Goal: Task Accomplishment & Management: Complete application form

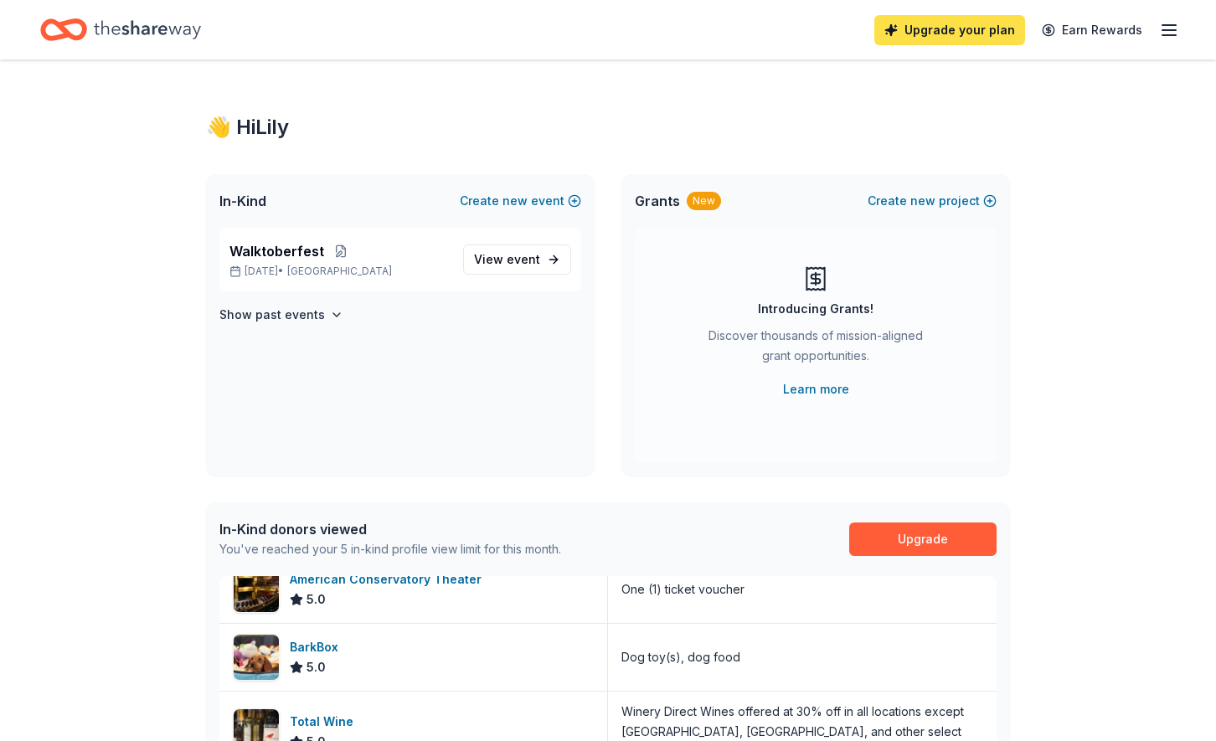
click at [908, 30] on link "Upgrade your plan" at bounding box center [949, 30] width 151 height 30
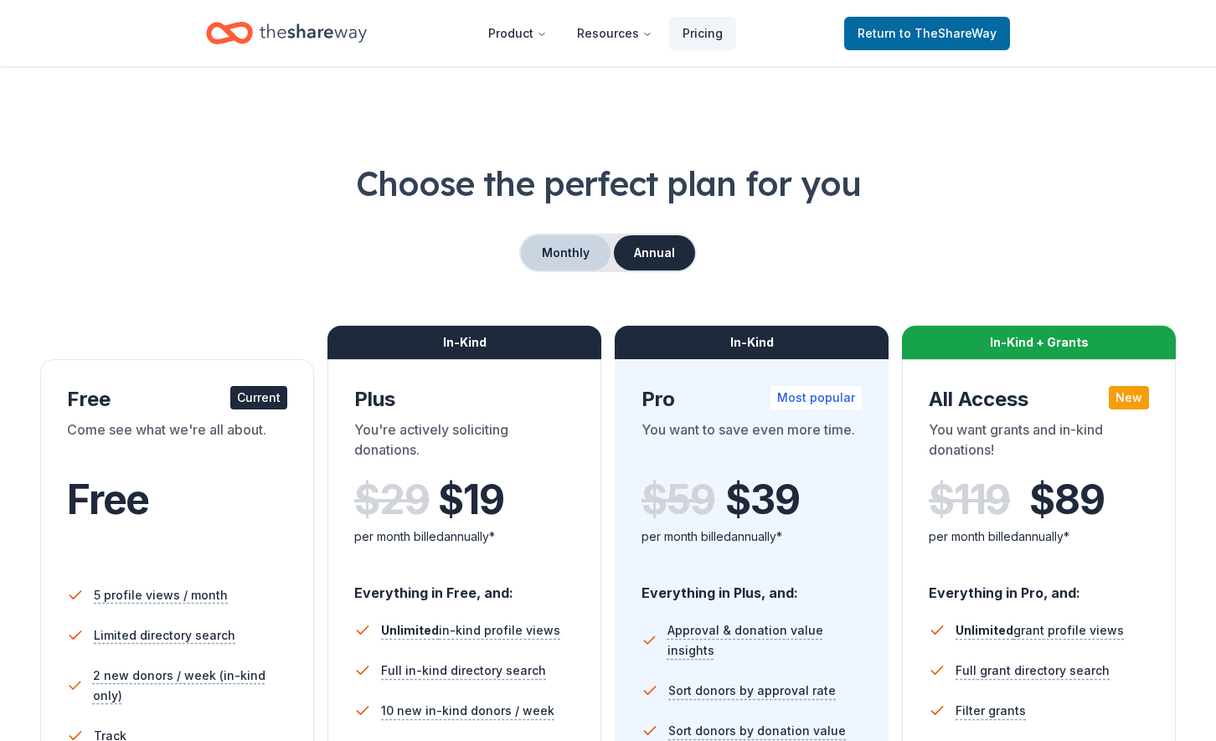
click at [561, 263] on button "Monthly" at bounding box center [566, 252] width 90 height 35
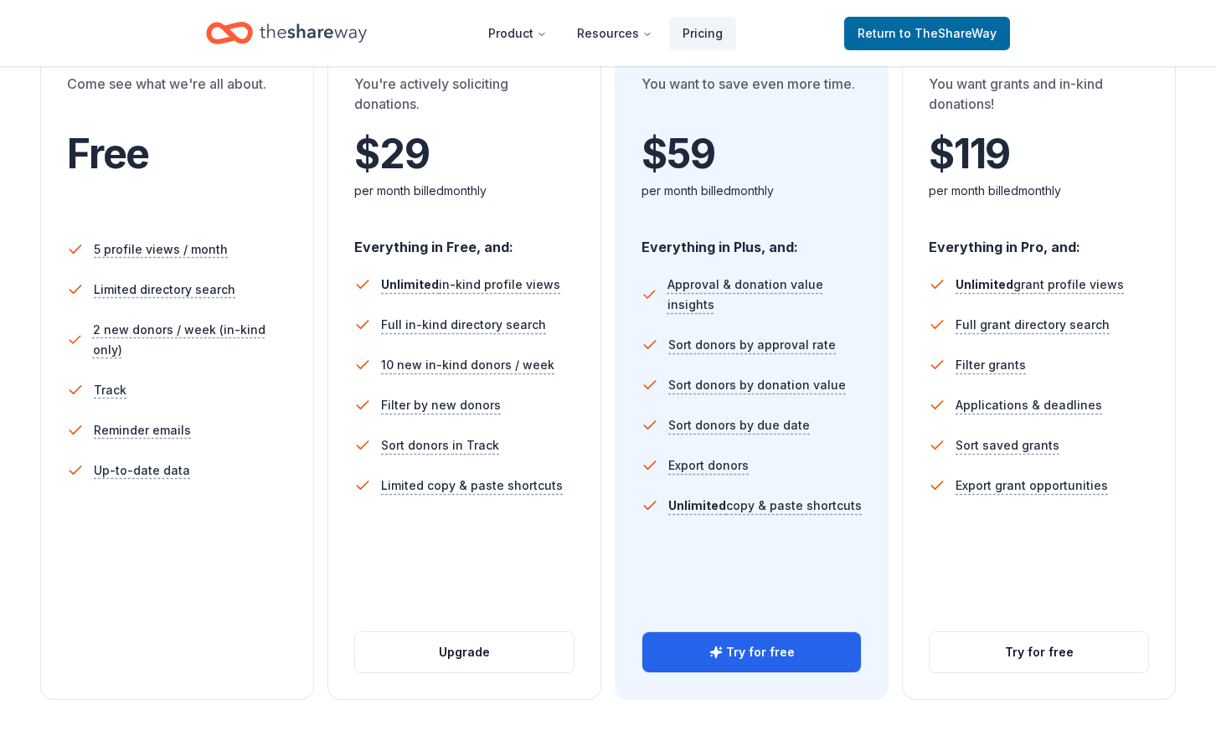
scroll to position [347, 0]
click at [816, 648] on button "Try for free" at bounding box center [751, 651] width 219 height 40
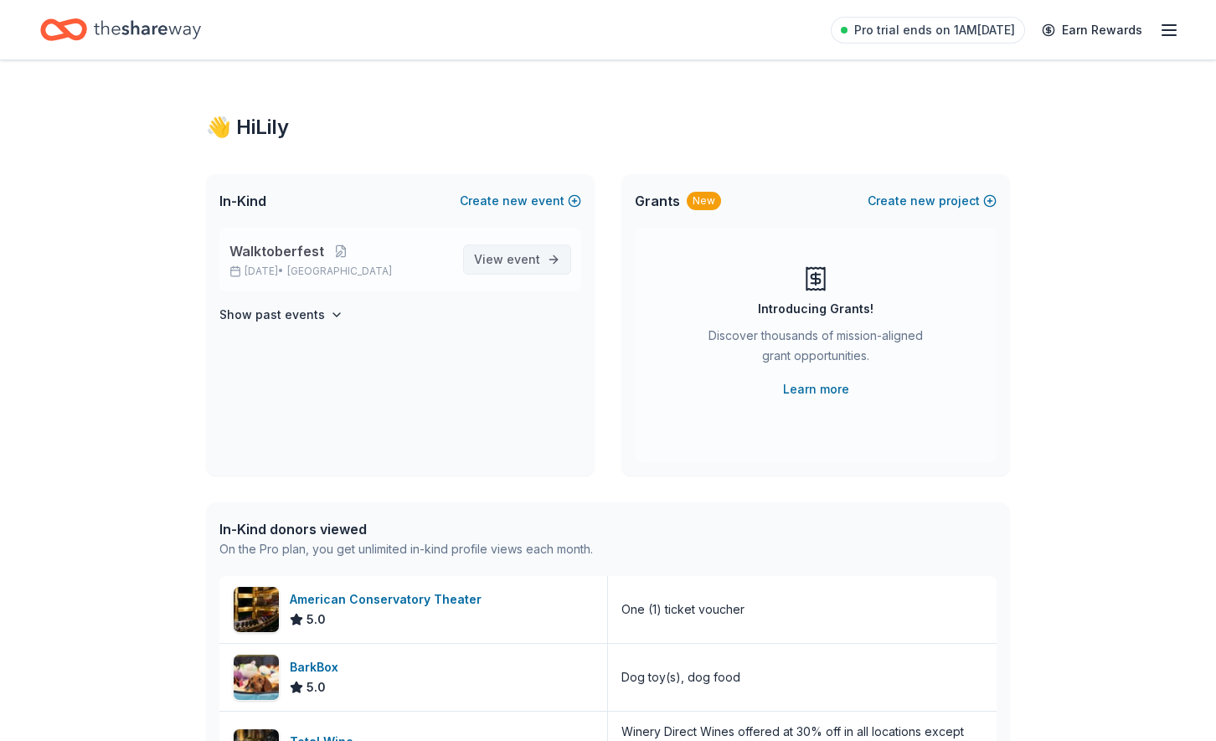
click at [505, 258] on span "View event" at bounding box center [507, 260] width 66 height 20
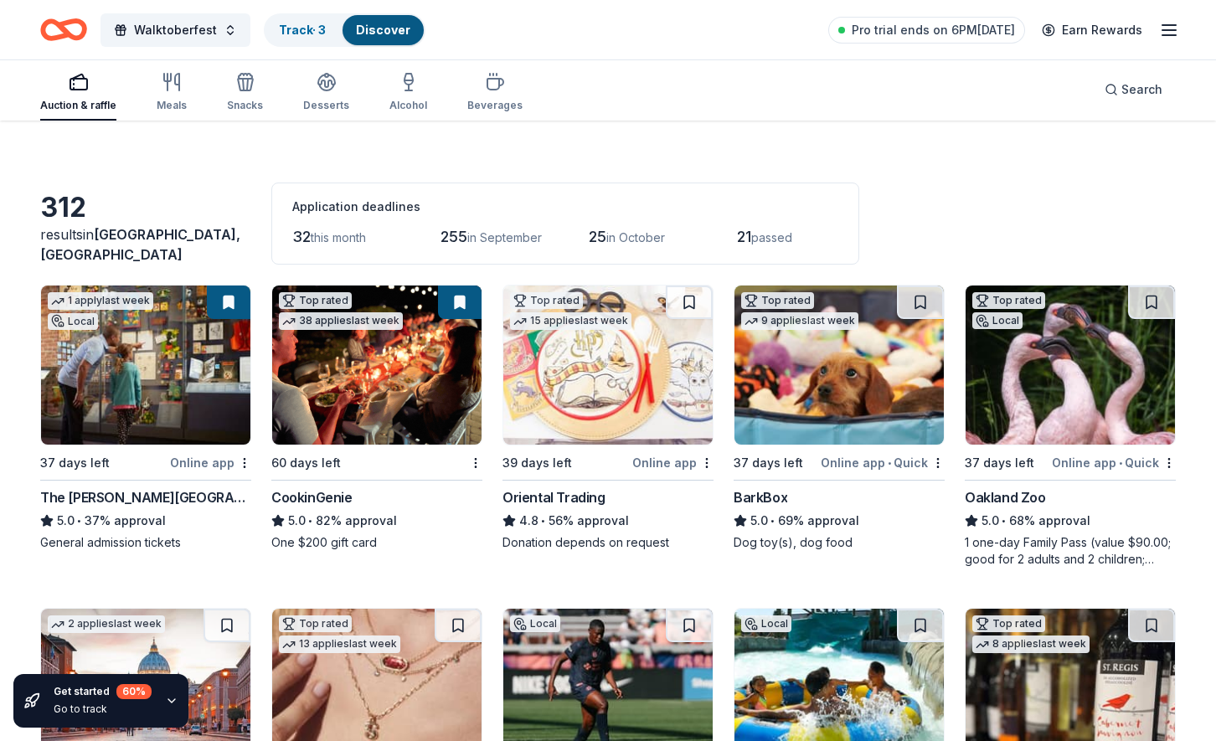
scroll to position [30, 0]
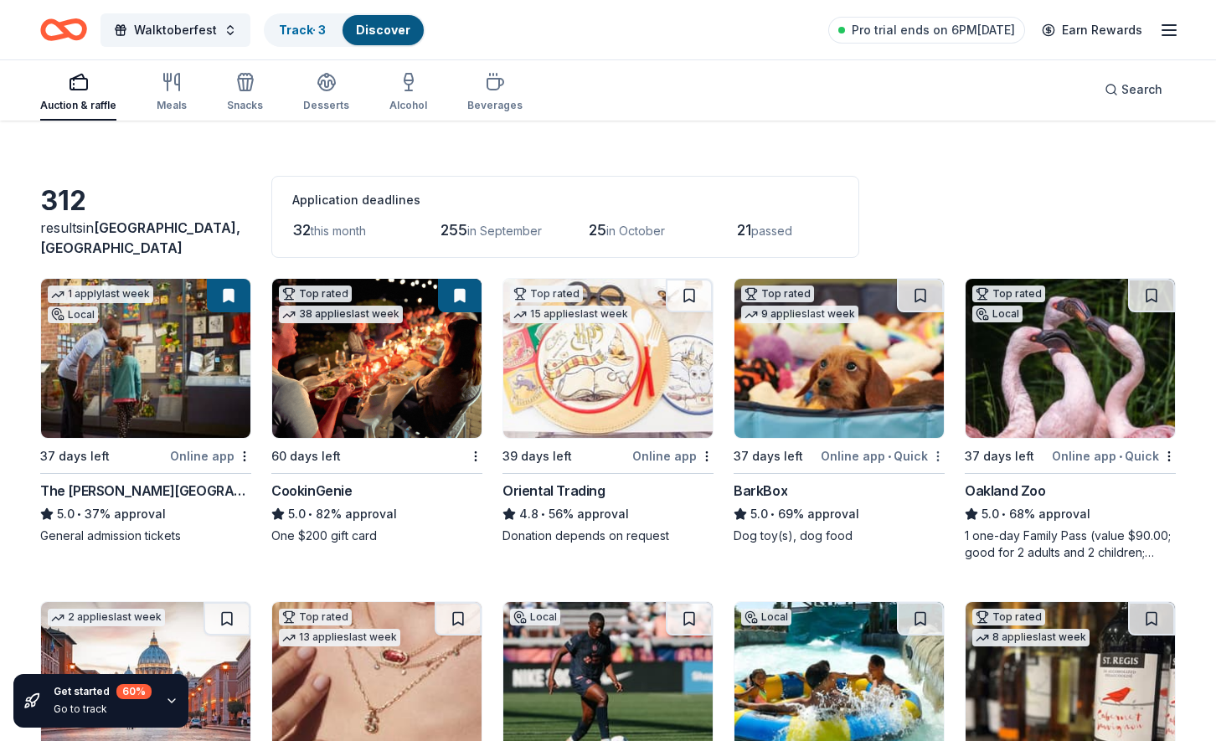
click at [931, 453] on html "Walktoberfest Track · 3 Discover Pro trial ends on 6PM, 8/24 Earn Rewards Aucti…" at bounding box center [608, 340] width 1216 height 741
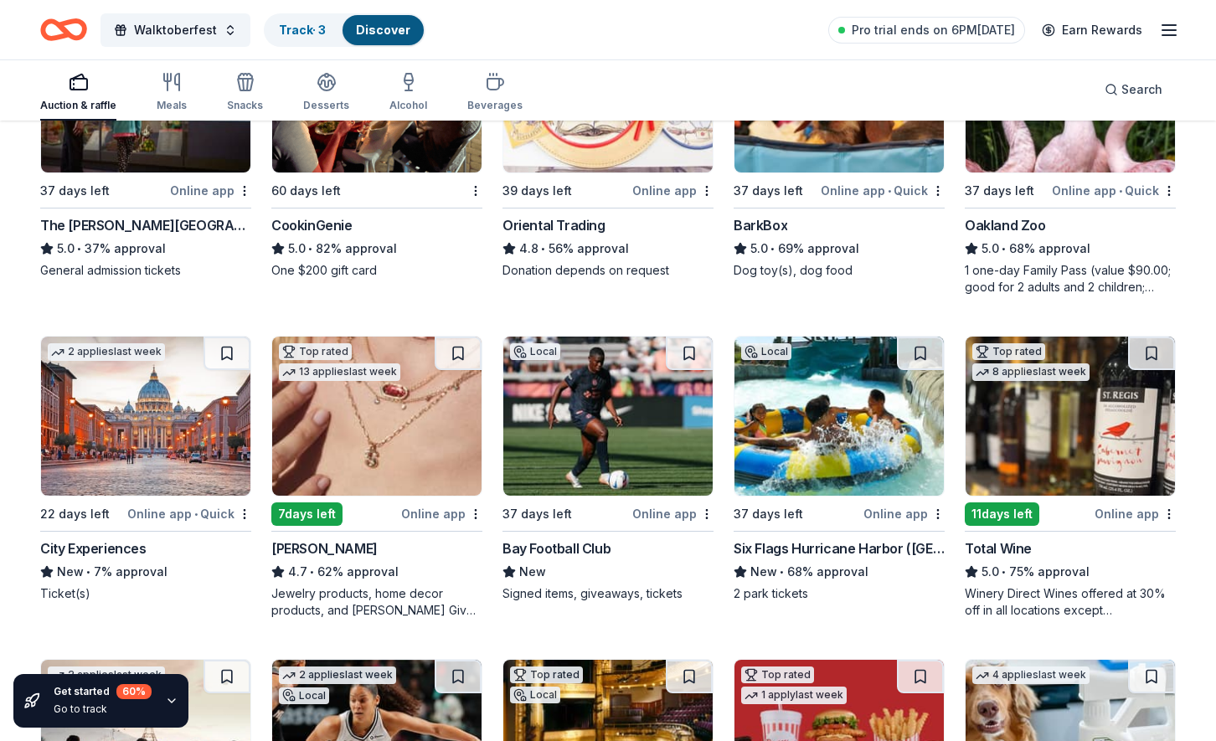
scroll to position [334, 0]
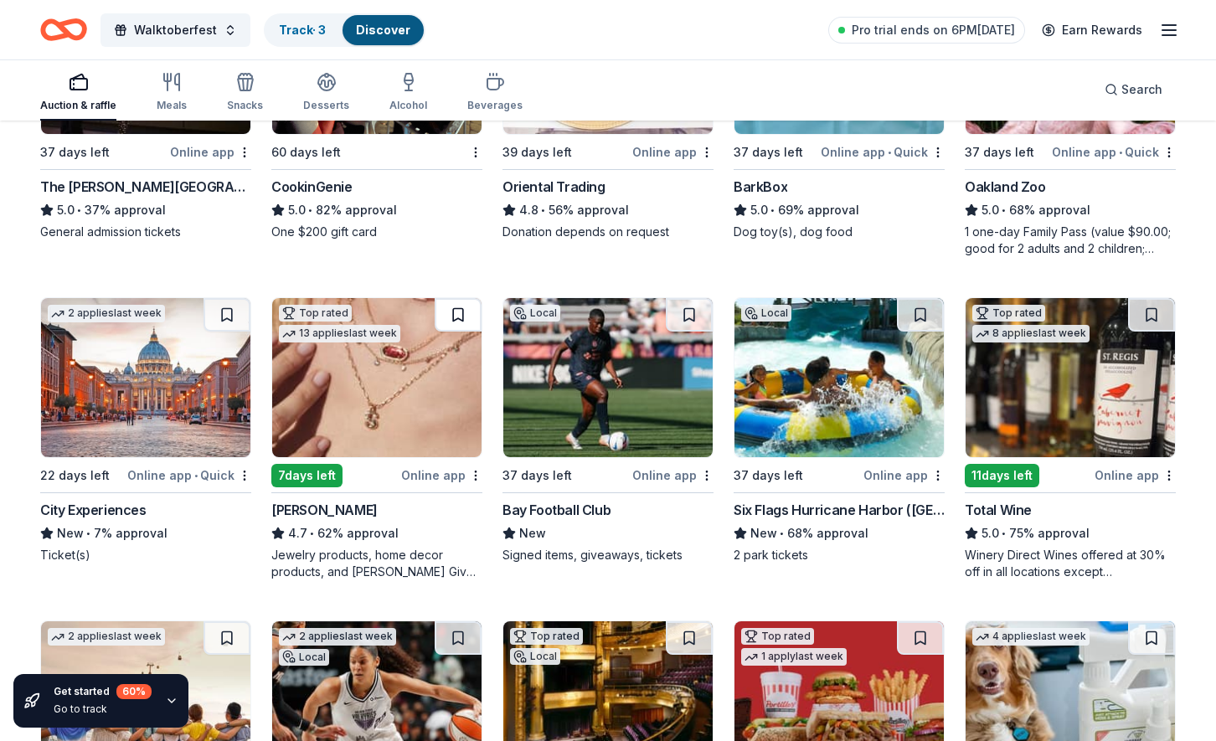
click at [459, 317] on button at bounding box center [458, 314] width 47 height 33
click at [459, 316] on button at bounding box center [460, 314] width 44 height 33
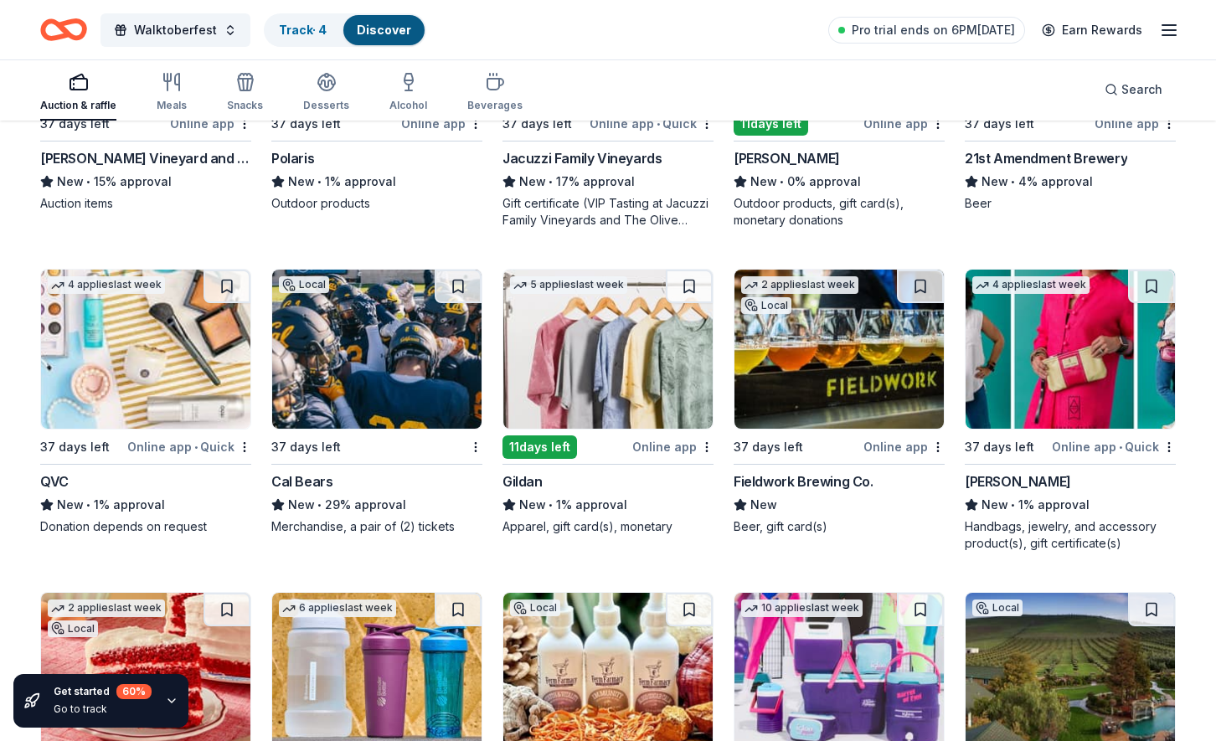
scroll to position [14145, 0]
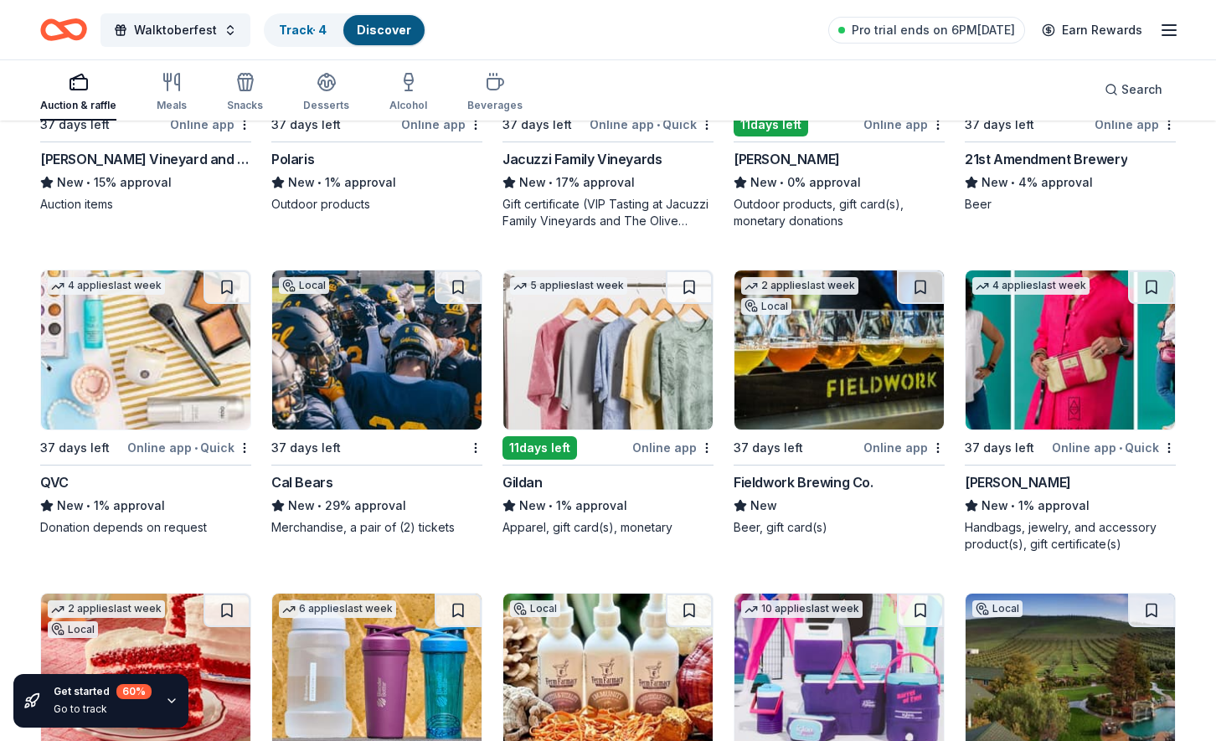
drag, startPoint x: 756, startPoint y: 300, endPoint x: 215, endPoint y: 5, distance: 616.1
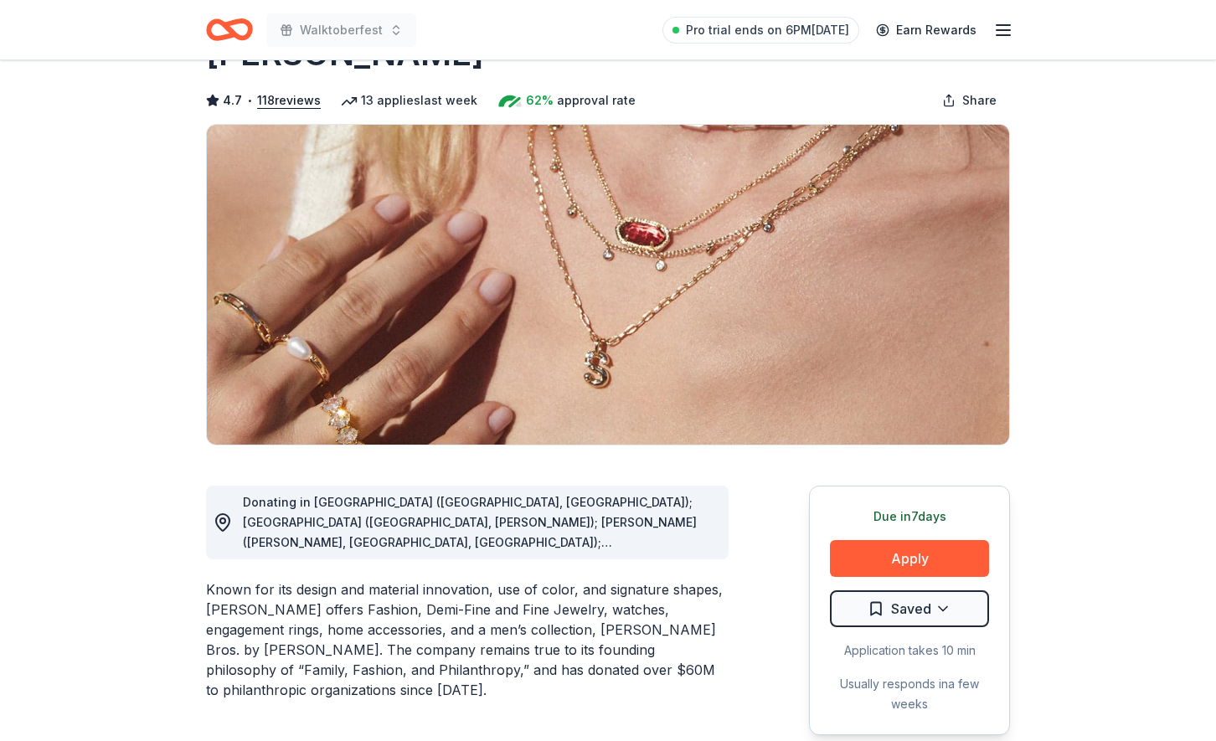
scroll to position [88, 0]
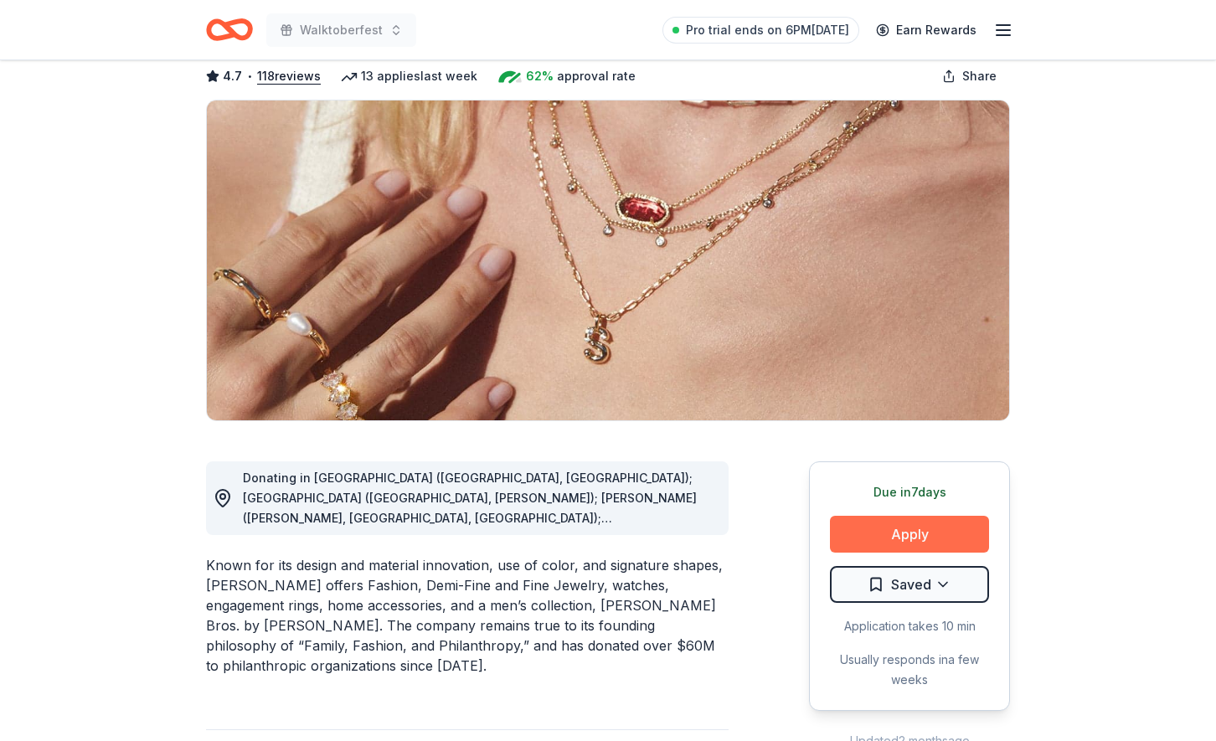
click at [864, 540] on button "Apply" at bounding box center [909, 534] width 159 height 37
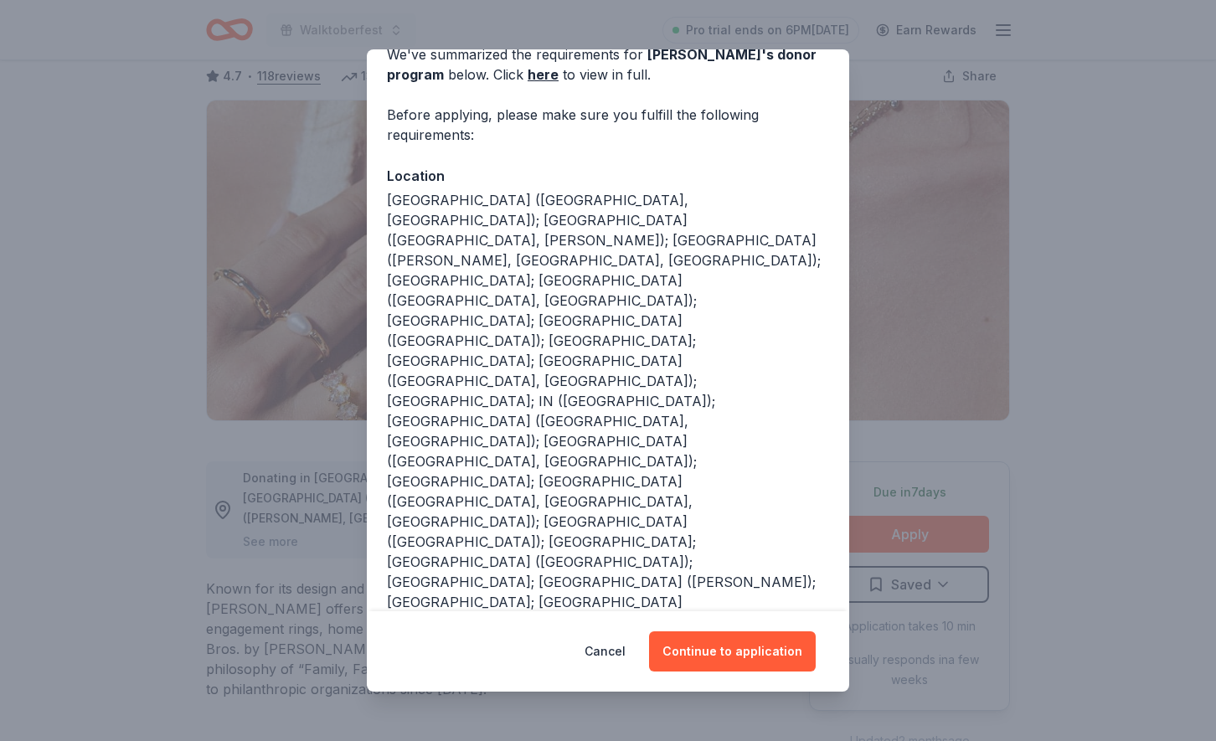
scroll to position [90, 0]
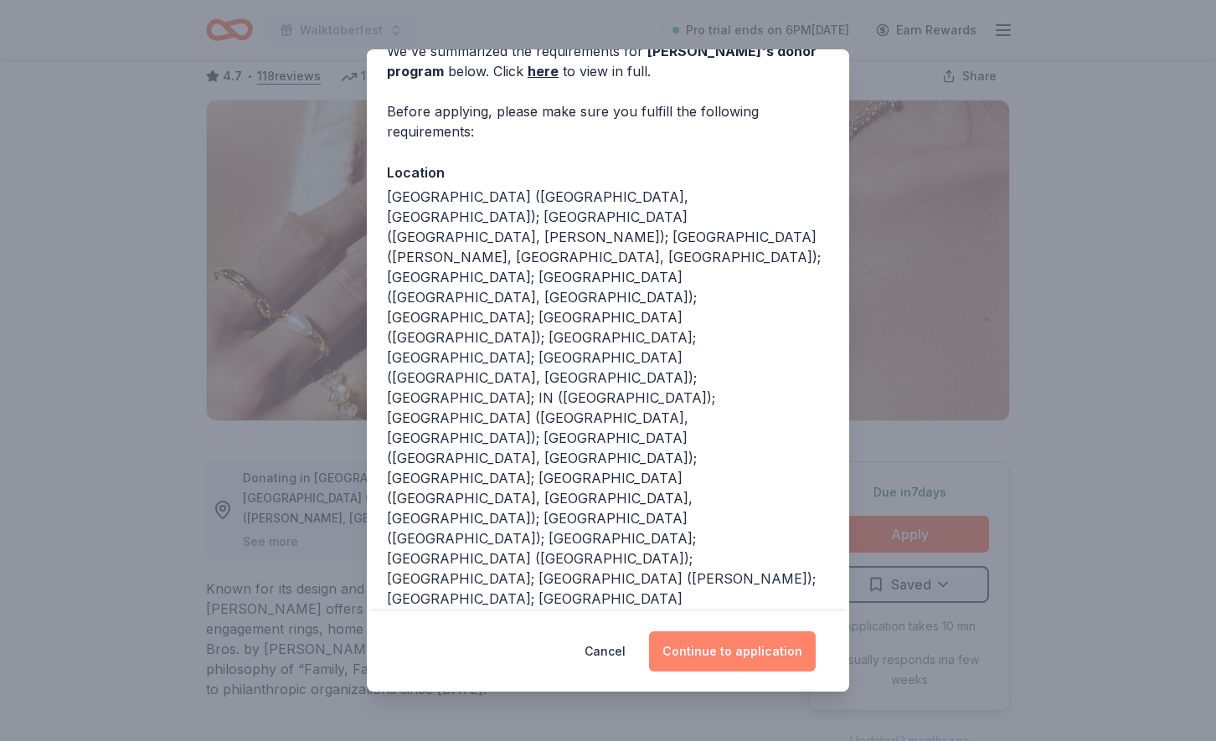
click at [760, 656] on button "Continue to application" at bounding box center [732, 651] width 167 height 40
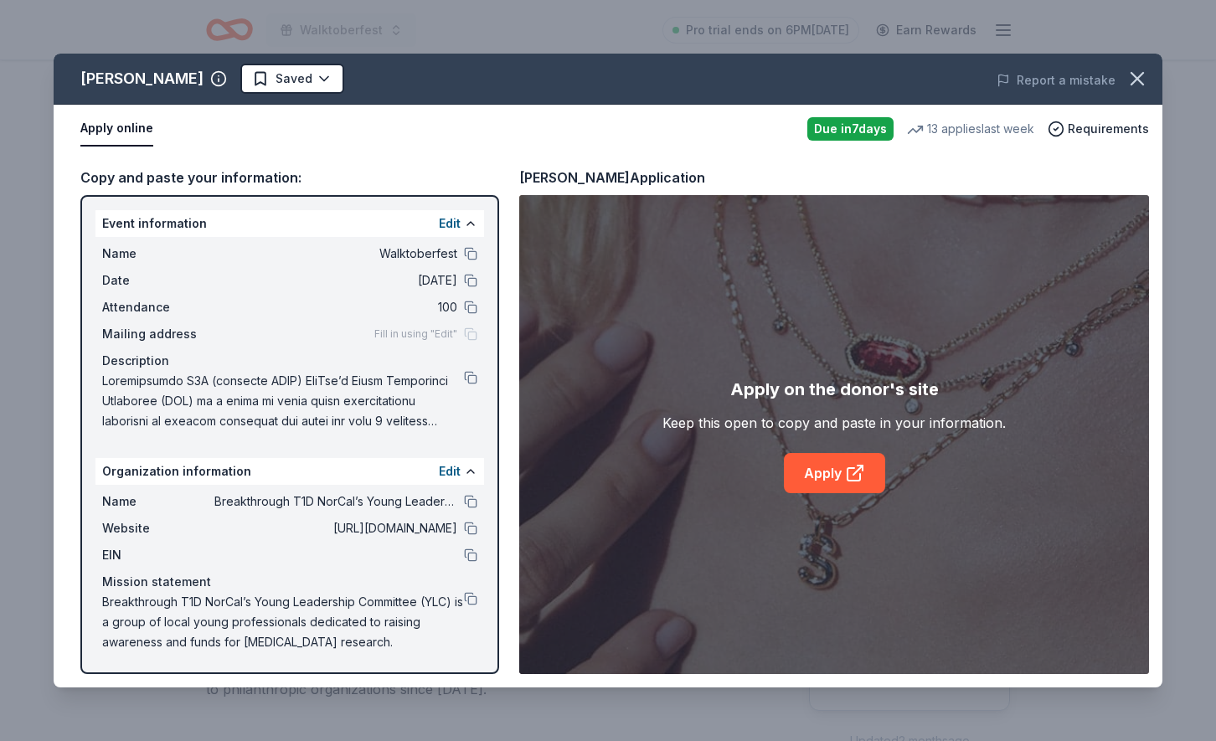
scroll to position [0, 0]
click at [834, 472] on link "Apply" at bounding box center [834, 473] width 101 height 40
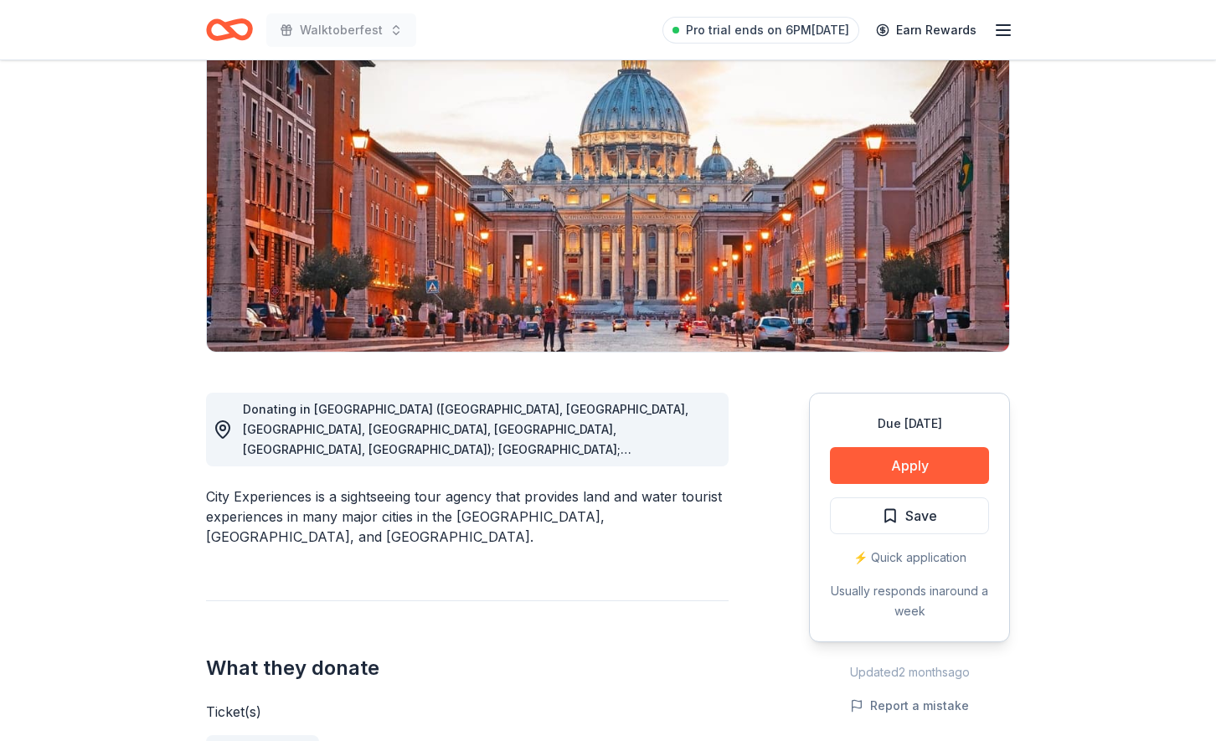
scroll to position [296, 0]
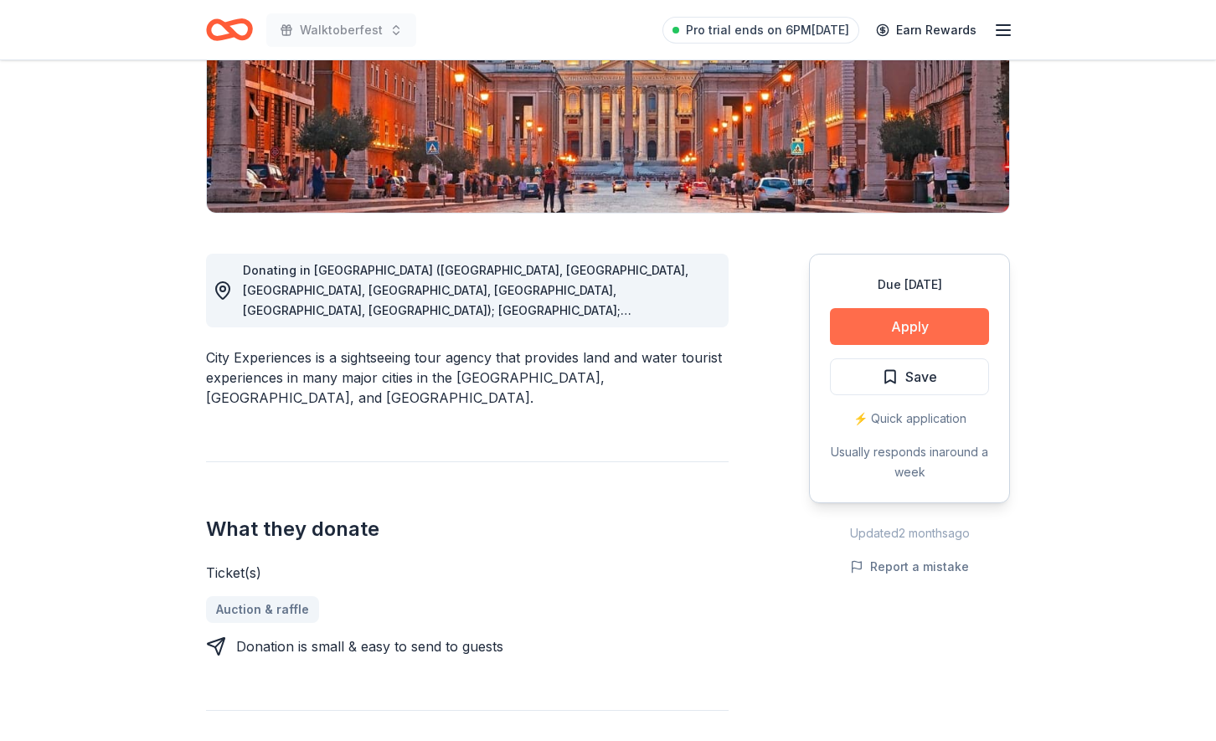
click at [884, 330] on button "Apply" at bounding box center [909, 326] width 159 height 37
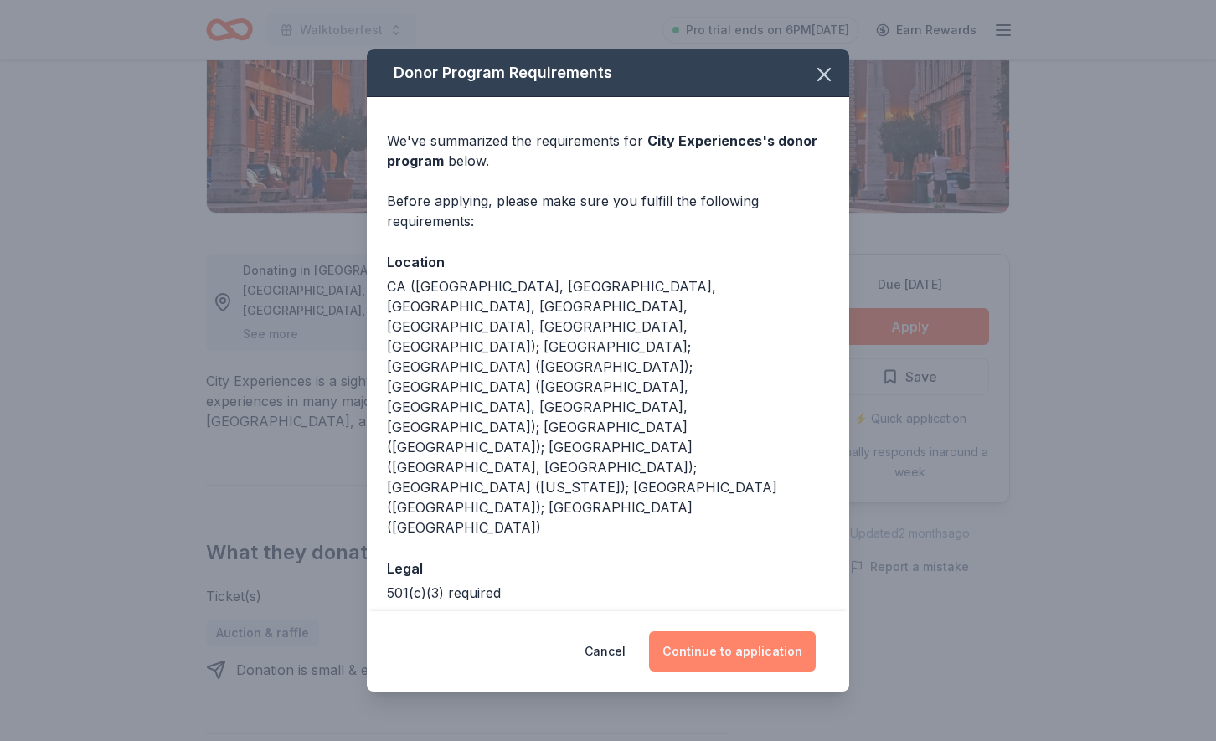
click at [699, 631] on button "Continue to application" at bounding box center [732, 651] width 167 height 40
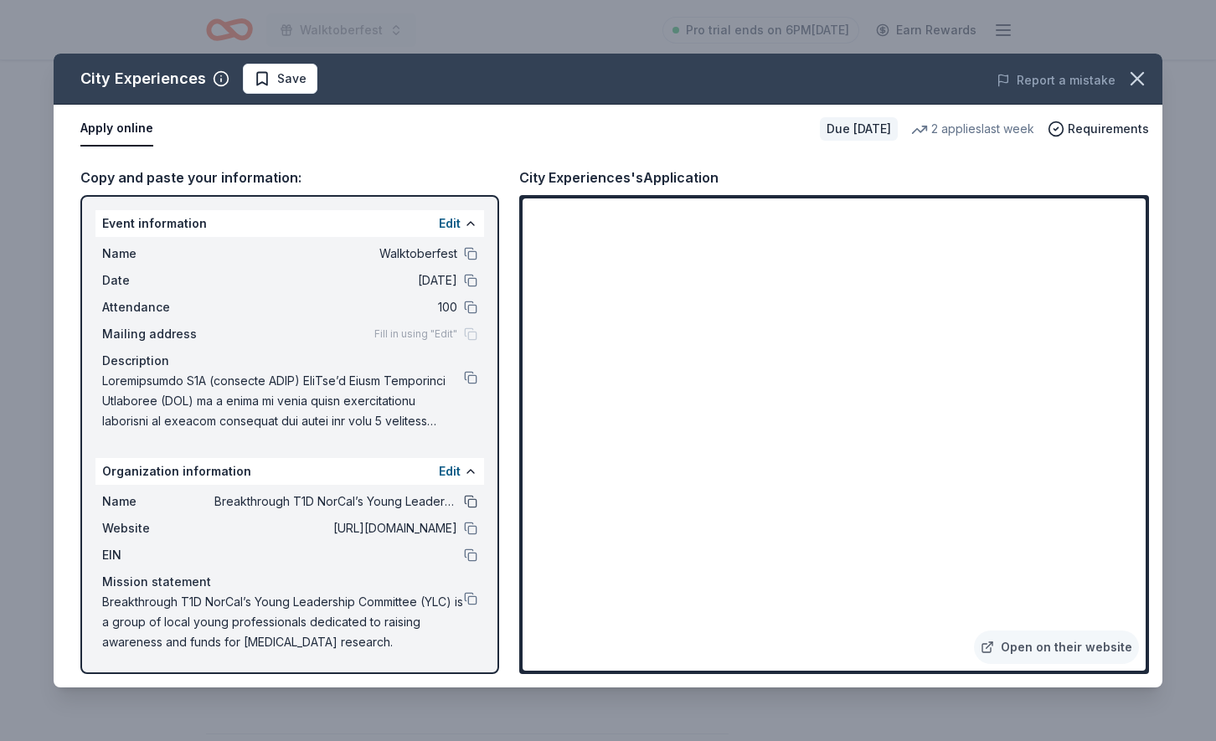
click at [464, 502] on button at bounding box center [470, 501] width 13 height 13
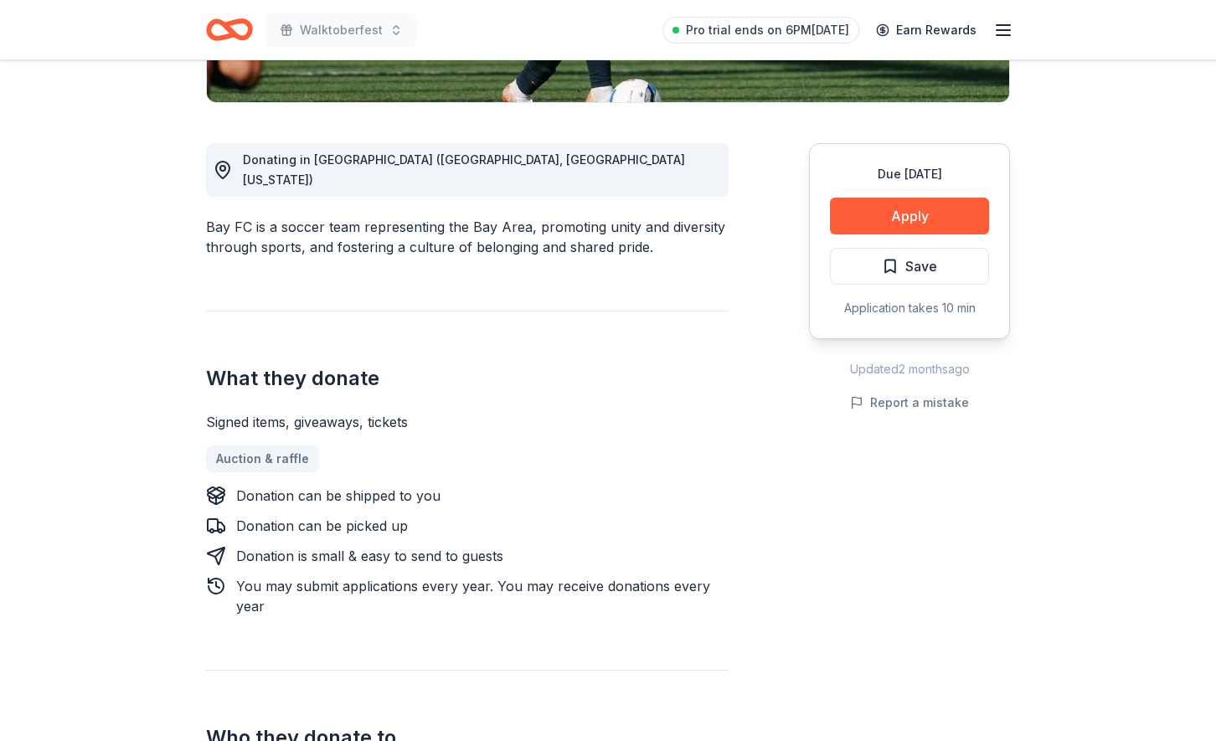
scroll to position [417, 0]
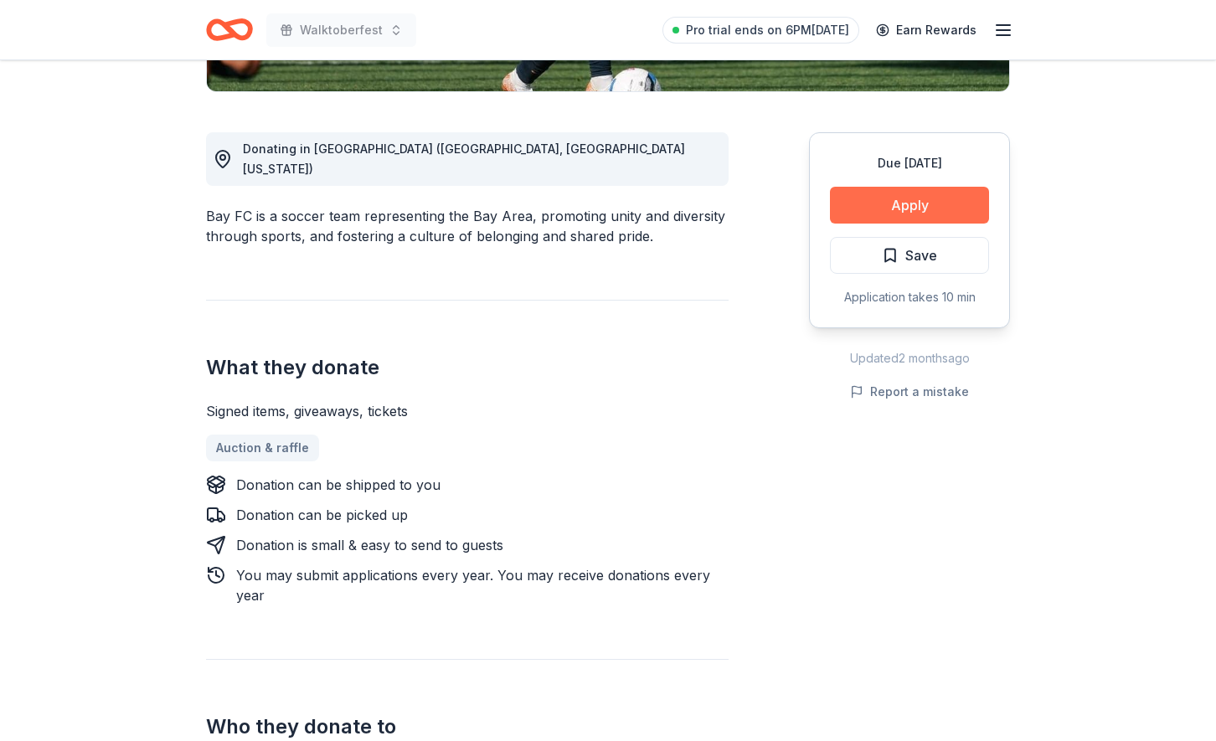
click at [930, 202] on button "Apply" at bounding box center [909, 205] width 159 height 37
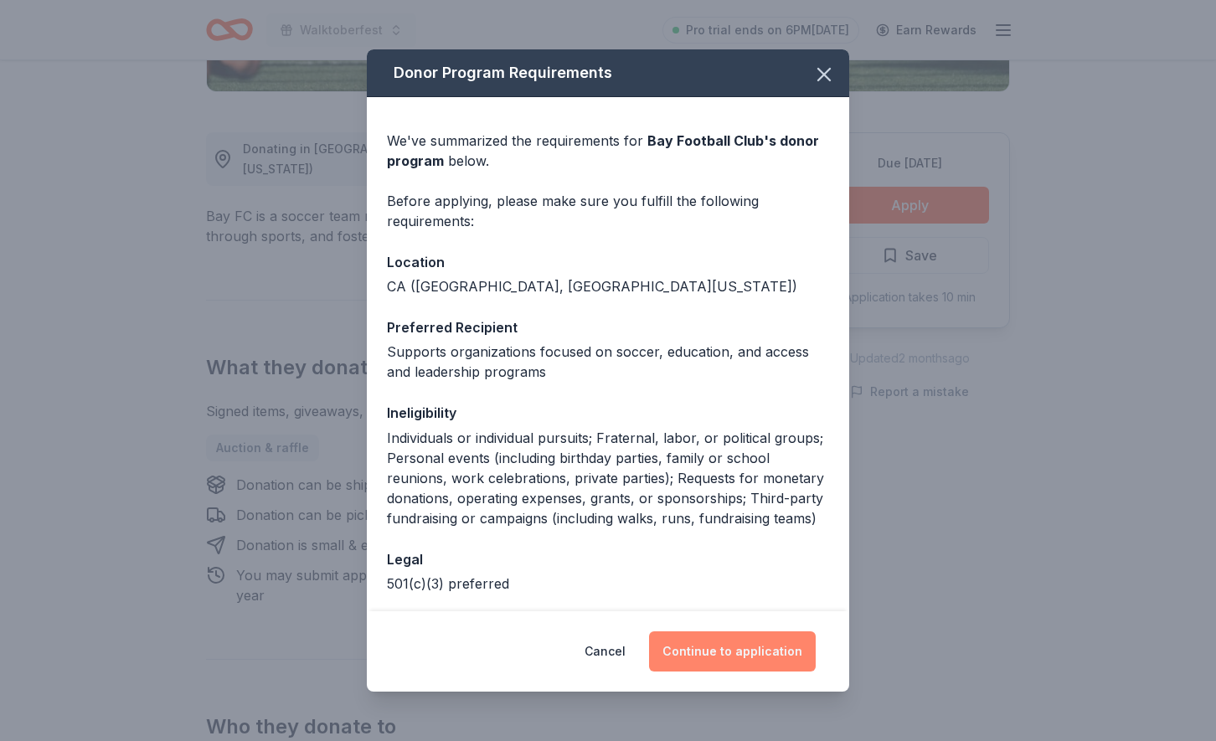
click at [734, 658] on button "Continue to application" at bounding box center [732, 651] width 167 height 40
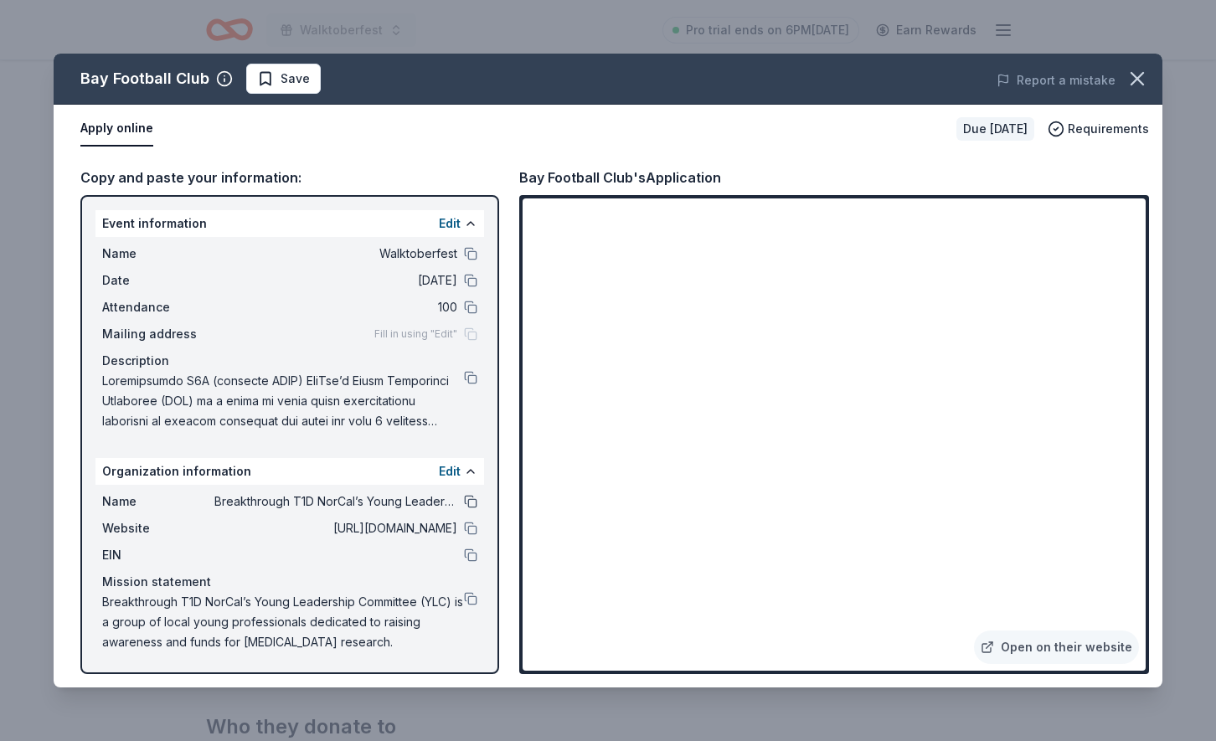
click at [470, 500] on button at bounding box center [470, 501] width 13 height 13
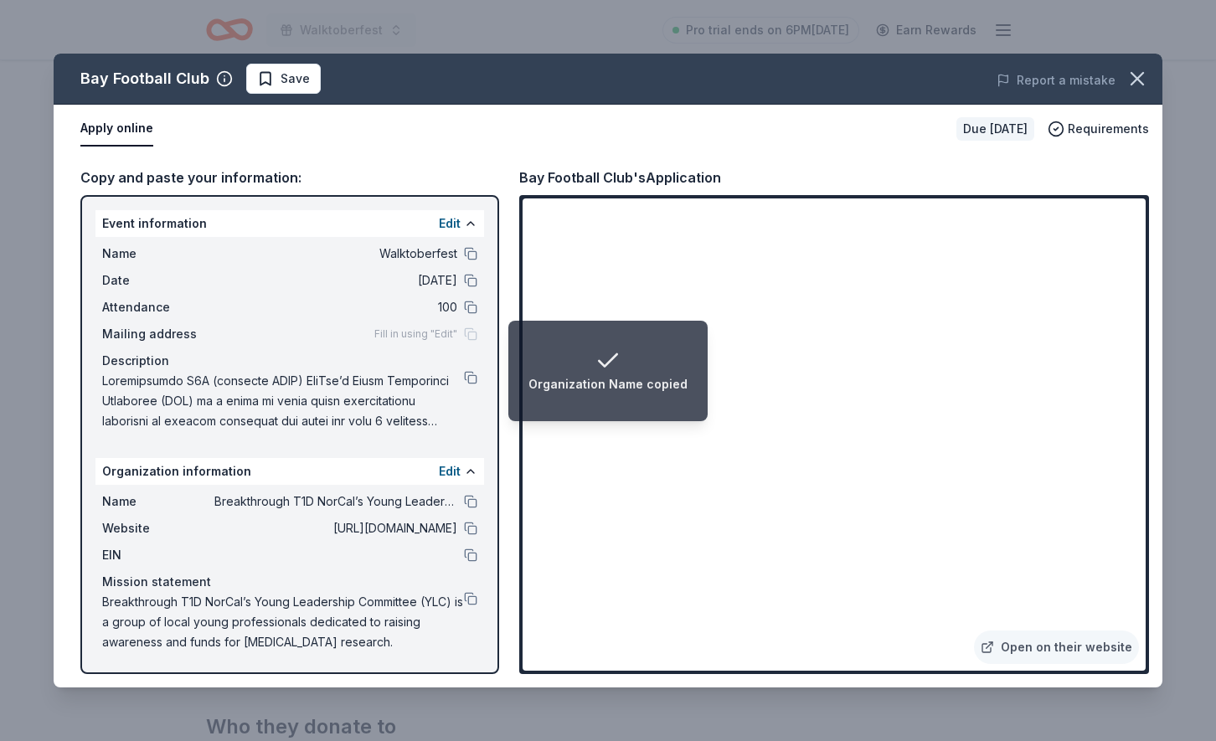
scroll to position [0, 0]
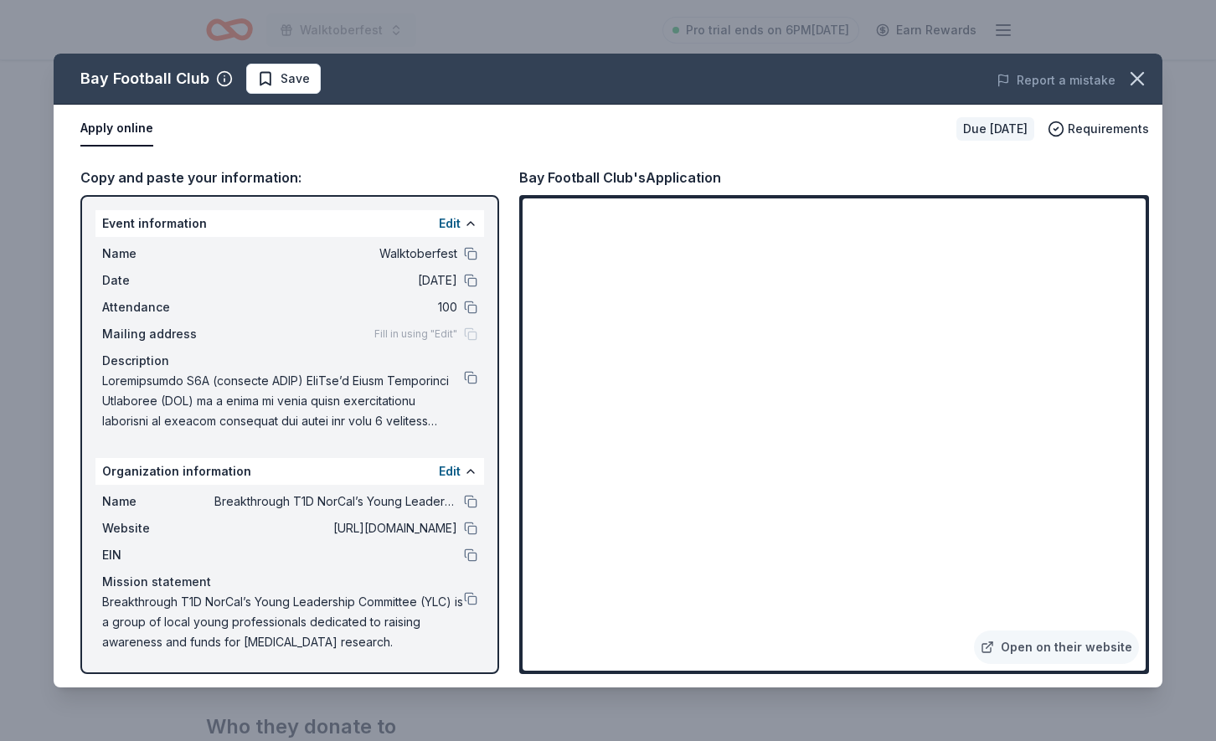
drag, startPoint x: 736, startPoint y: 180, endPoint x: 532, endPoint y: 179, distance: 204.3
click at [532, 179] on div "Bay Football Club's Application" at bounding box center [834, 178] width 630 height 22
click at [466, 250] on button at bounding box center [470, 253] width 13 height 13
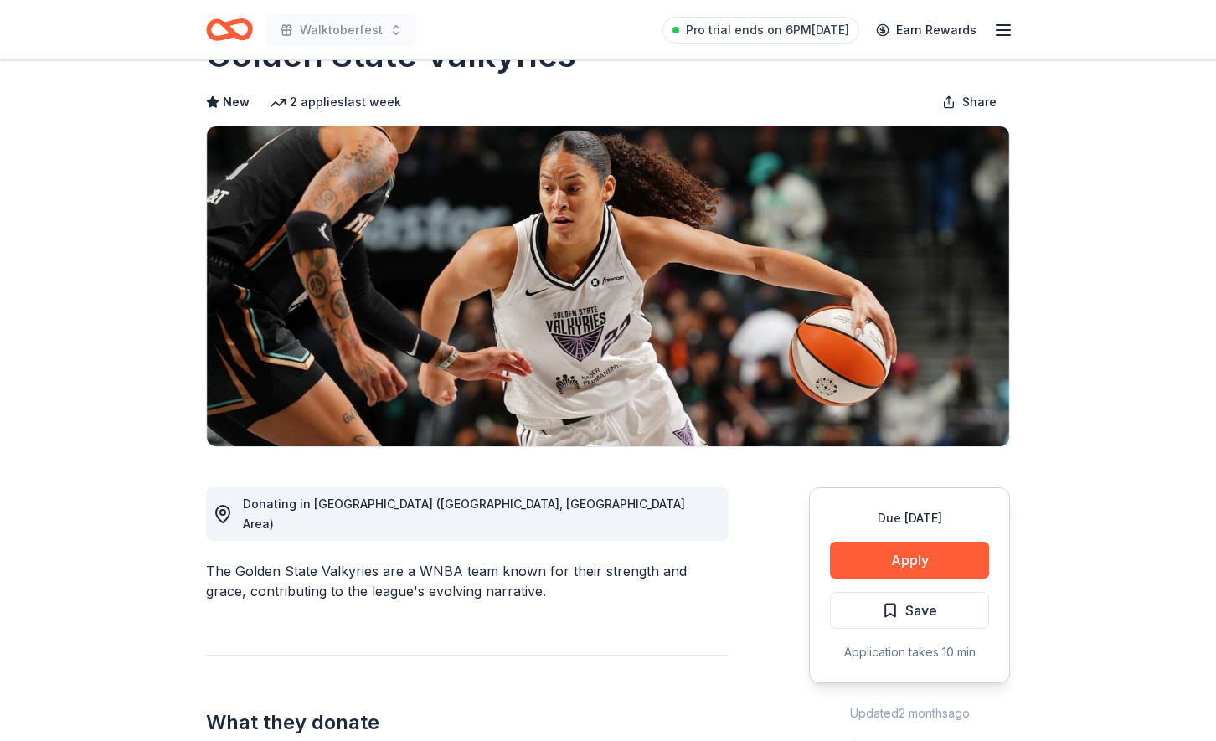
scroll to position [79, 0]
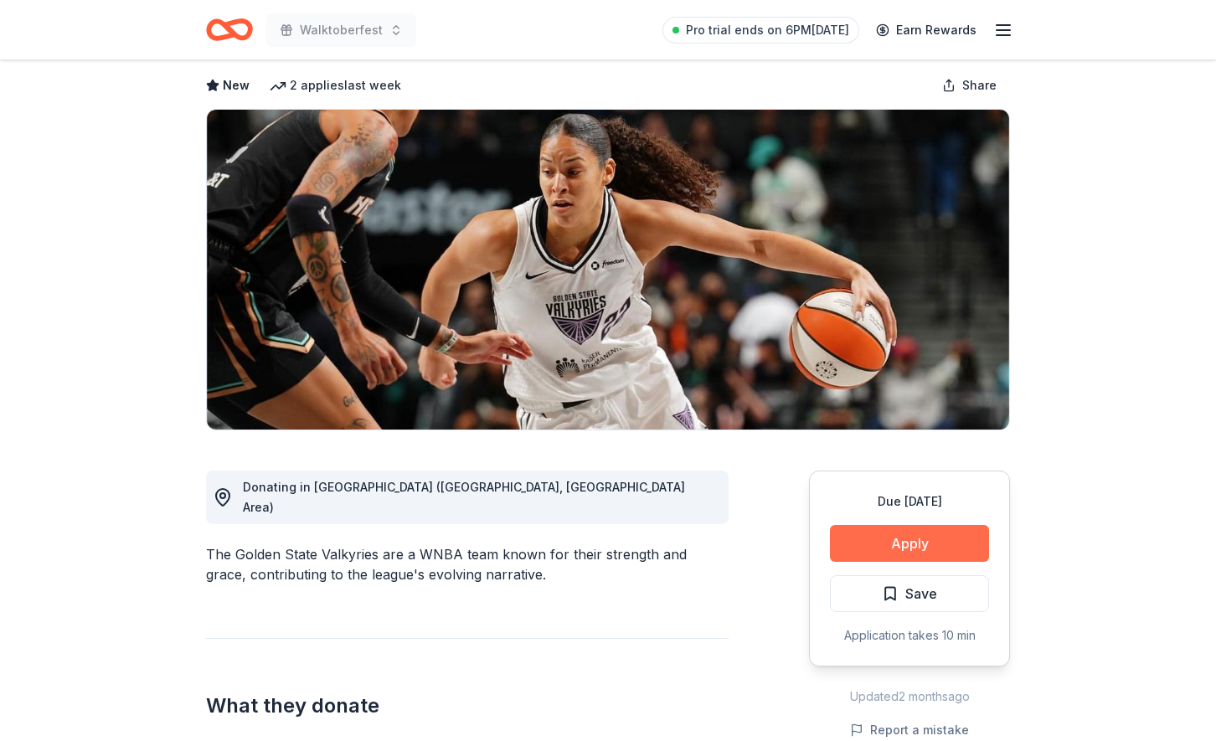
click at [898, 547] on button "Apply" at bounding box center [909, 543] width 159 height 37
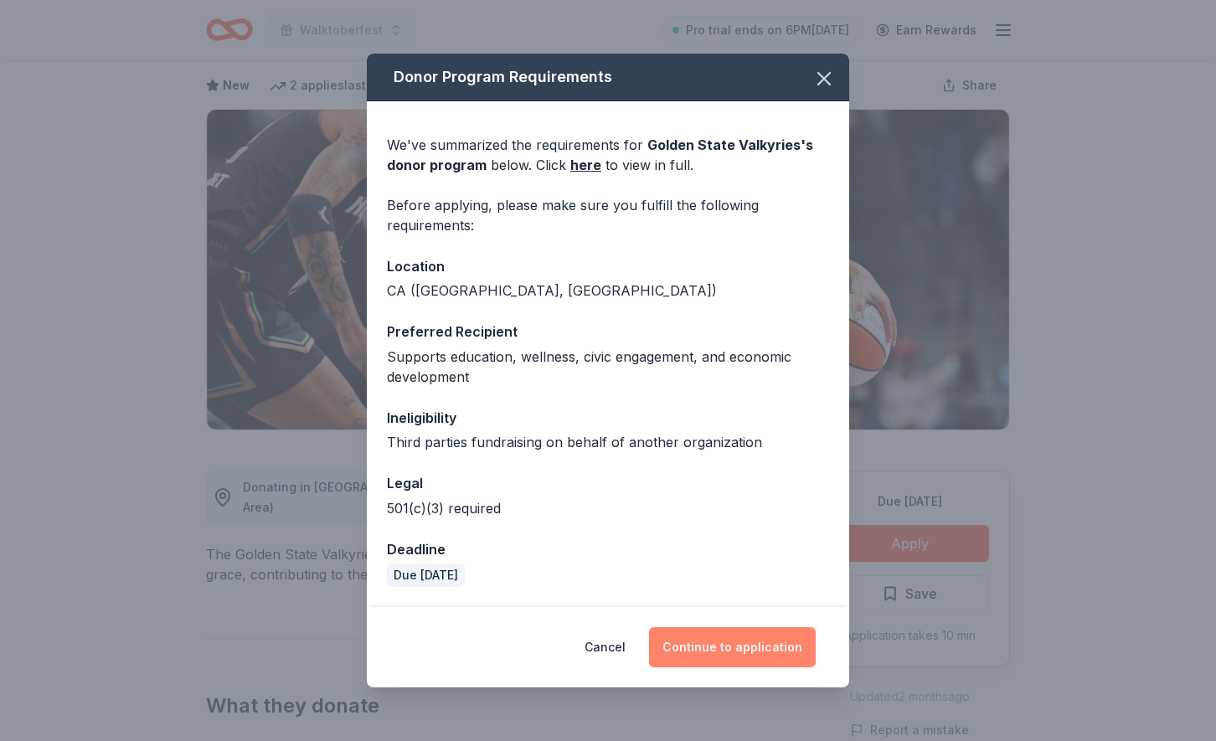
click at [721, 661] on button "Continue to application" at bounding box center [732, 647] width 167 height 40
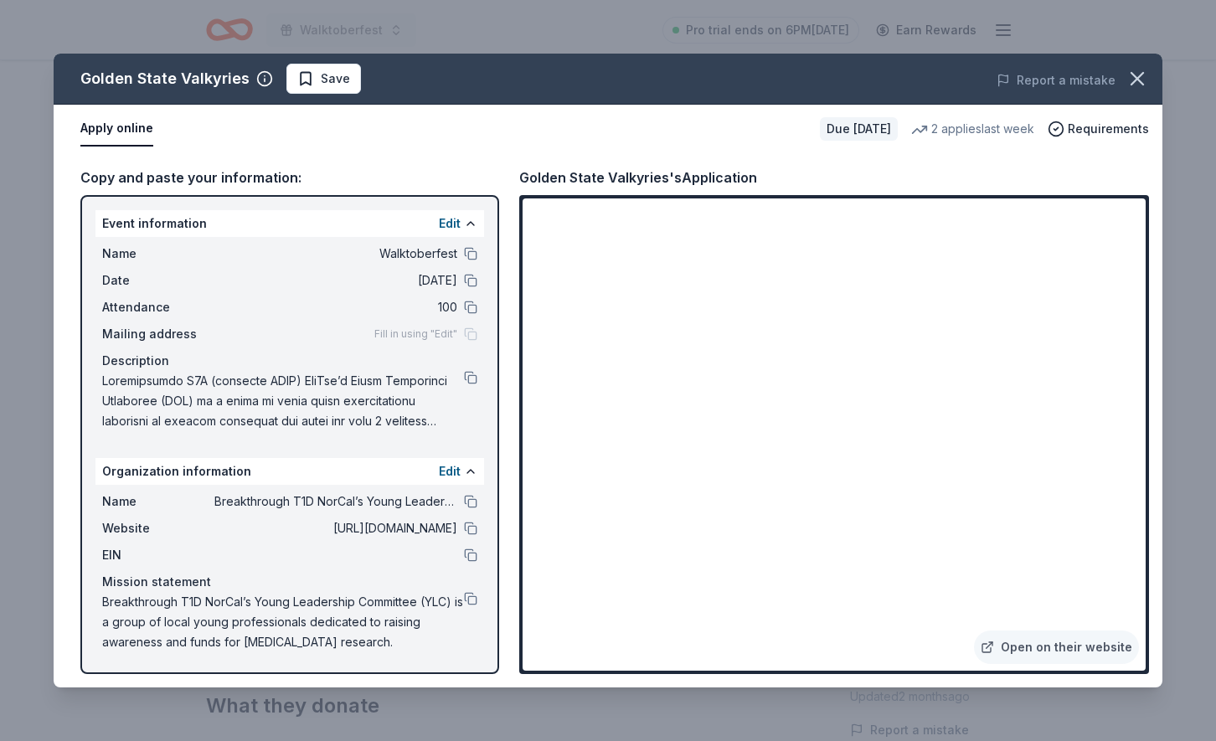
click at [468, 494] on div "Name Breakthrough T1D NorCal’s Young Leadership Committee (YLC)" at bounding box center [289, 502] width 375 height 20
click at [478, 502] on div "Name Breakthrough T1D NorCal’s Young Leadership Committee (YLC) Website https:/…" at bounding box center [289, 572] width 389 height 174
click at [469, 502] on button at bounding box center [470, 501] width 13 height 13
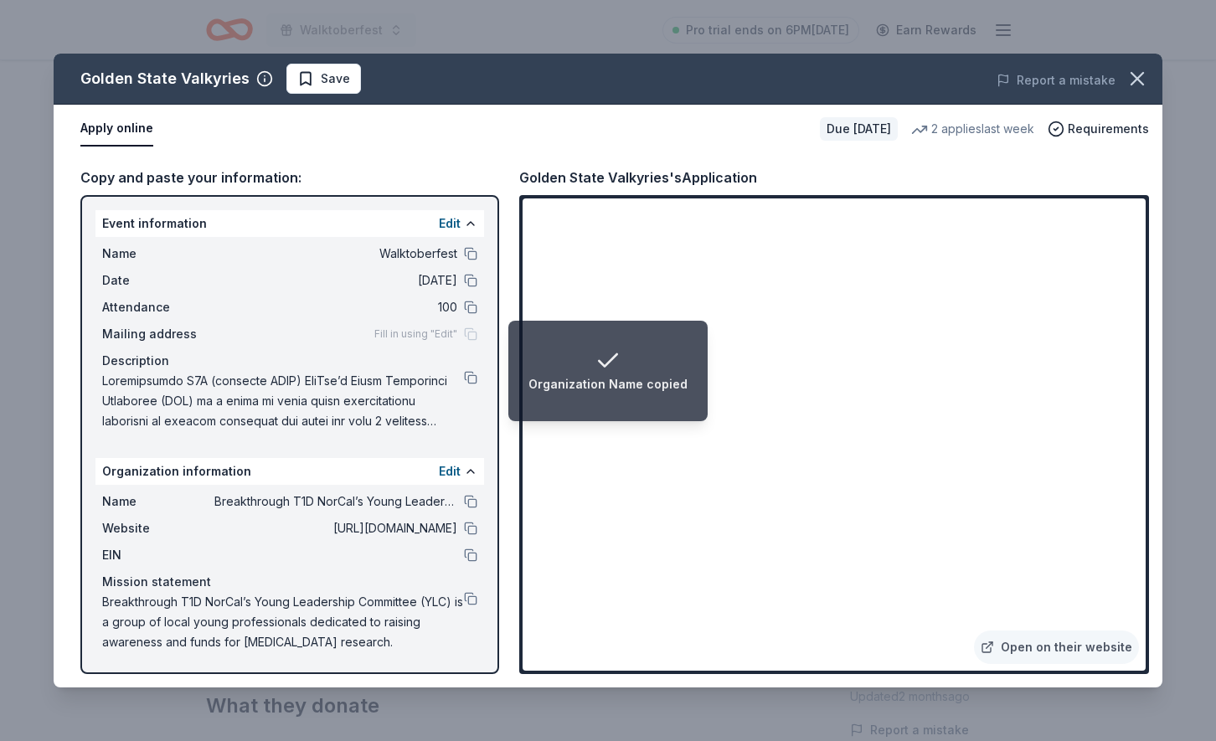
click at [449, 336] on span "Fill in using "Edit"" at bounding box center [415, 333] width 83 height 13
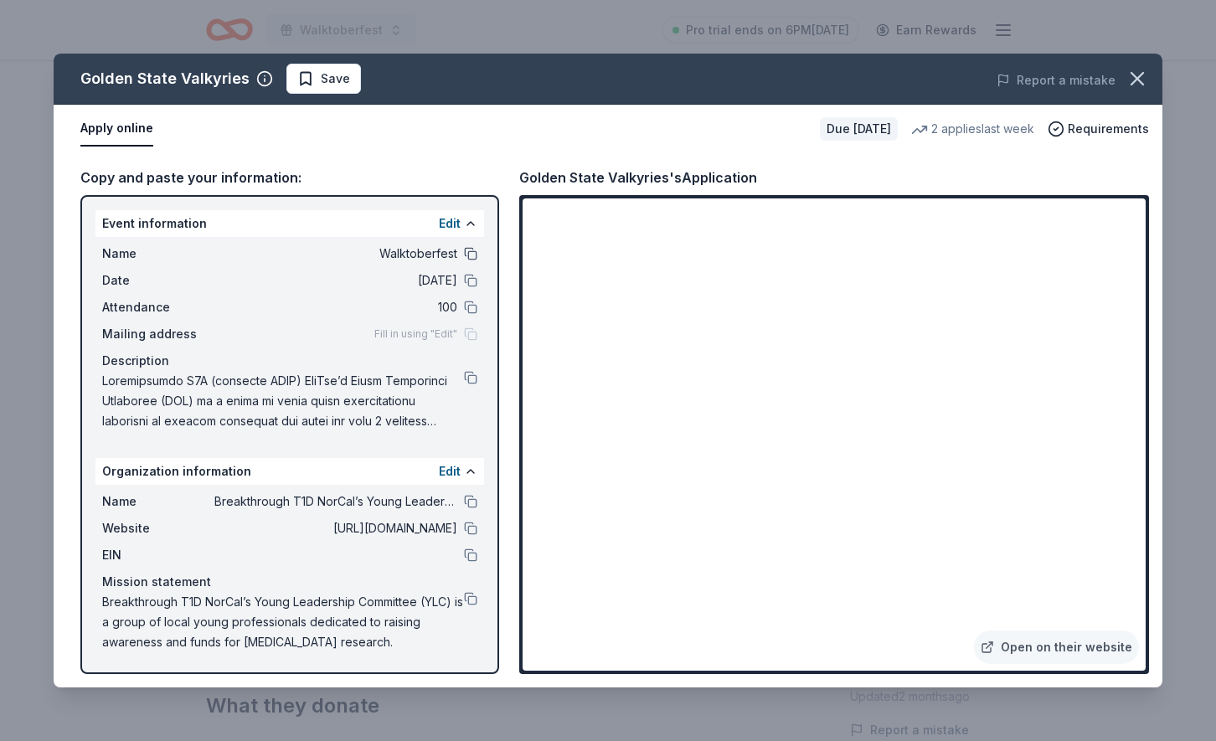
click at [465, 256] on button at bounding box center [470, 253] width 13 height 13
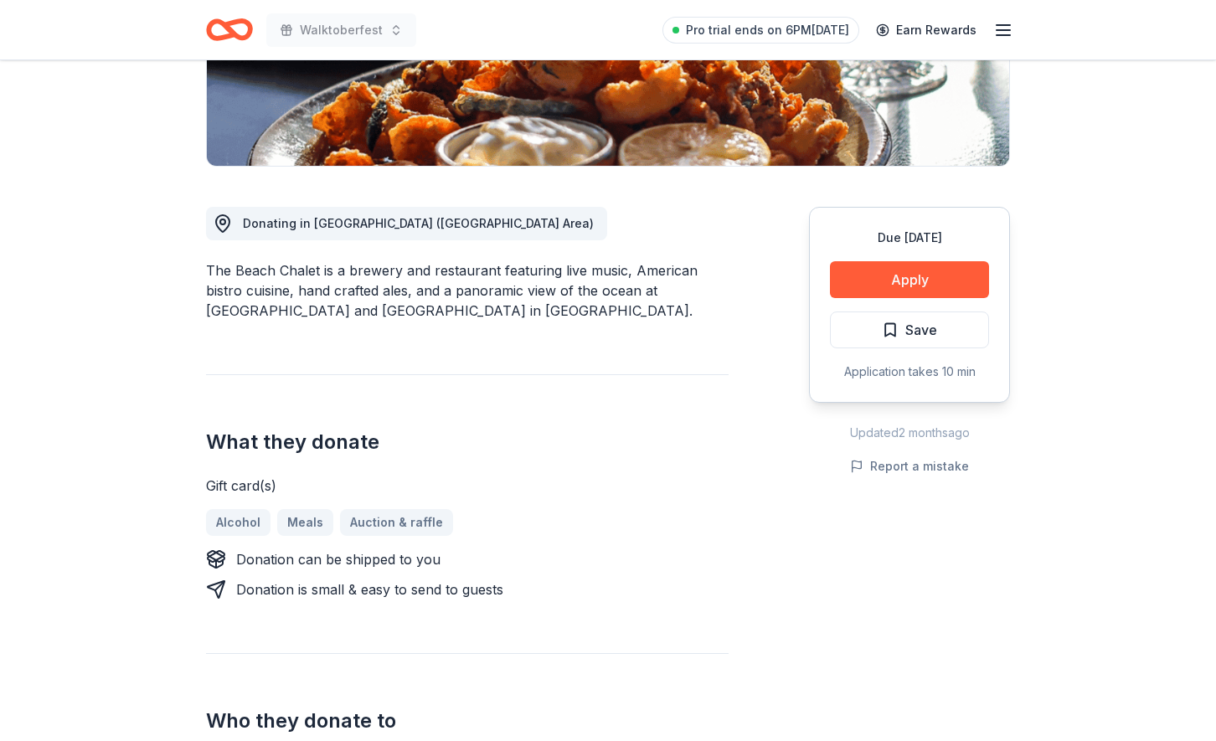
scroll to position [131, 0]
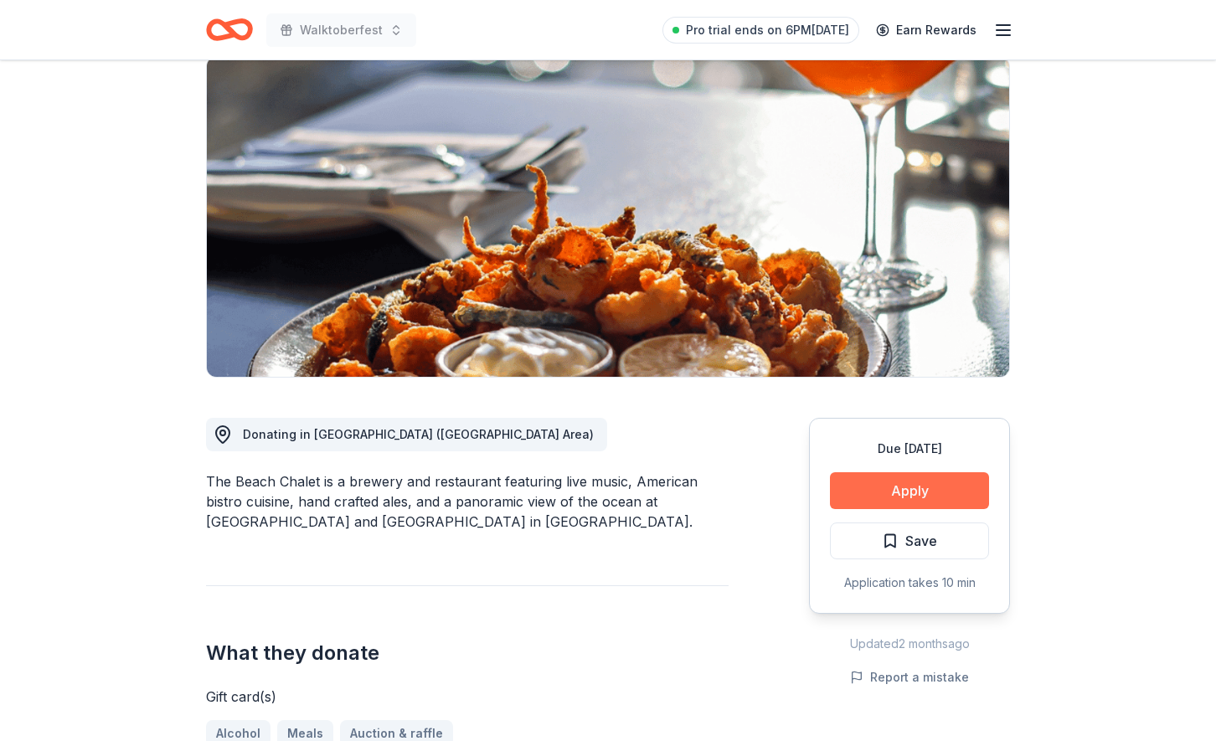
click at [909, 492] on button "Apply" at bounding box center [909, 490] width 159 height 37
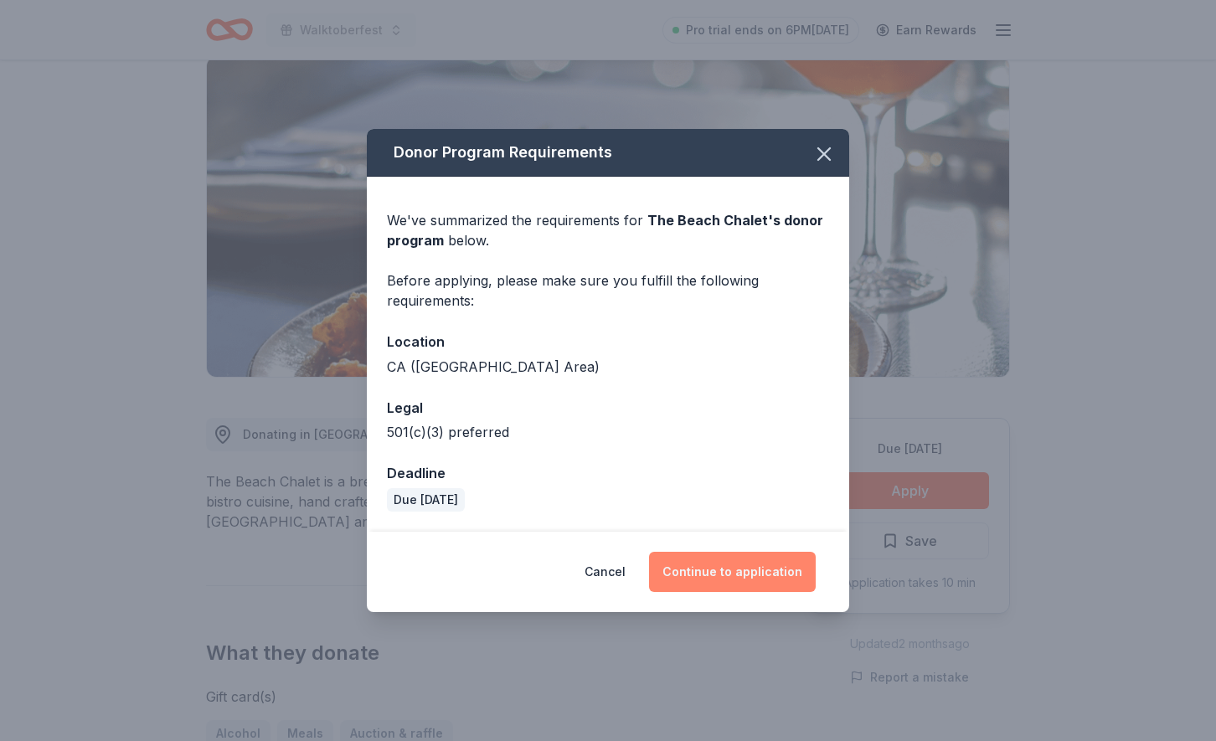
click at [724, 568] on button "Continue to application" at bounding box center [732, 572] width 167 height 40
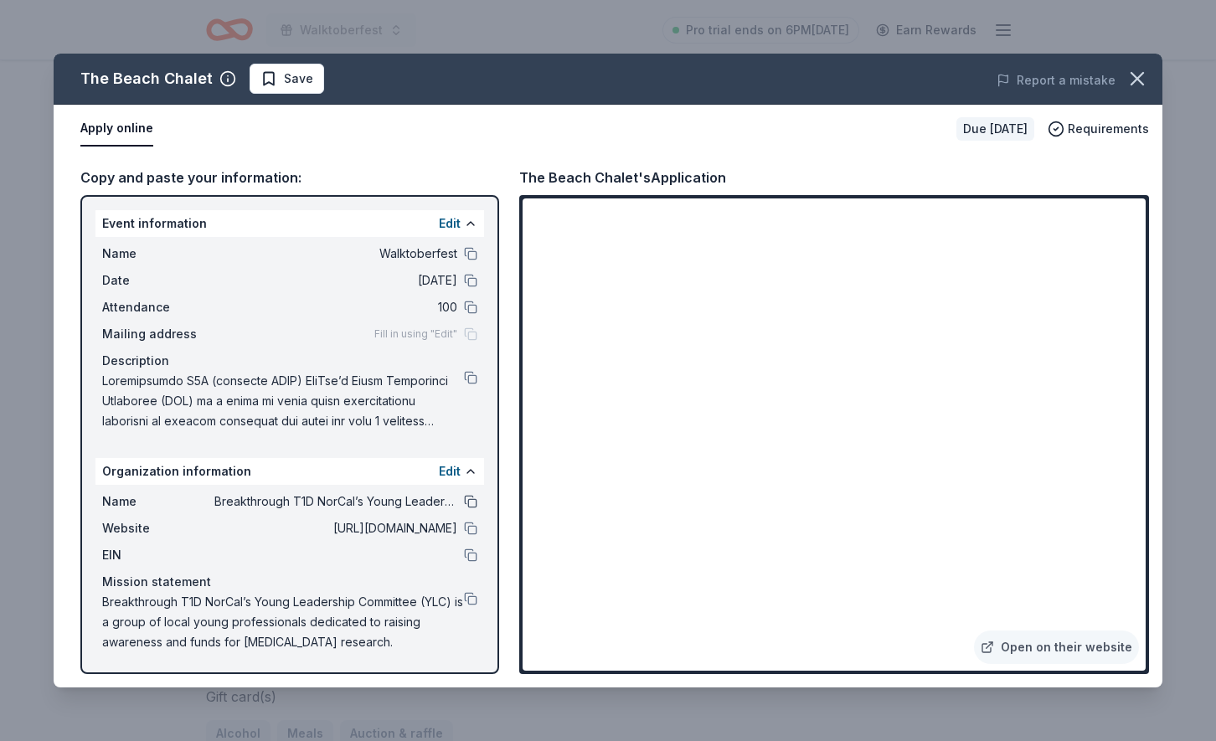
click at [467, 498] on button at bounding box center [470, 501] width 13 height 13
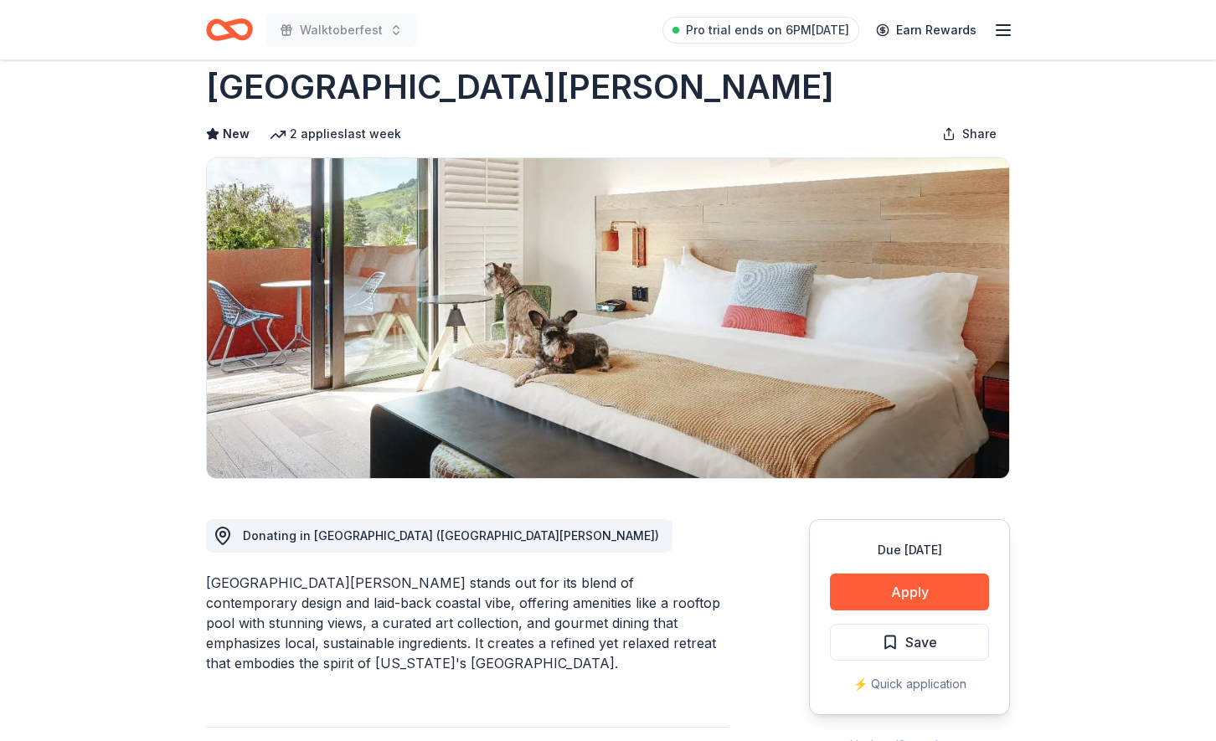
scroll to position [38, 0]
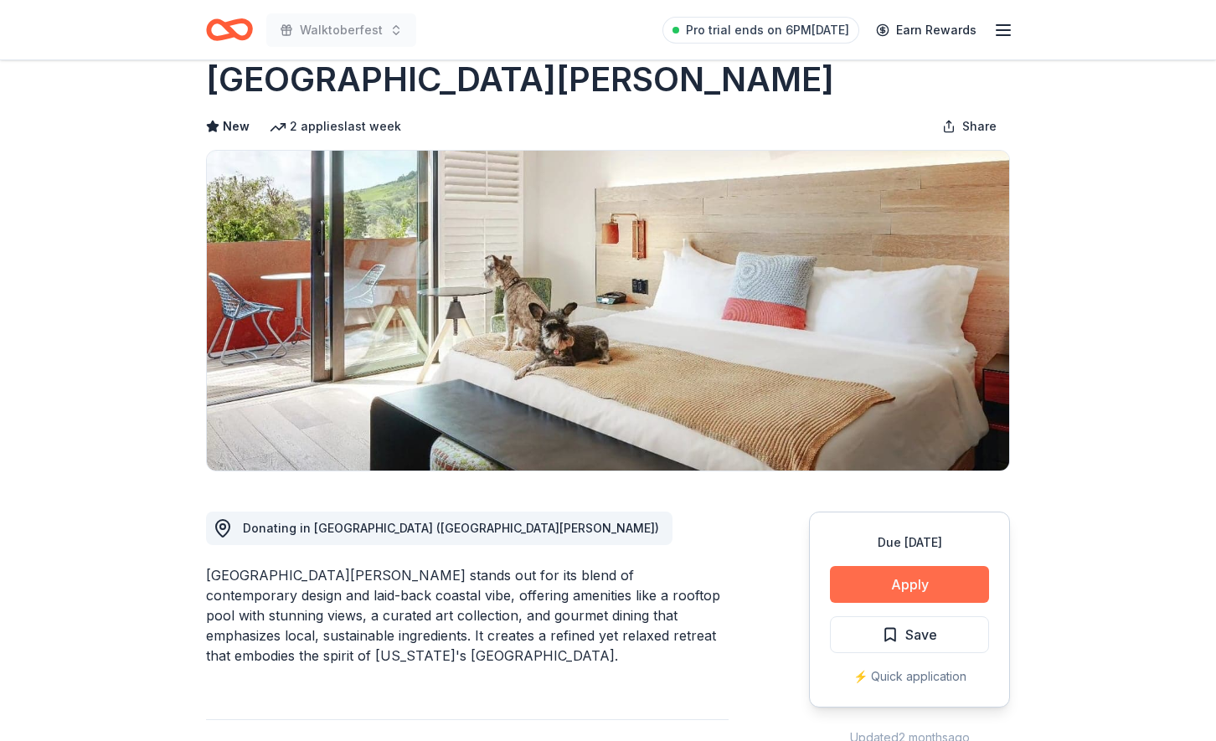
click at [914, 579] on button "Apply" at bounding box center [909, 584] width 159 height 37
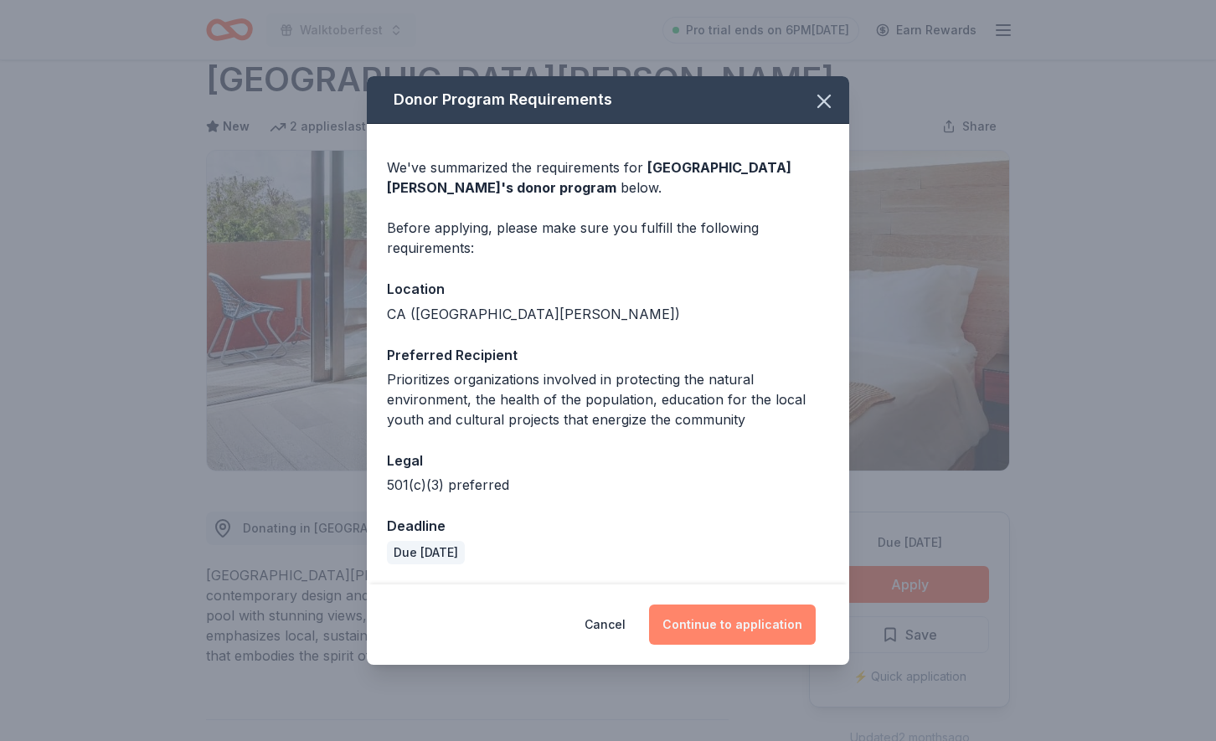
click at [715, 621] on button "Continue to application" at bounding box center [732, 625] width 167 height 40
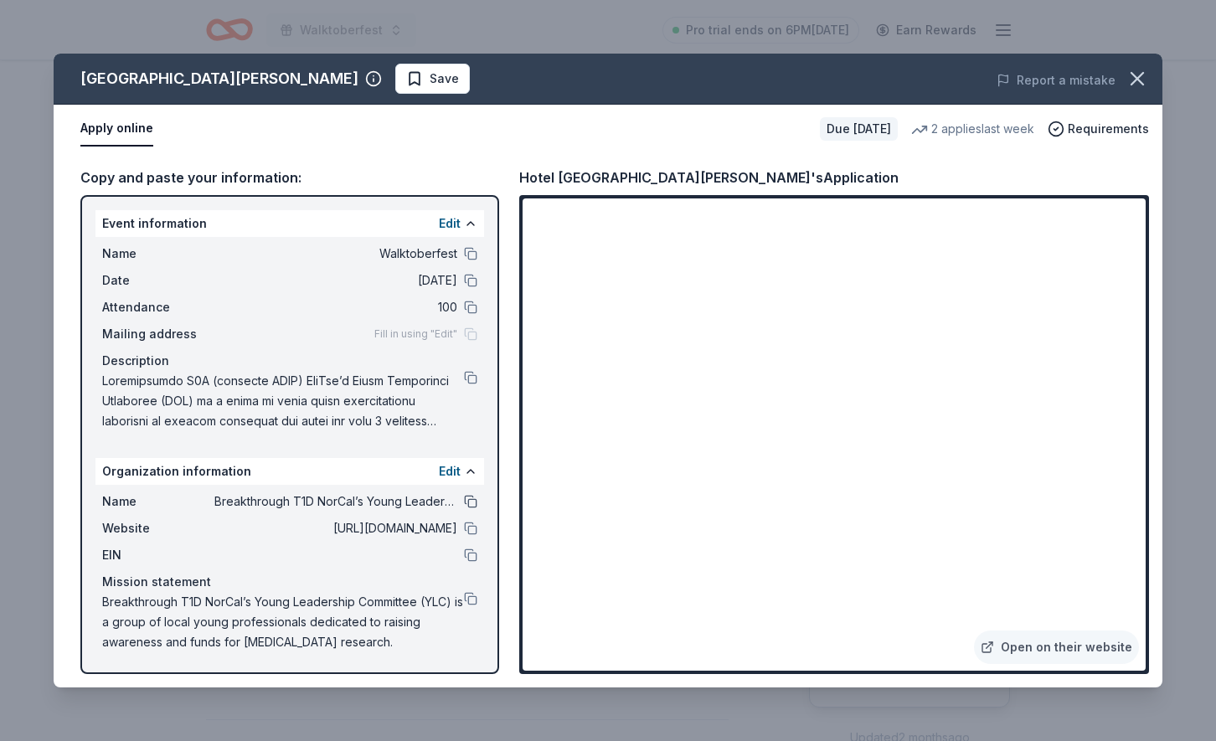
click at [466, 505] on button at bounding box center [470, 501] width 13 height 13
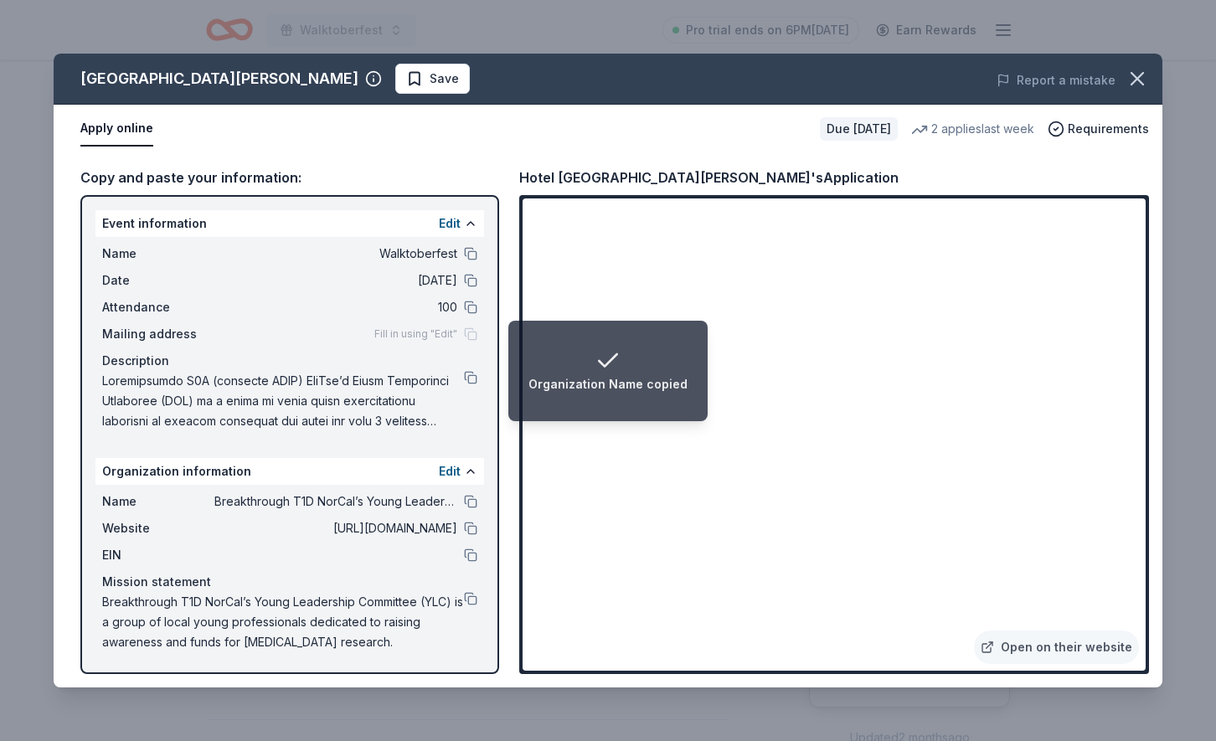
scroll to position [0, 0]
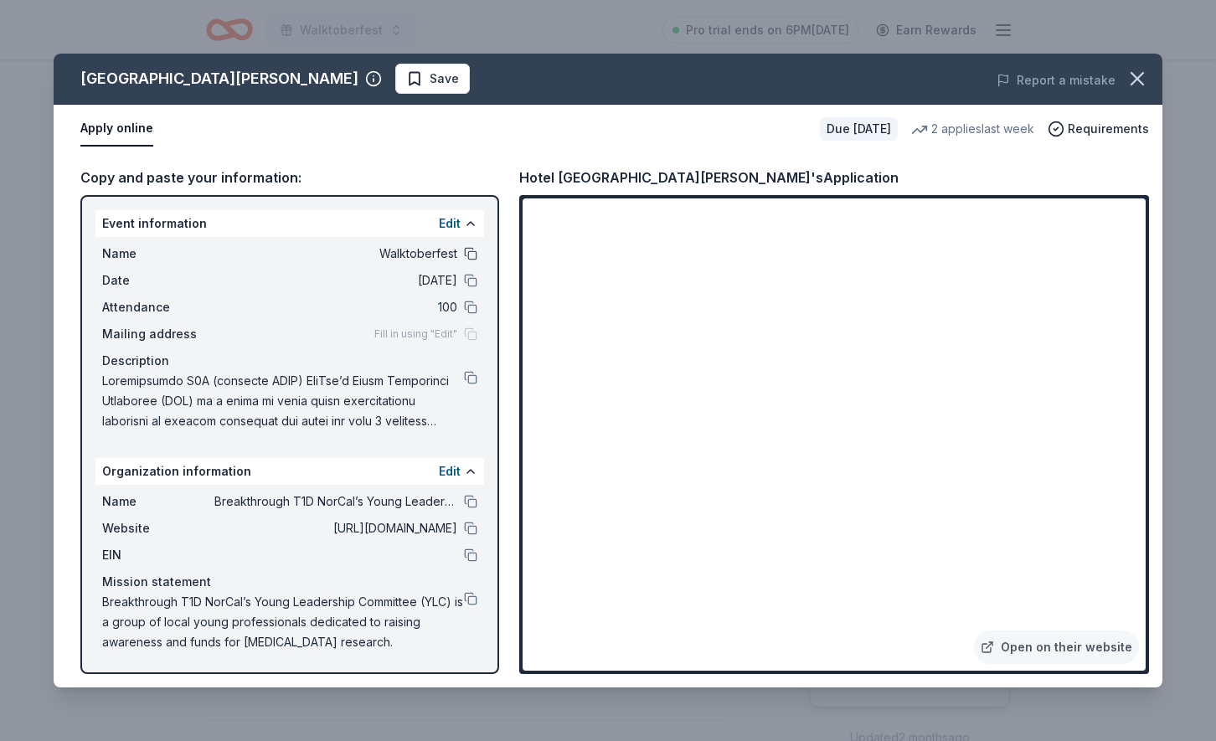
click at [469, 252] on button at bounding box center [470, 253] width 13 height 13
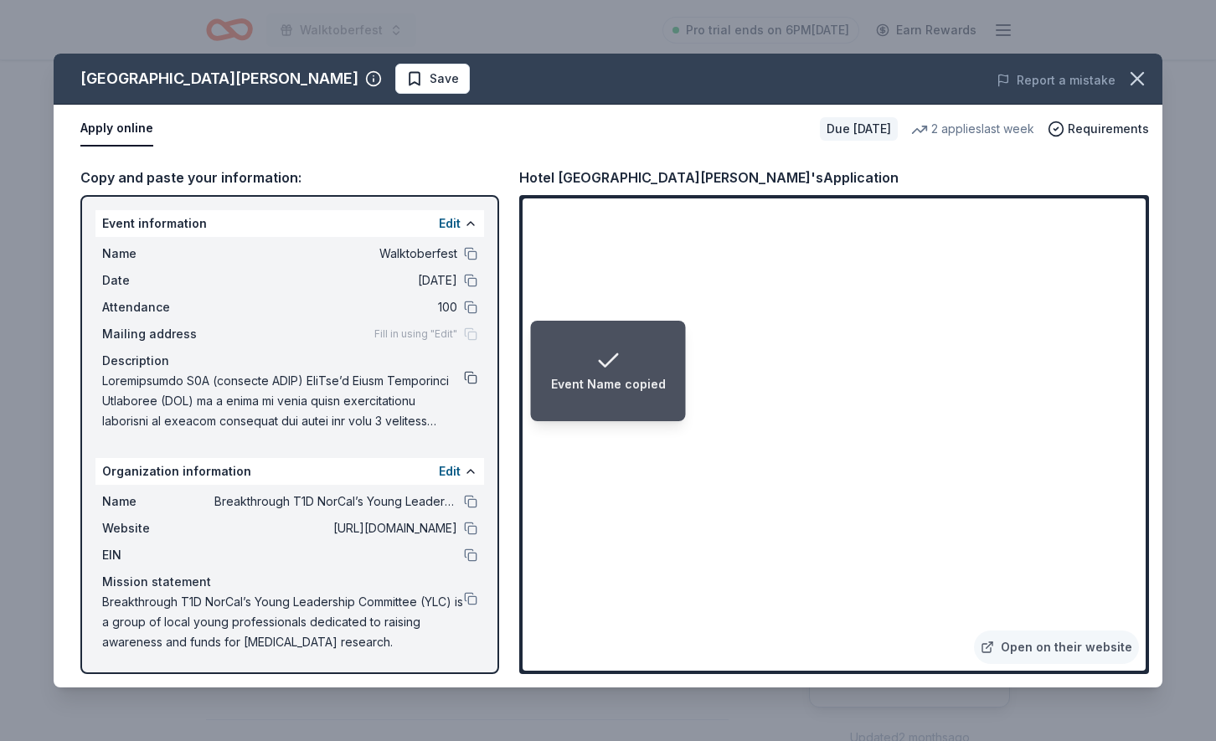
click at [466, 376] on button at bounding box center [470, 377] width 13 height 13
click at [406, 73] on span "Save" at bounding box center [432, 79] width 53 height 20
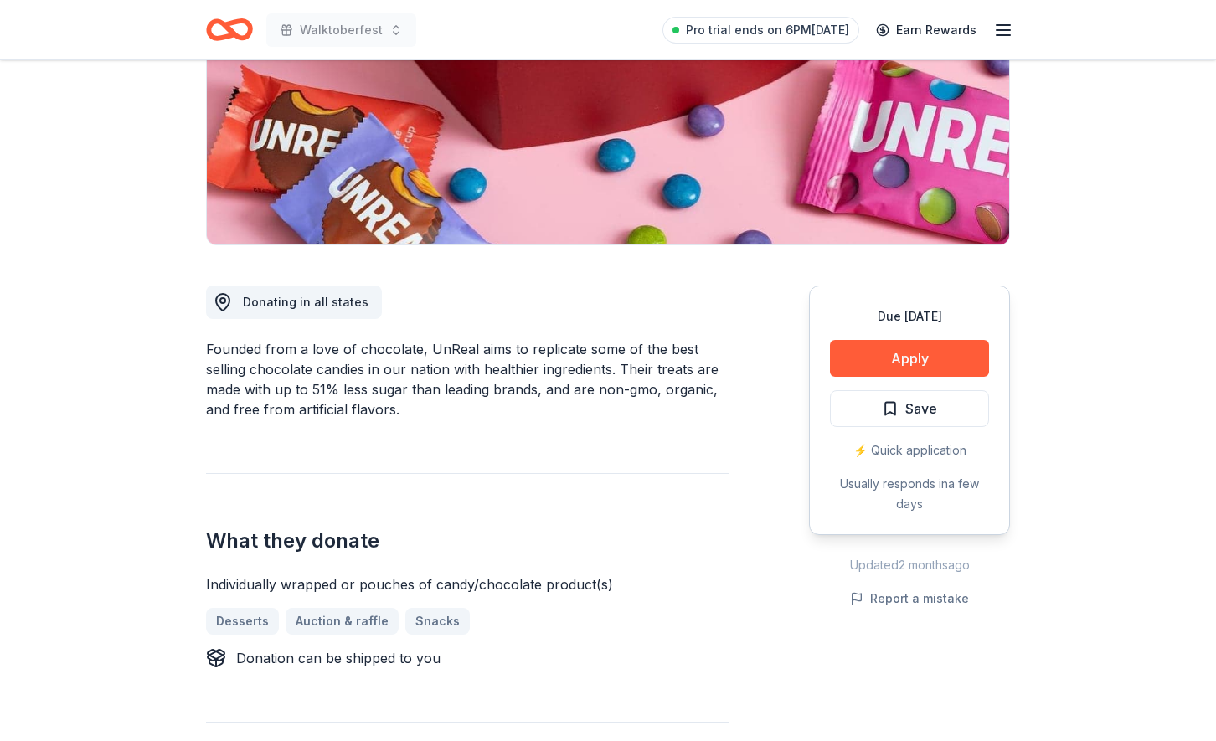
scroll to position [268, 0]
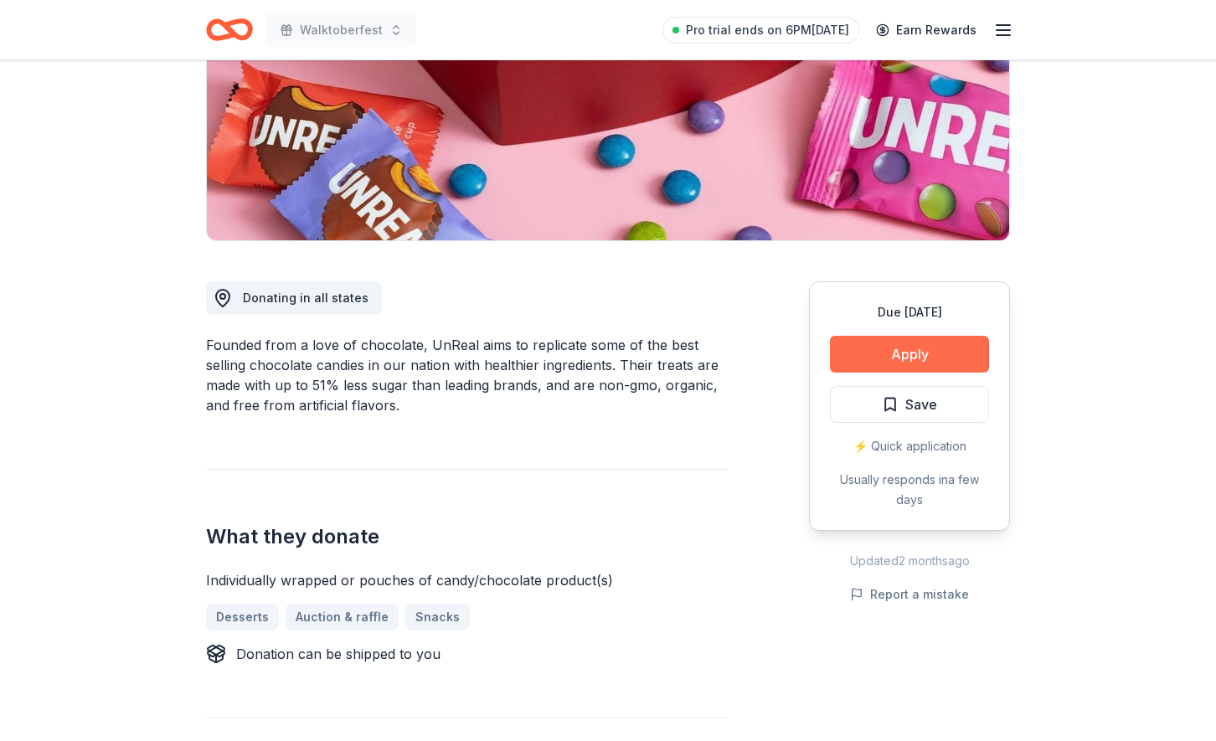
click at [917, 354] on button "Apply" at bounding box center [909, 354] width 159 height 37
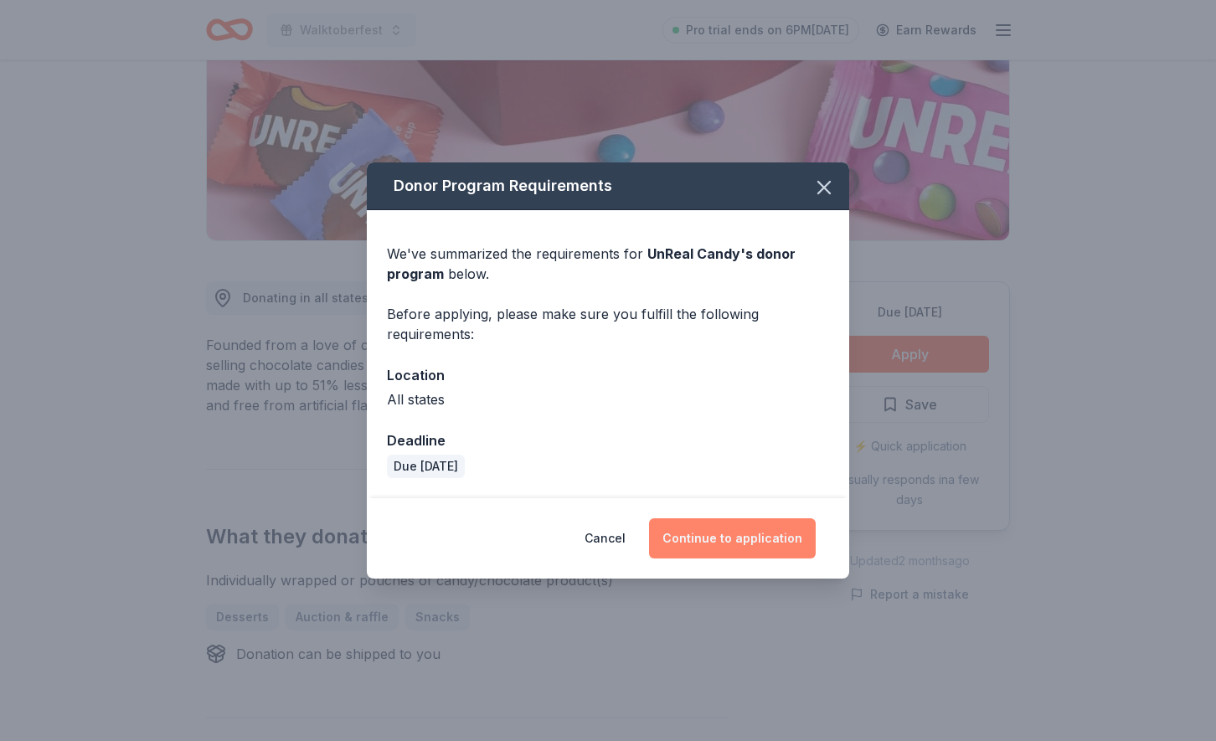
click at [723, 538] on button "Continue to application" at bounding box center [732, 538] width 167 height 40
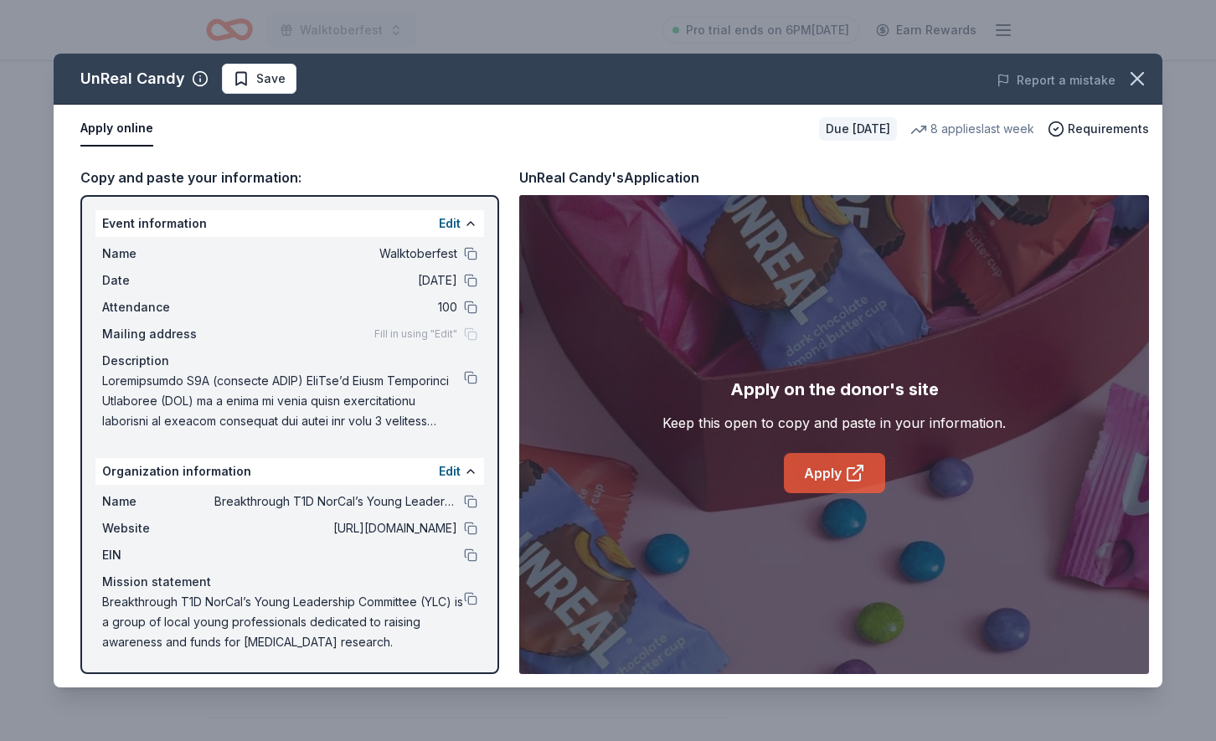
click at [822, 462] on link "Apply" at bounding box center [834, 473] width 101 height 40
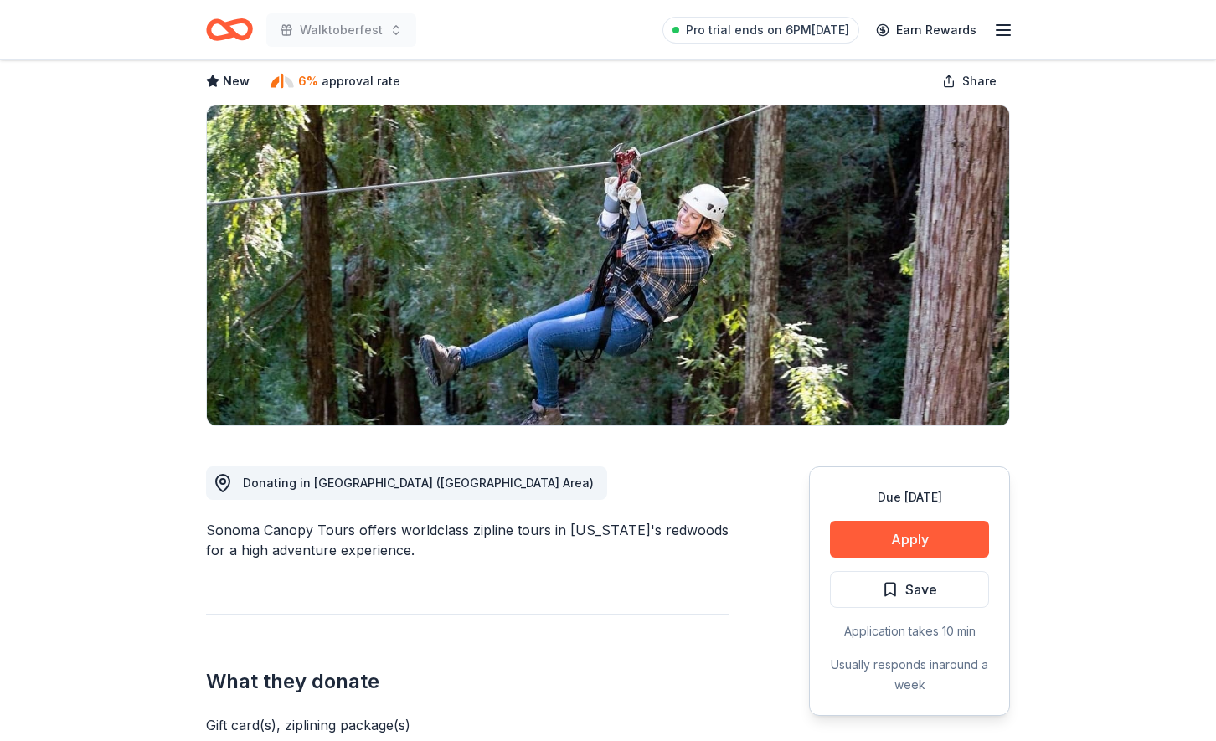
scroll to position [100, 0]
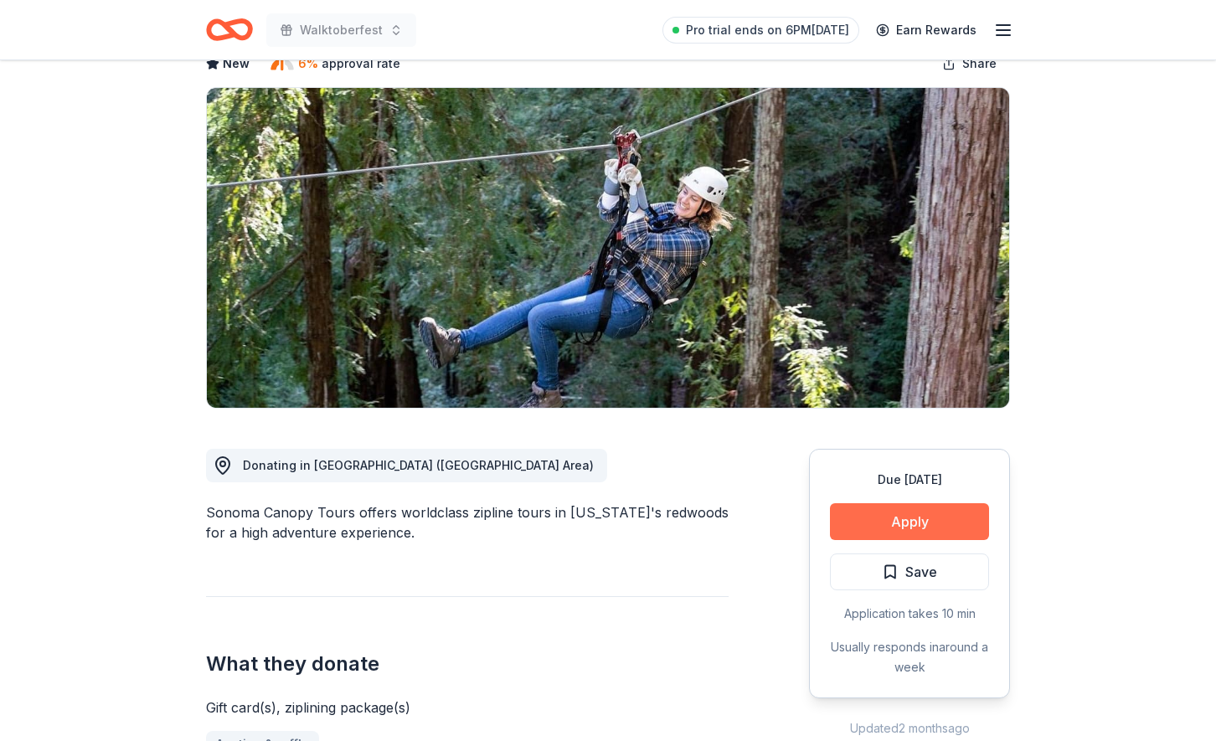
click at [914, 533] on button "Apply" at bounding box center [909, 521] width 159 height 37
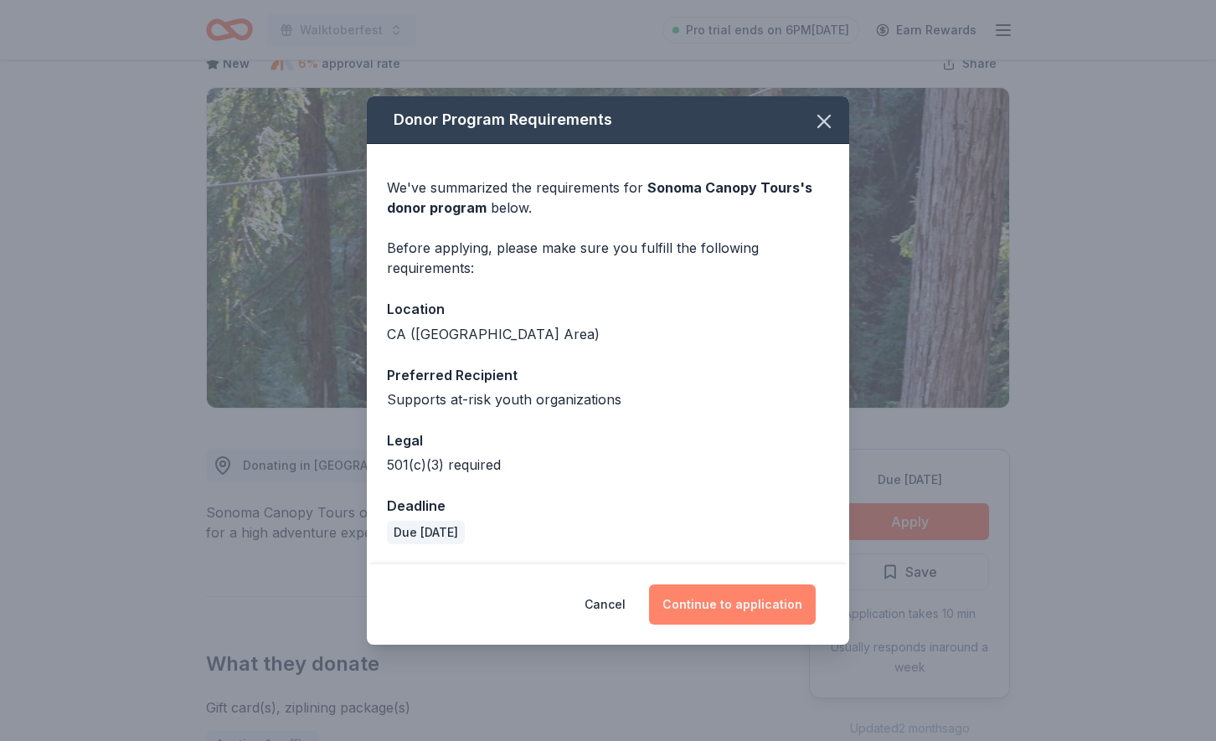
click at [735, 602] on button "Continue to application" at bounding box center [732, 605] width 167 height 40
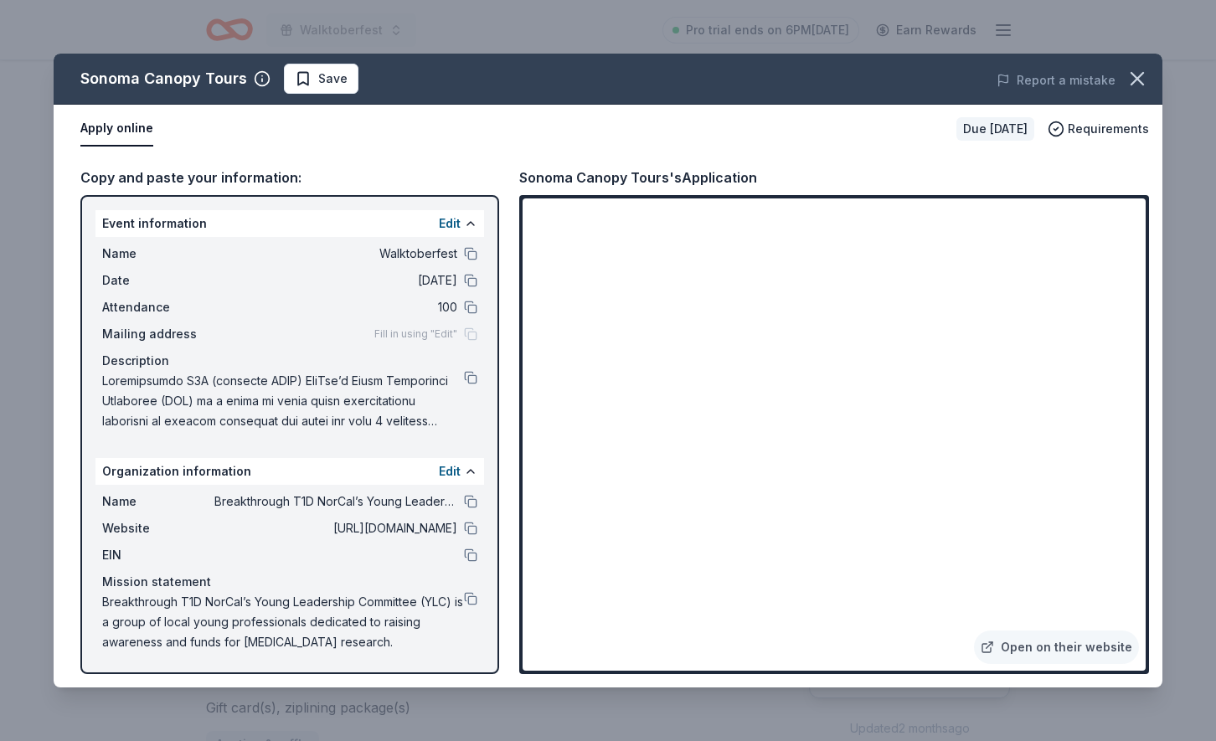
scroll to position [0, 0]
click at [468, 505] on button at bounding box center [470, 501] width 13 height 13
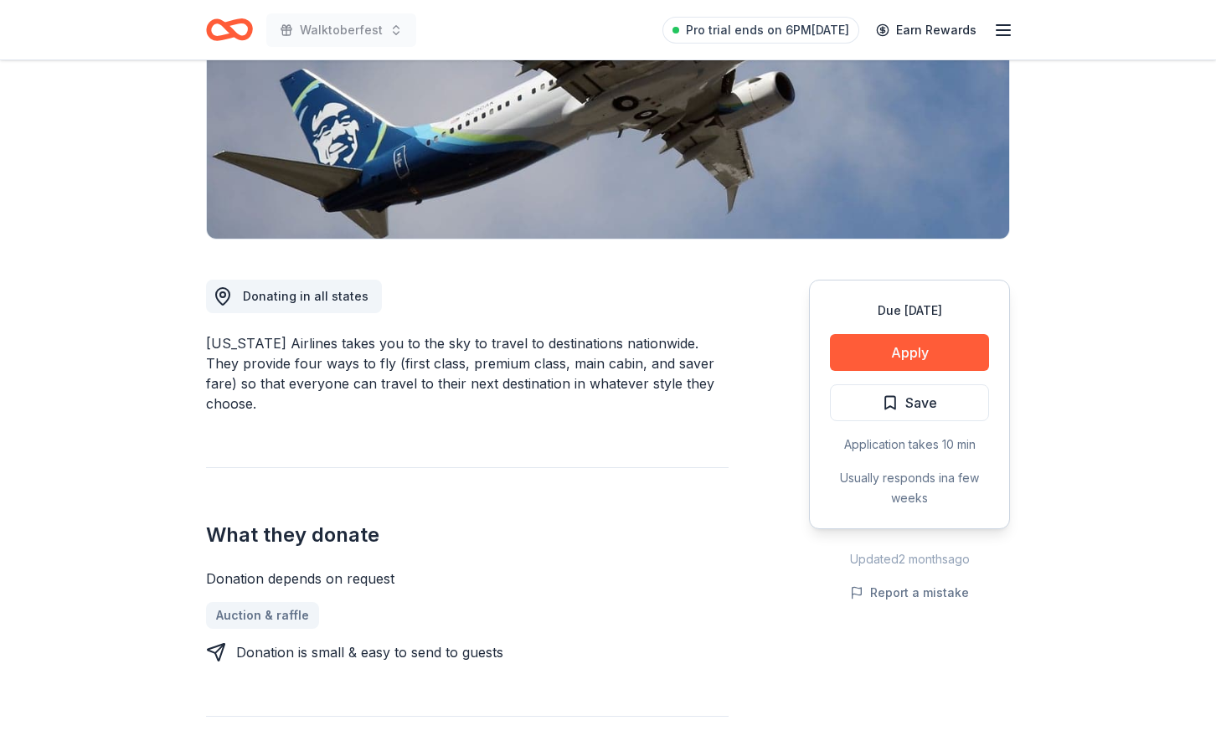
scroll to position [295, 0]
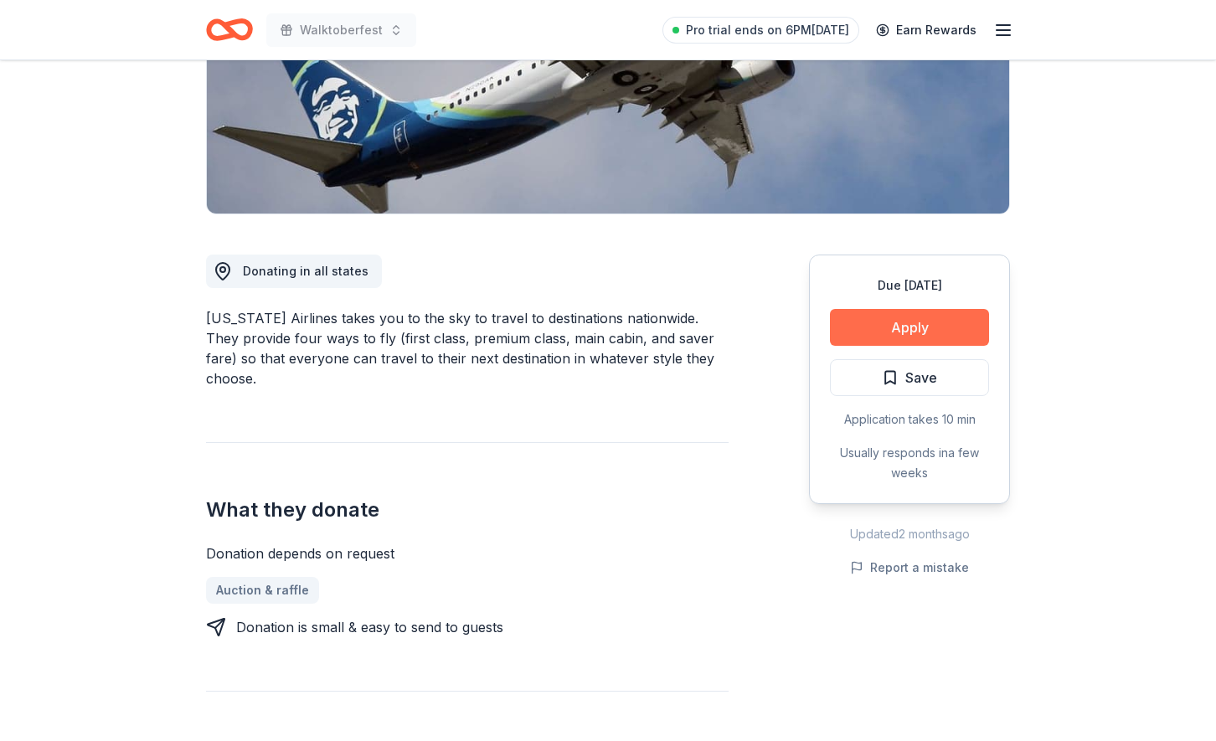
click at [899, 316] on button "Apply" at bounding box center [909, 327] width 159 height 37
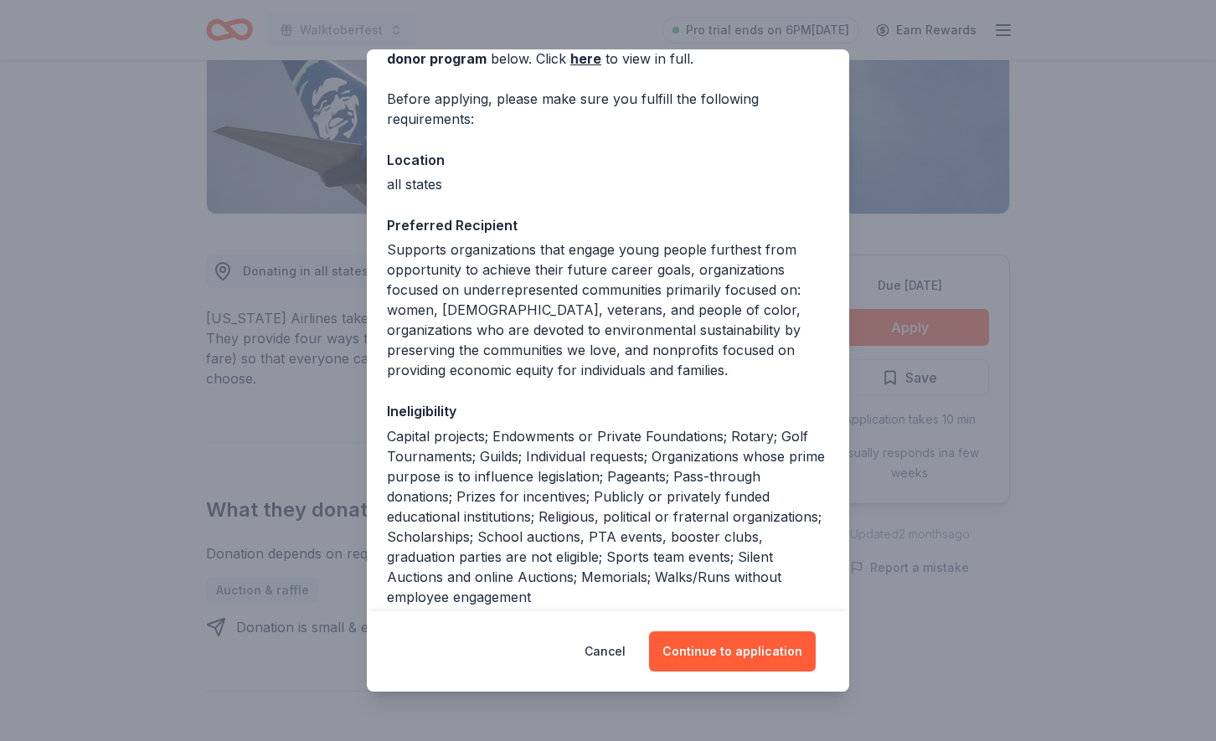
scroll to position [232, 0]
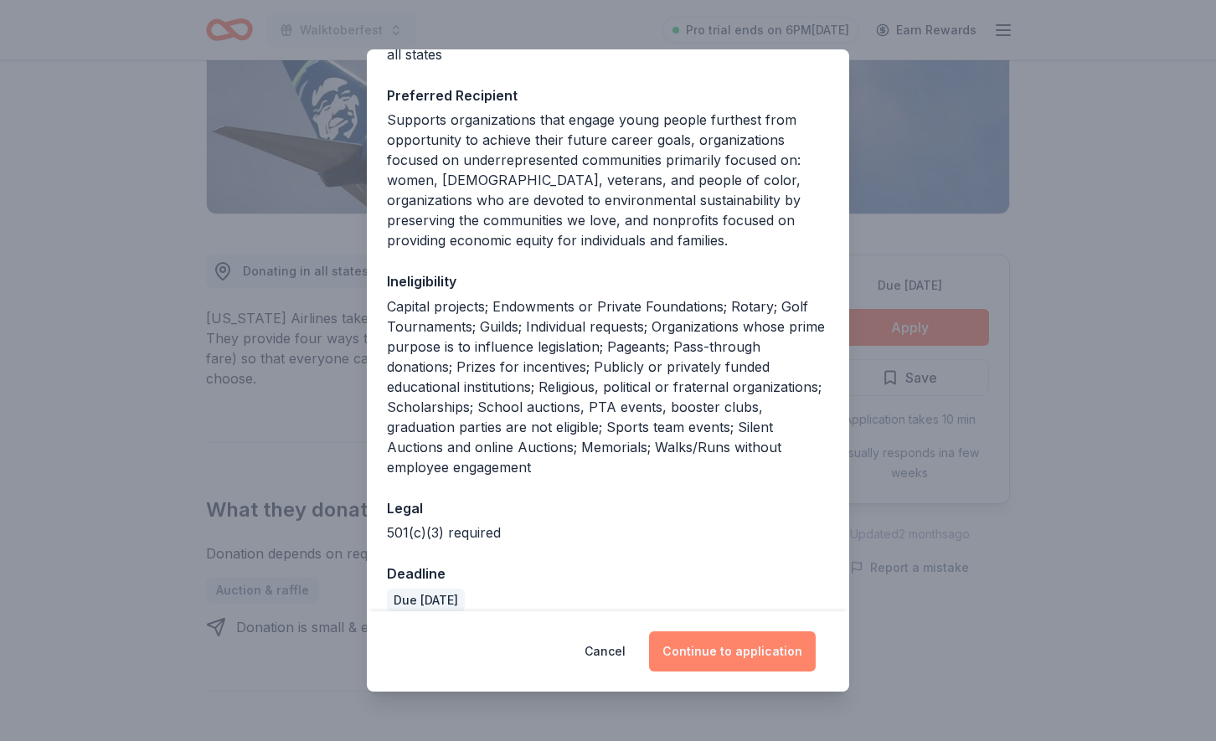
click at [724, 656] on button "Continue to application" at bounding box center [732, 651] width 167 height 40
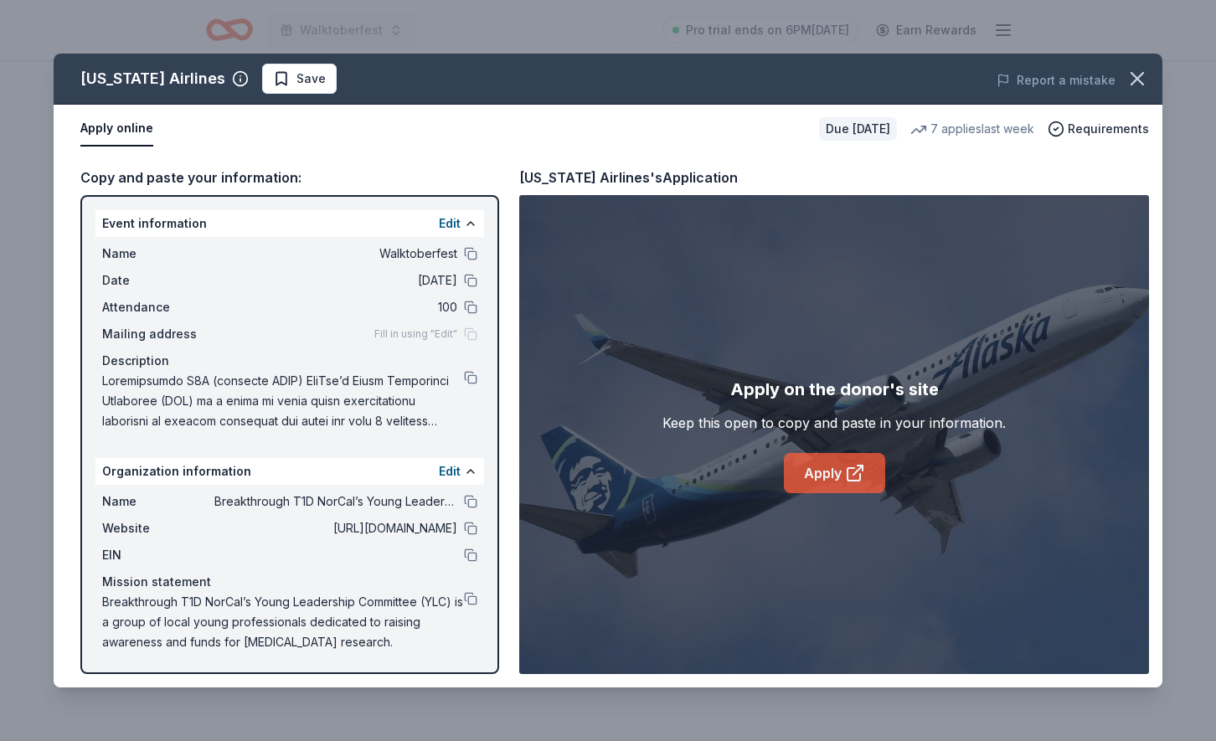
click at [842, 482] on link "Apply" at bounding box center [834, 473] width 101 height 40
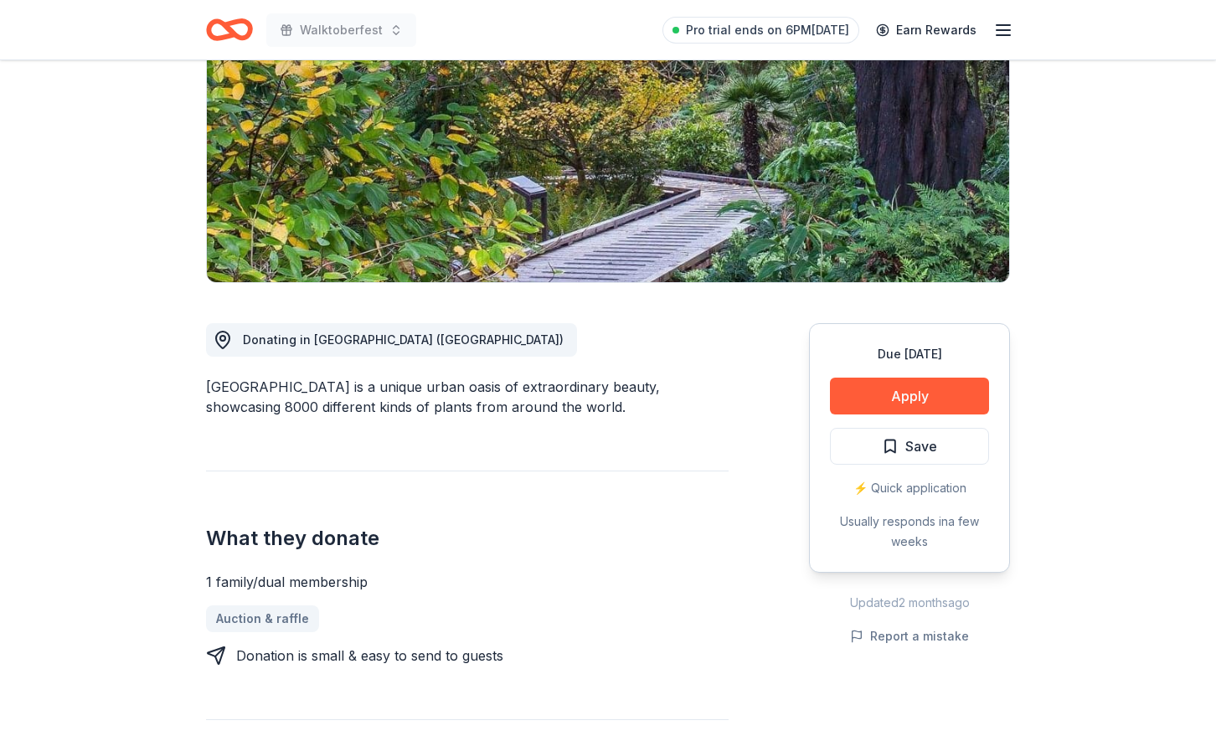
scroll to position [322, 0]
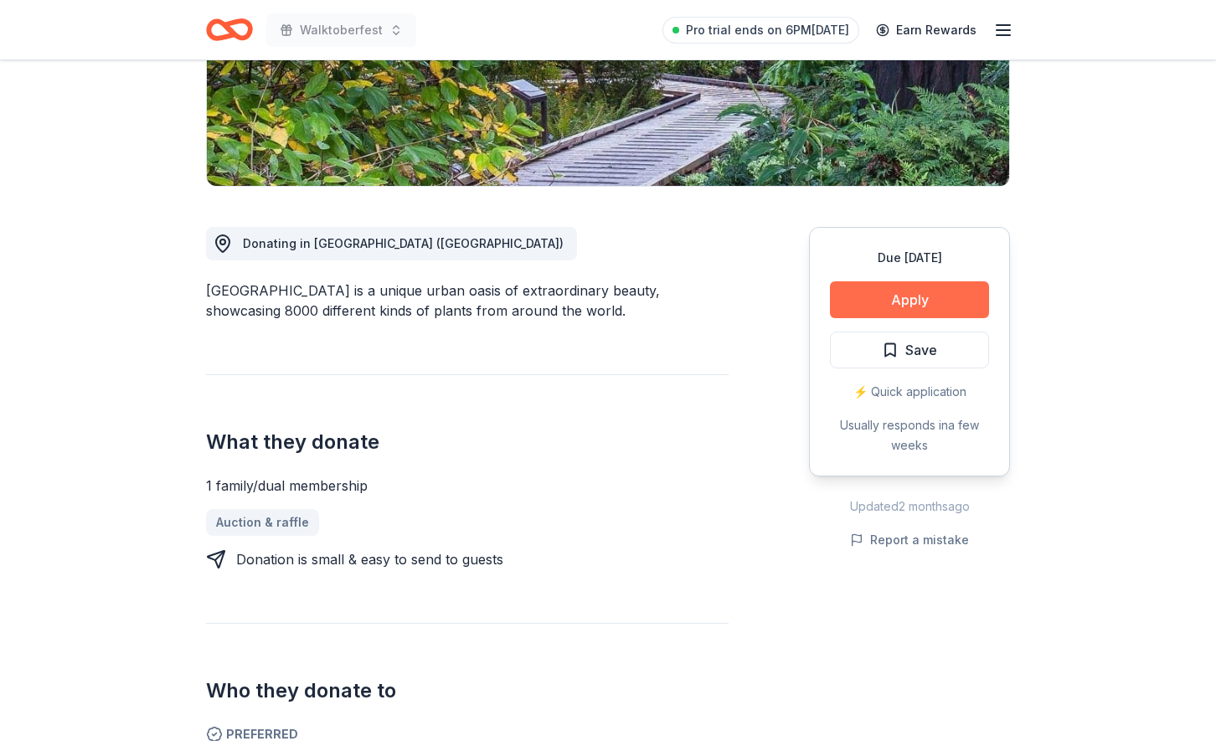
click at [915, 301] on button "Apply" at bounding box center [909, 299] width 159 height 37
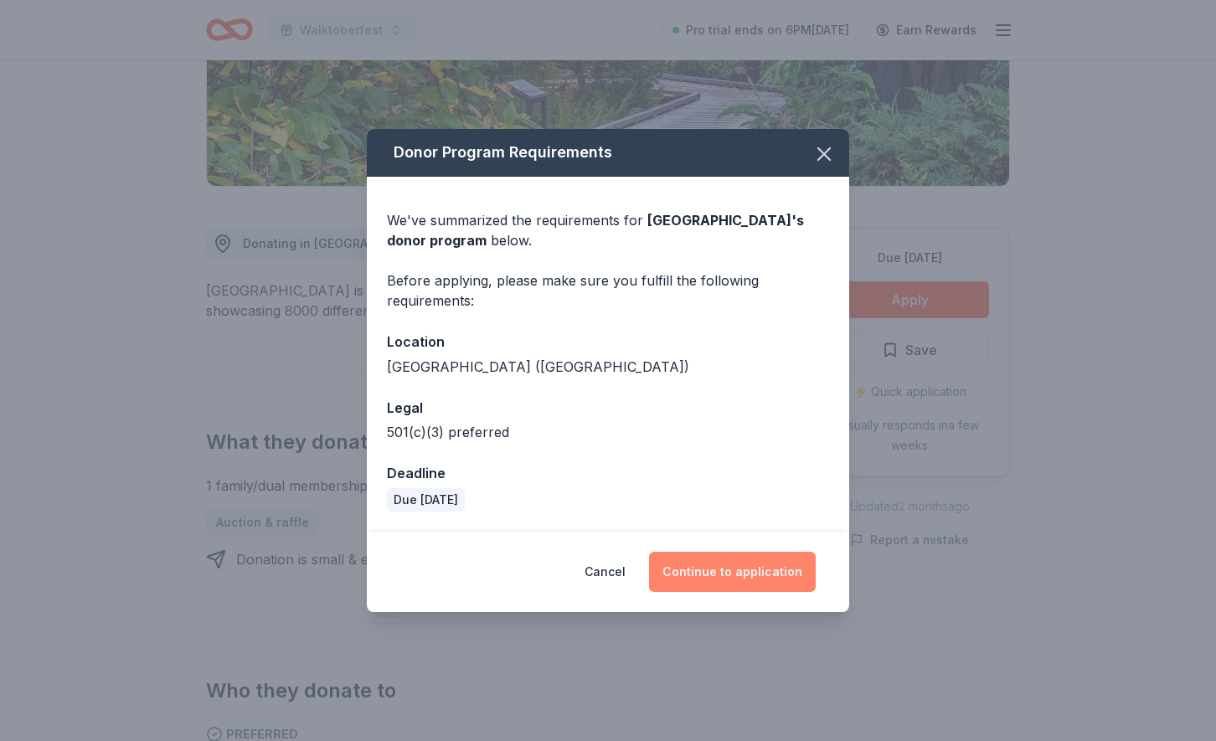
click at [733, 569] on button "Continue to application" at bounding box center [732, 572] width 167 height 40
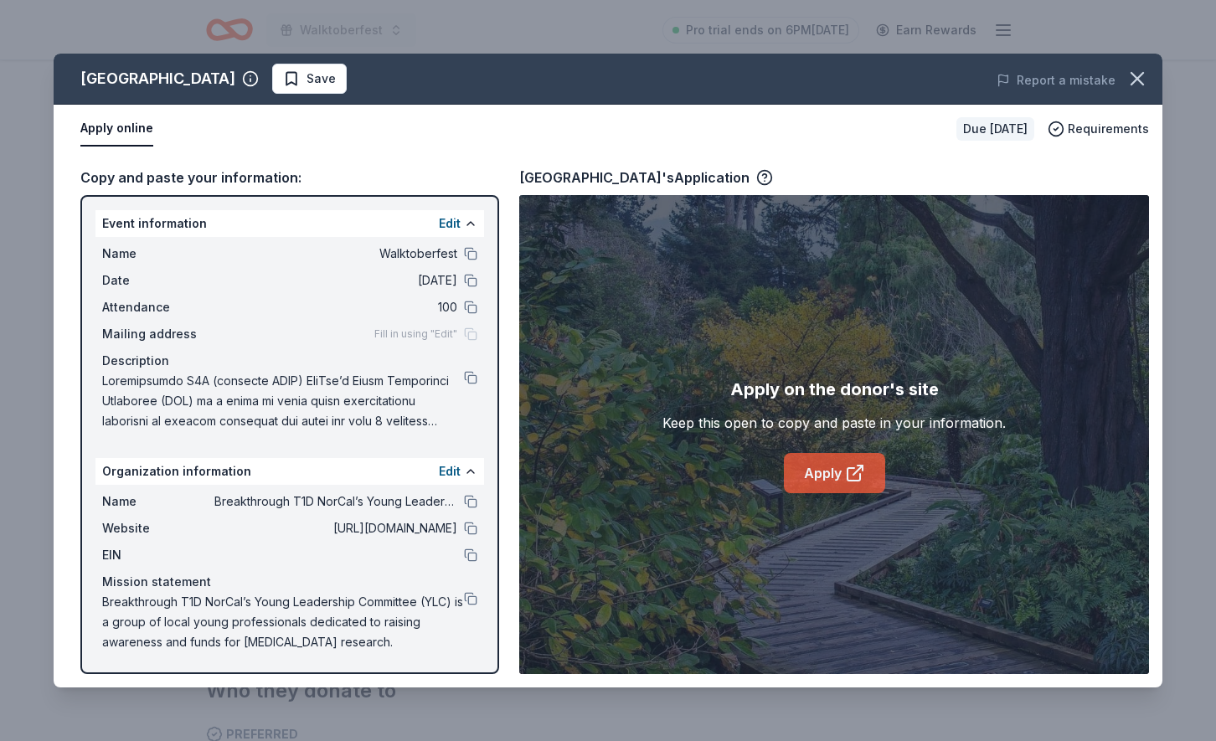
click at [828, 476] on link "Apply" at bounding box center [834, 473] width 101 height 40
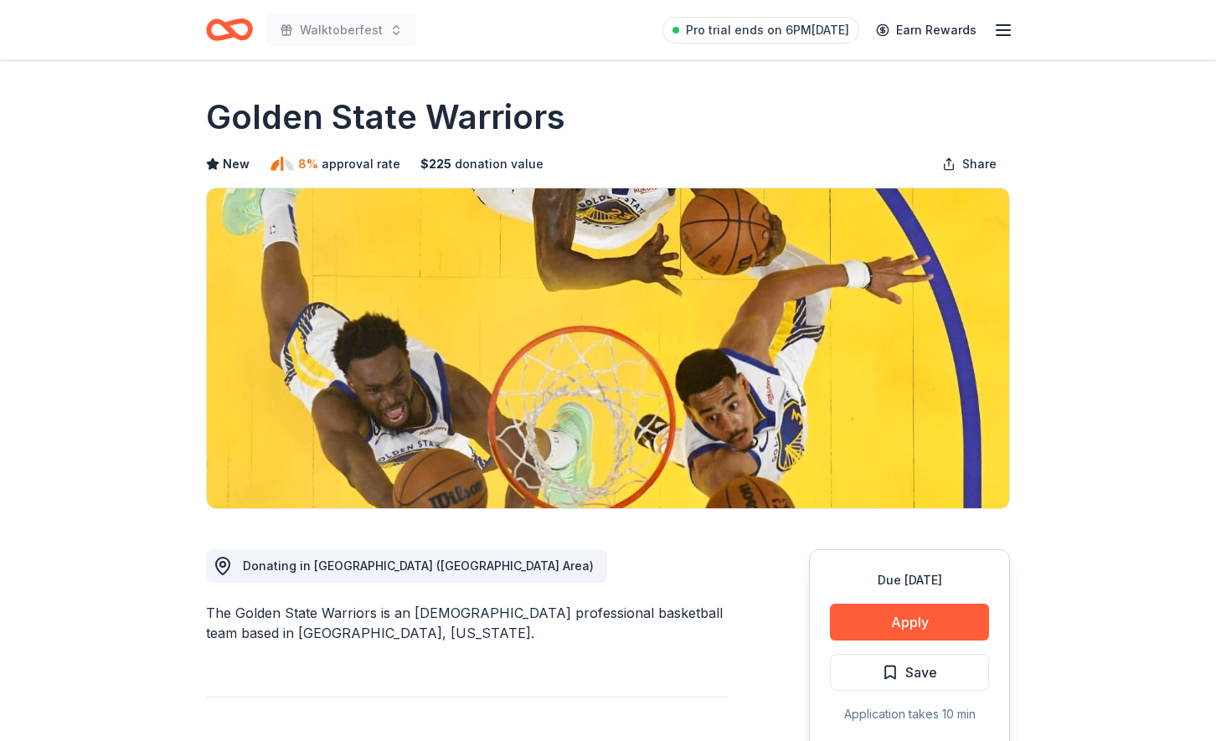
scroll to position [13, 0]
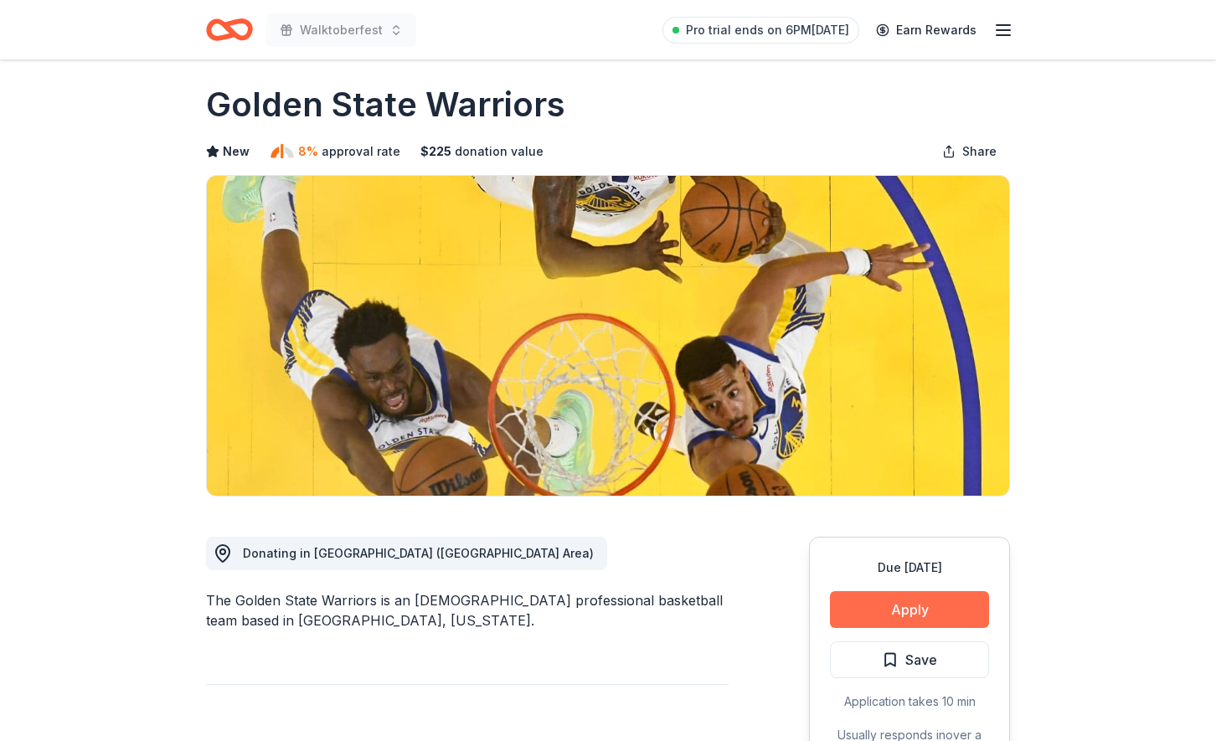
click at [855, 610] on button "Apply" at bounding box center [909, 609] width 159 height 37
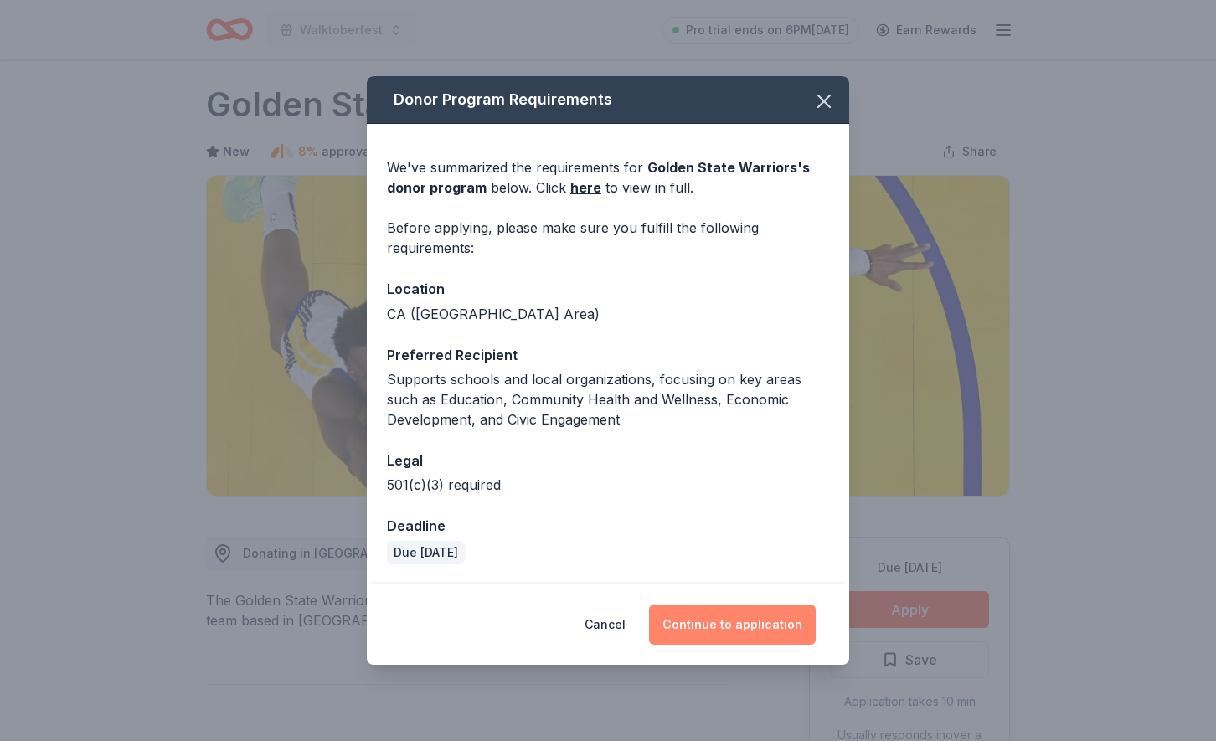
click at [729, 636] on button "Continue to application" at bounding box center [732, 625] width 167 height 40
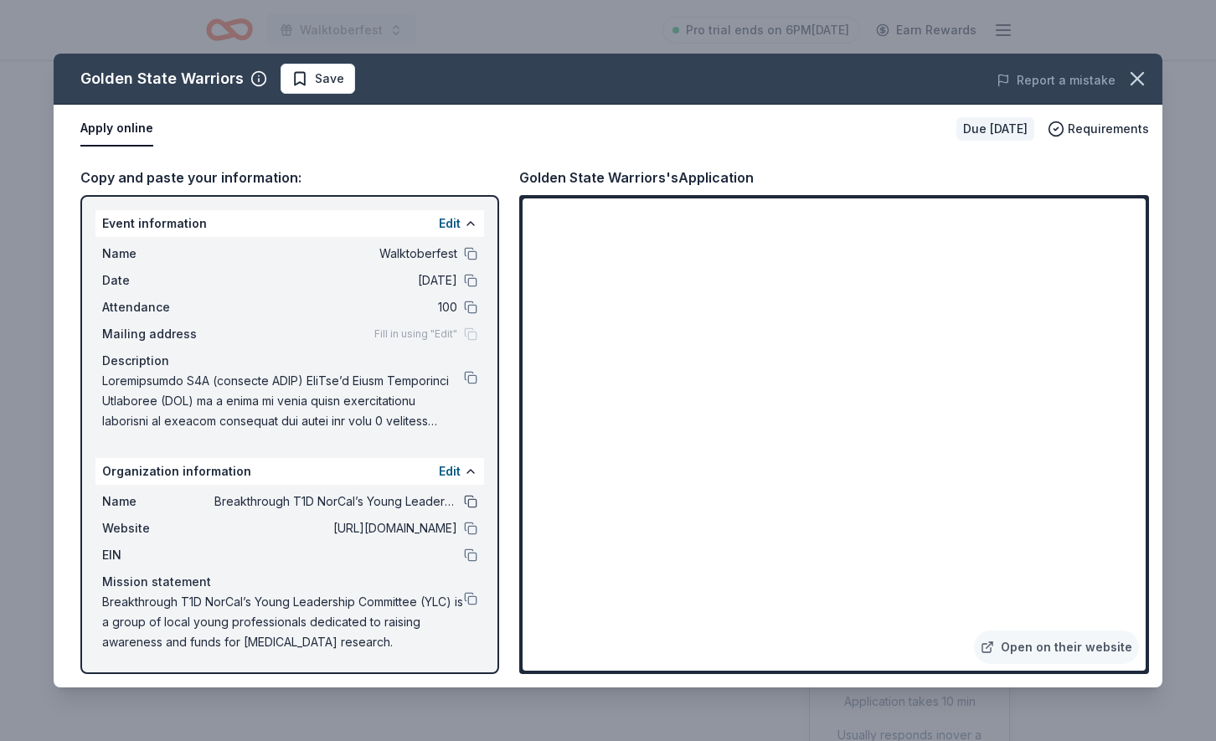
click at [472, 498] on button at bounding box center [470, 501] width 13 height 13
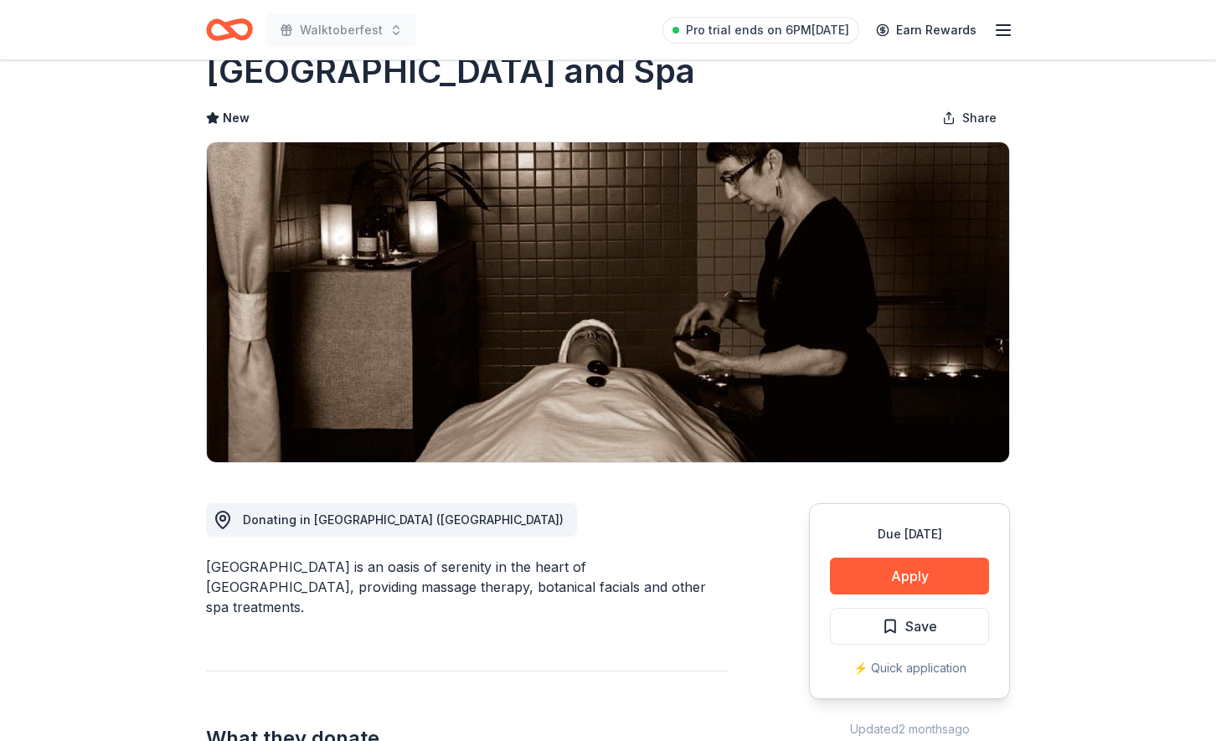
scroll to position [58, 0]
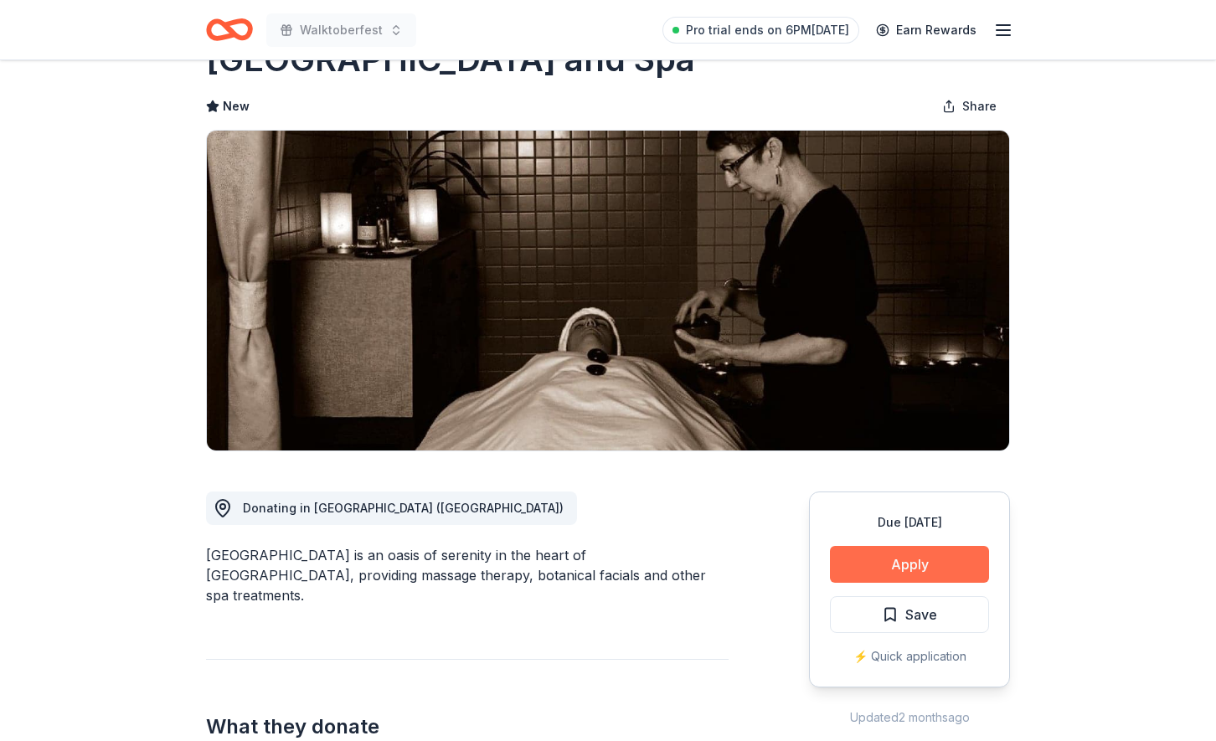
click at [940, 568] on button "Apply" at bounding box center [909, 564] width 159 height 37
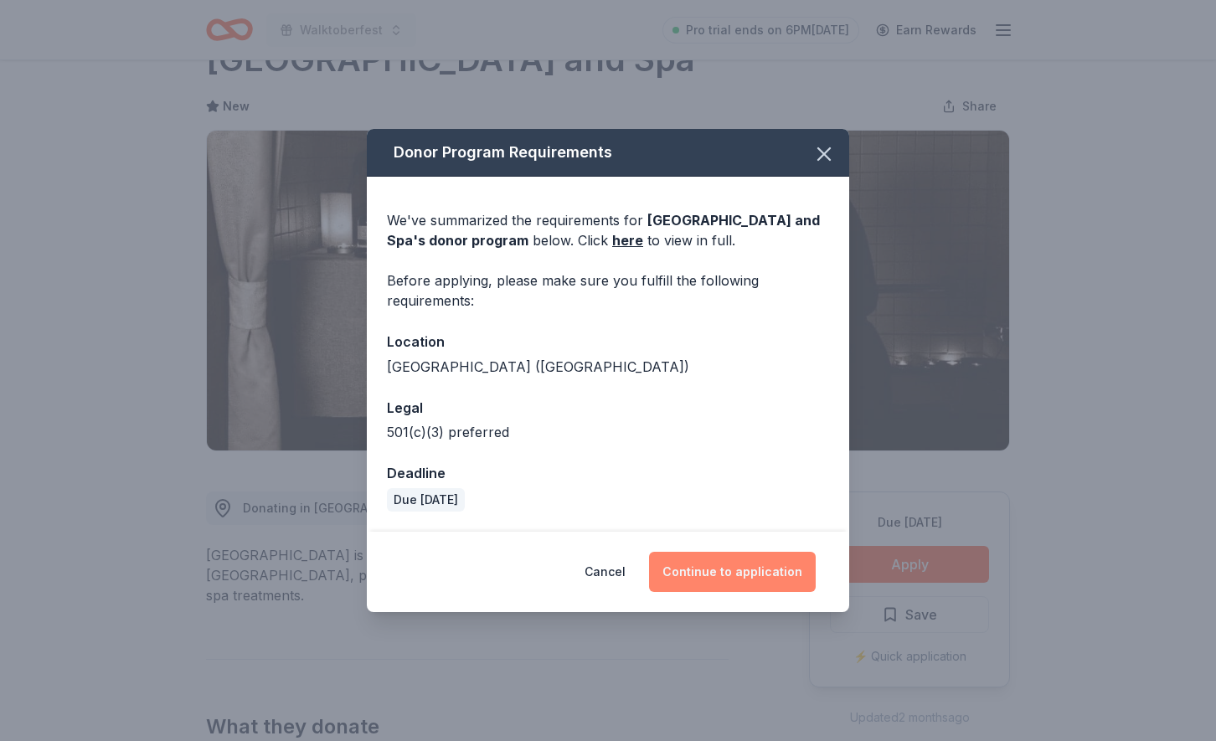
click at [750, 564] on button "Continue to application" at bounding box center [732, 572] width 167 height 40
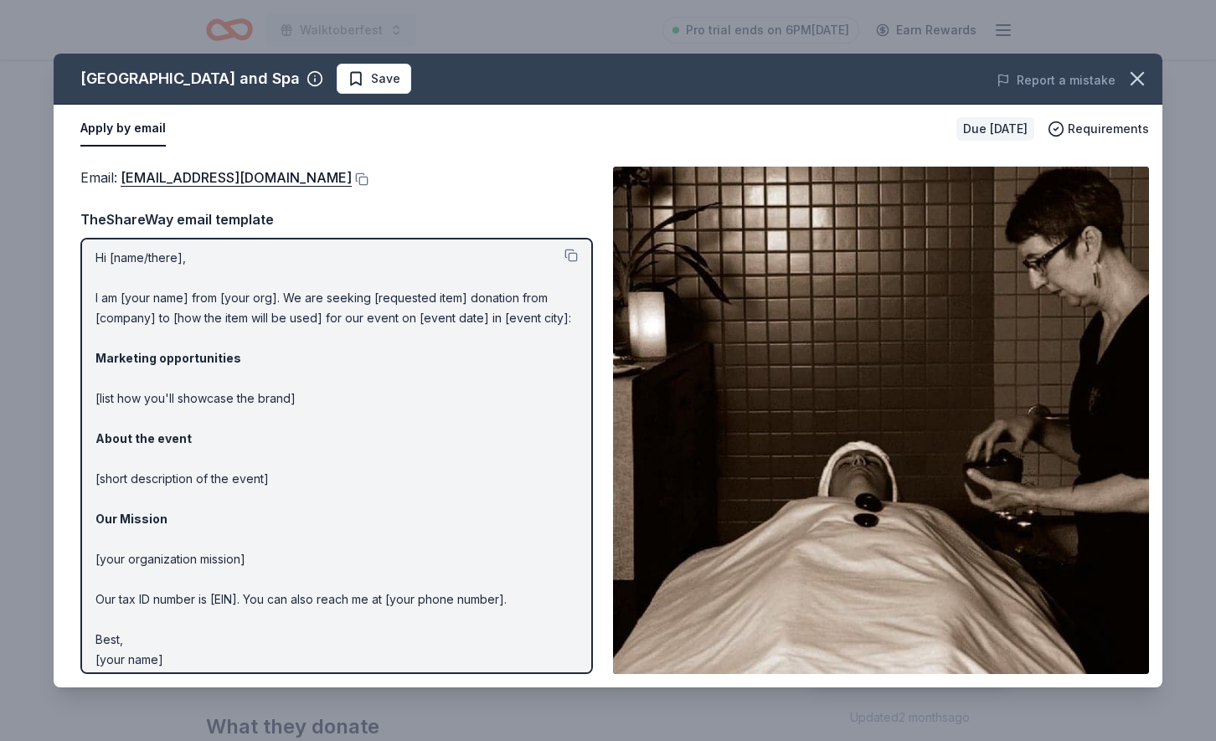
scroll to position [16, 0]
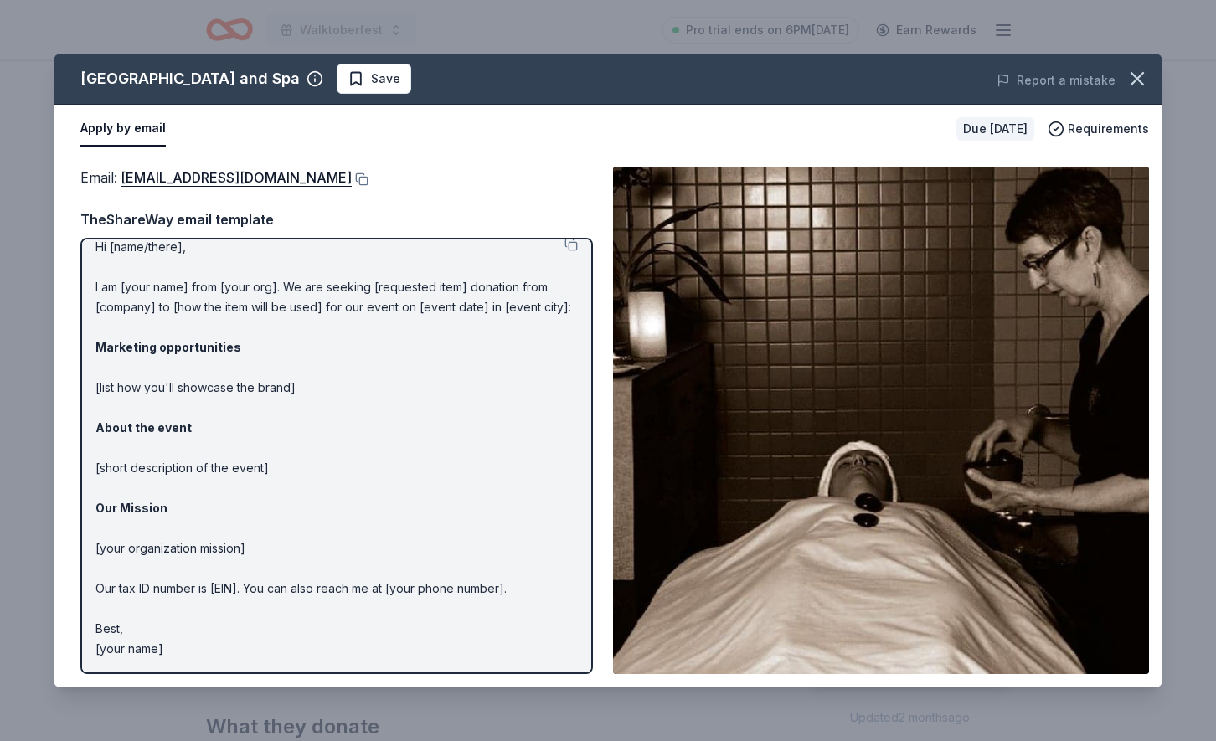
click at [184, 648] on p "Hi [name/there], I am [your name] from [your org]. We are seeking [requested it…" at bounding box center [336, 448] width 482 height 422
drag, startPoint x: 180, startPoint y: 644, endPoint x: 98, endPoint y: 616, distance: 86.9
click at [100, 616] on p "Hi [name/there], I am [your name] from [your org]. We are seeking [requested it…" at bounding box center [336, 448] width 482 height 422
click at [137, 514] on strong "Our Mission" at bounding box center [131, 508] width 72 height 14
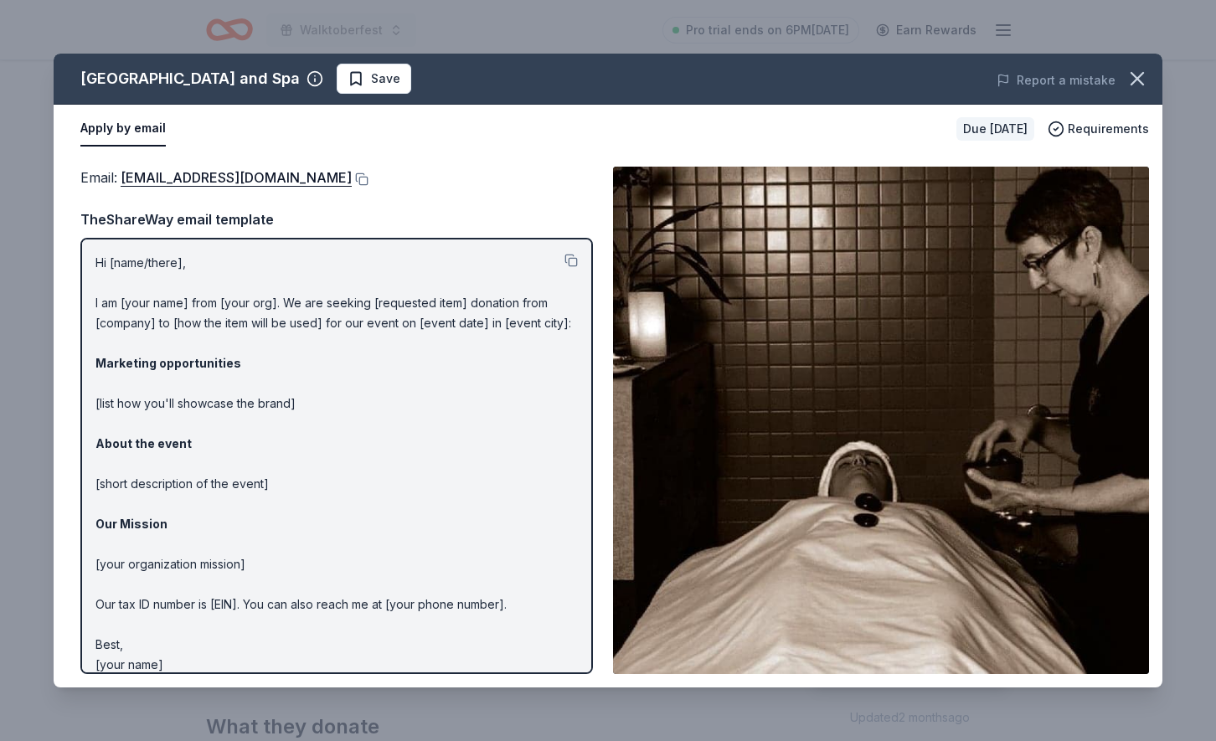
click at [172, 263] on p "Hi [name/there], I am [your name] from [your org]. We are seeking [requested it…" at bounding box center [336, 464] width 482 height 422
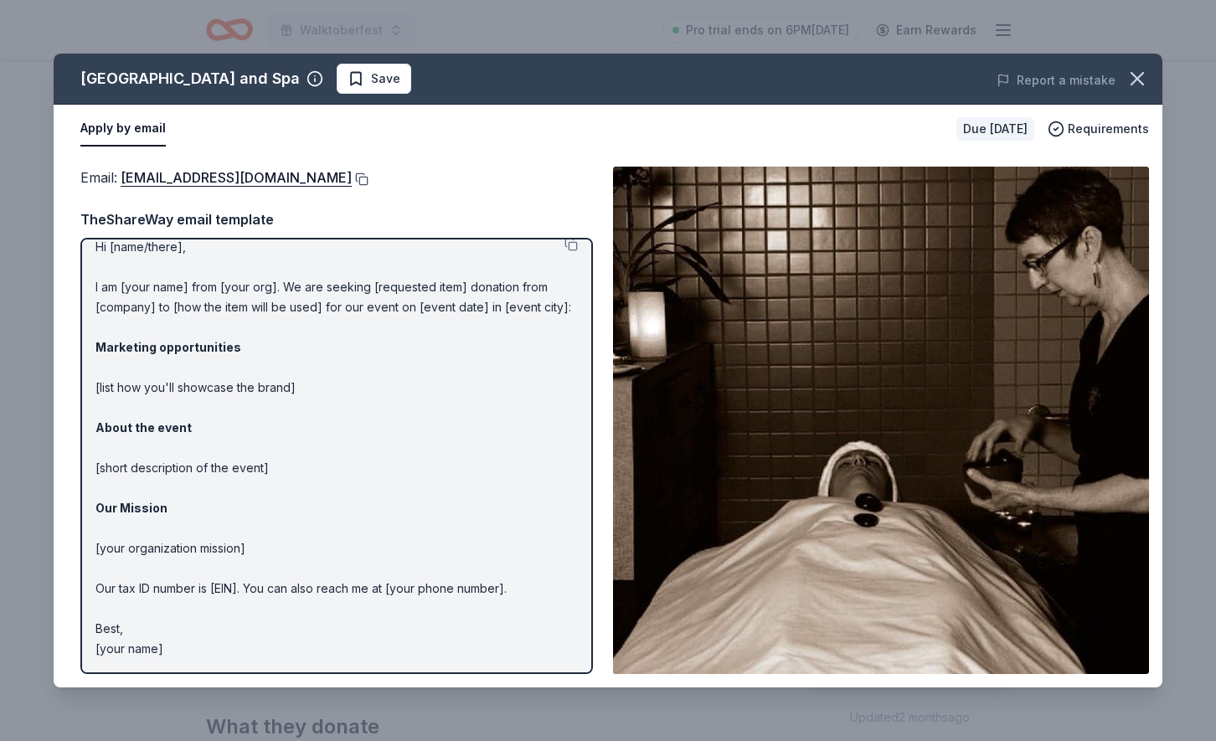
click at [363, 177] on button at bounding box center [360, 179] width 17 height 13
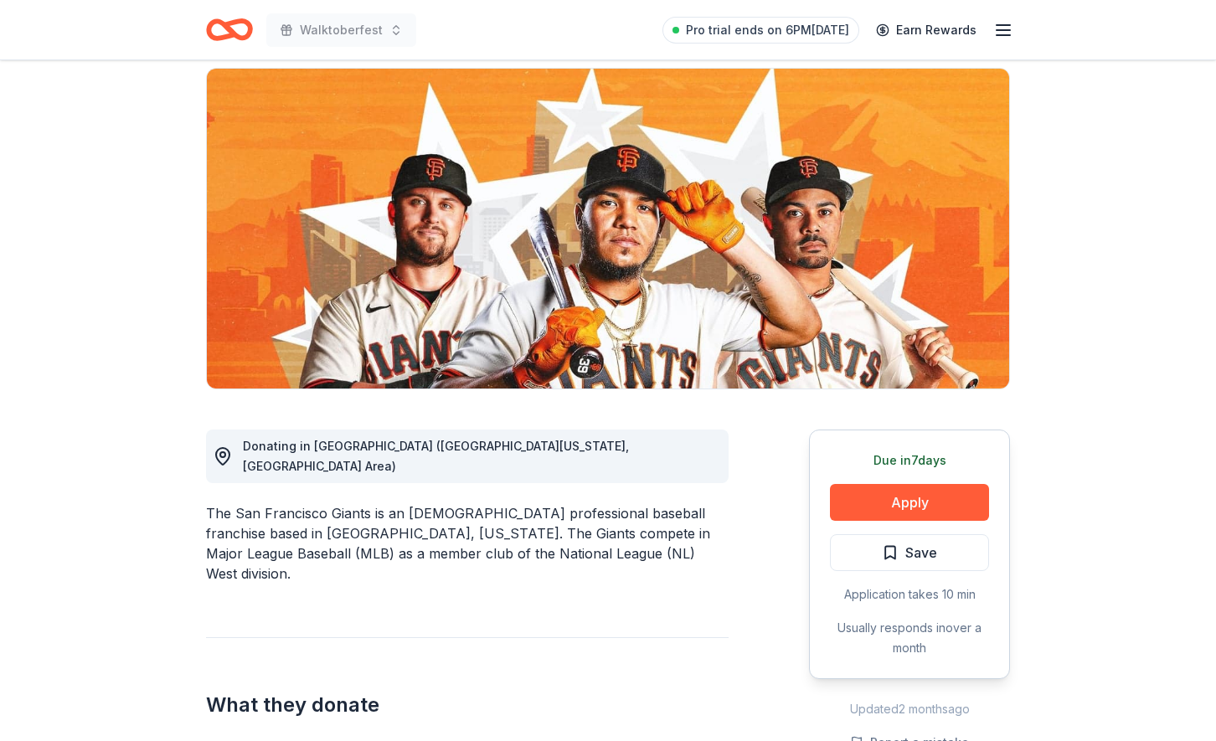
scroll to position [144, 0]
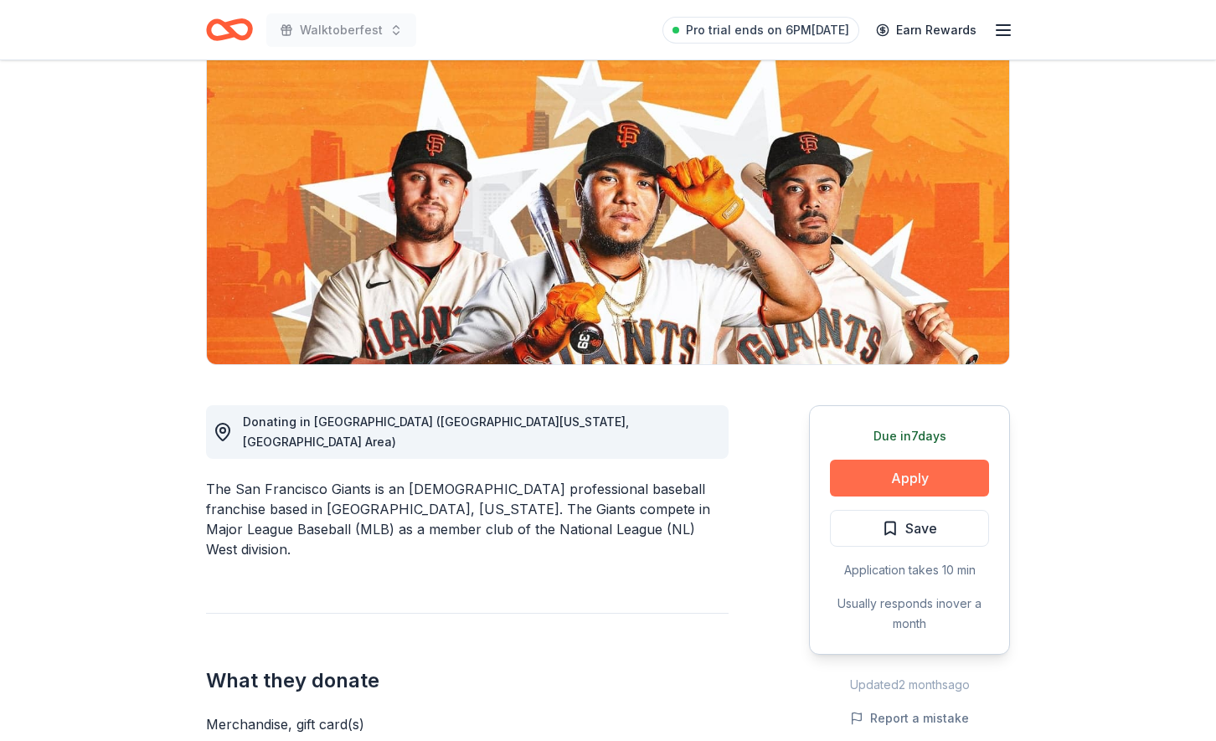
click at [878, 480] on button "Apply" at bounding box center [909, 478] width 159 height 37
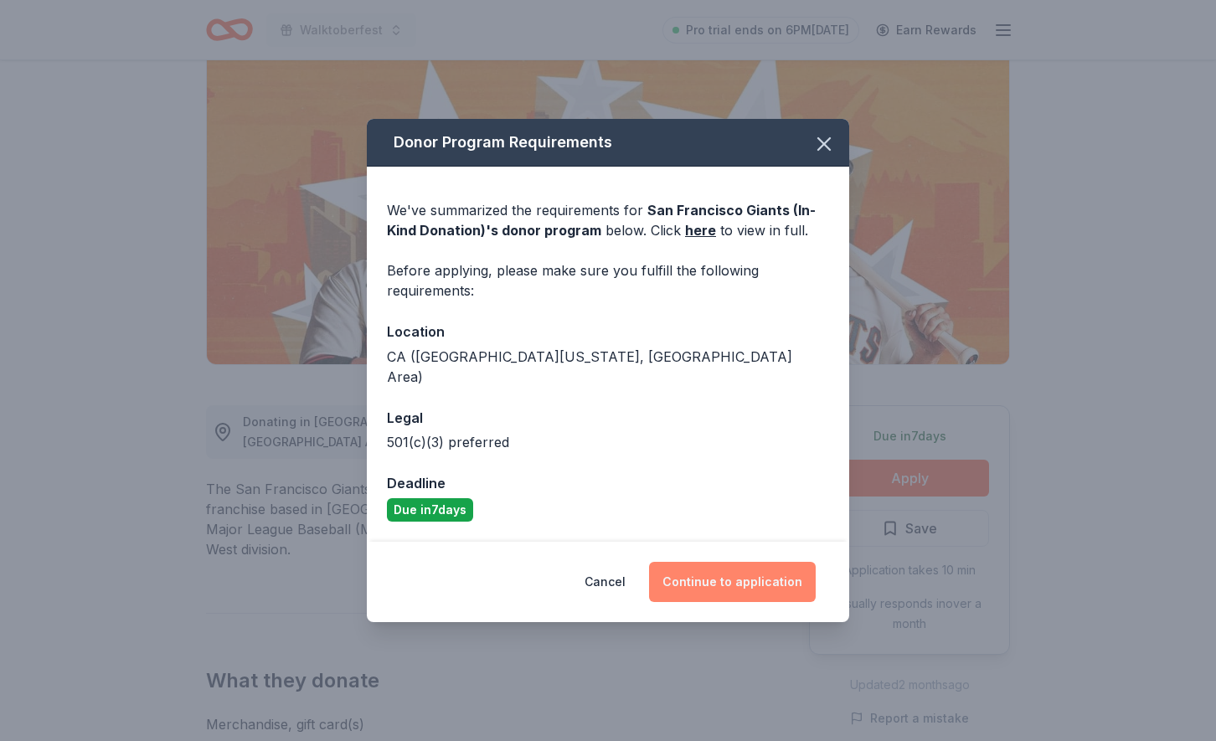
click at [736, 571] on button "Continue to application" at bounding box center [732, 582] width 167 height 40
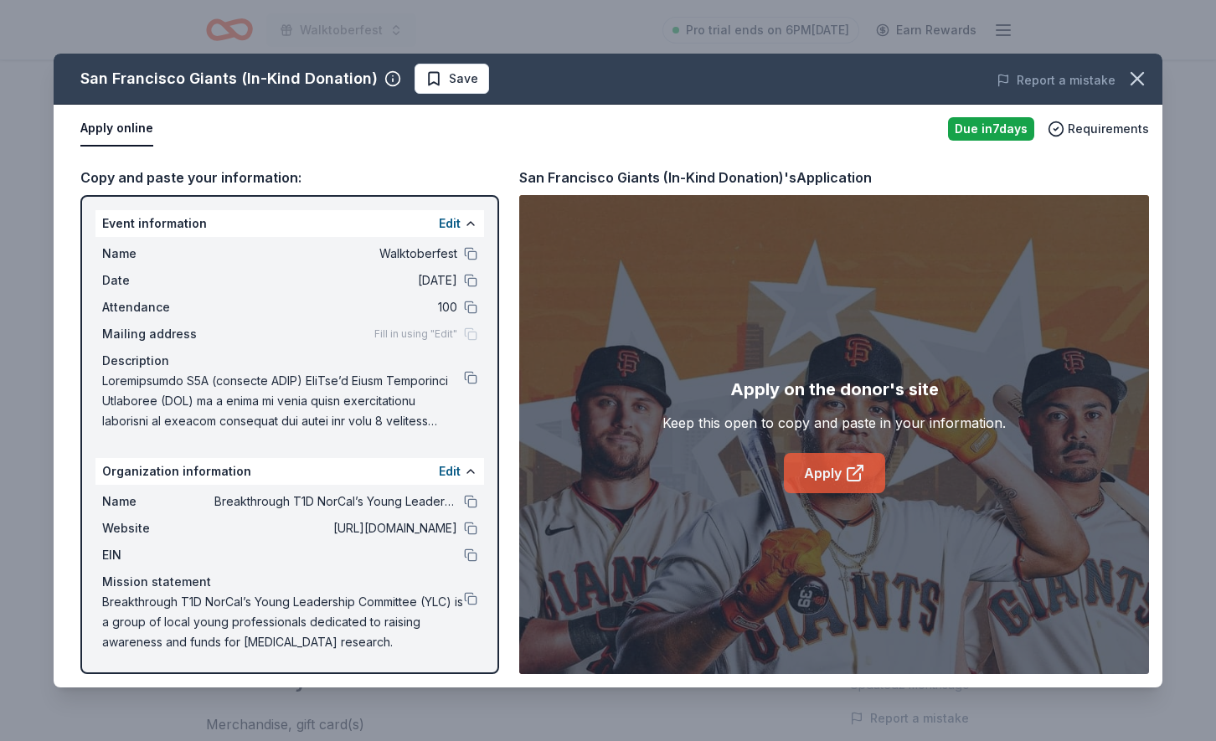
click at [838, 469] on link "Apply" at bounding box center [834, 473] width 101 height 40
click at [465, 500] on button at bounding box center [470, 501] width 13 height 13
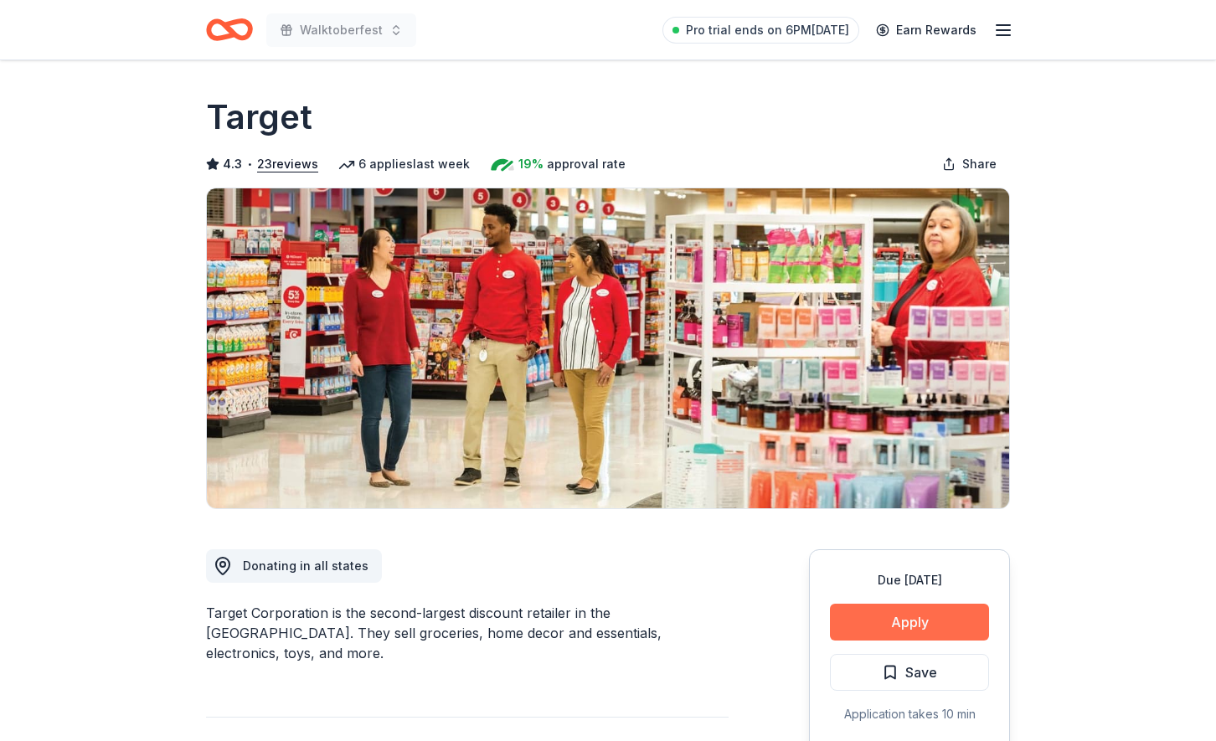
click at [897, 617] on button "Apply" at bounding box center [909, 622] width 159 height 37
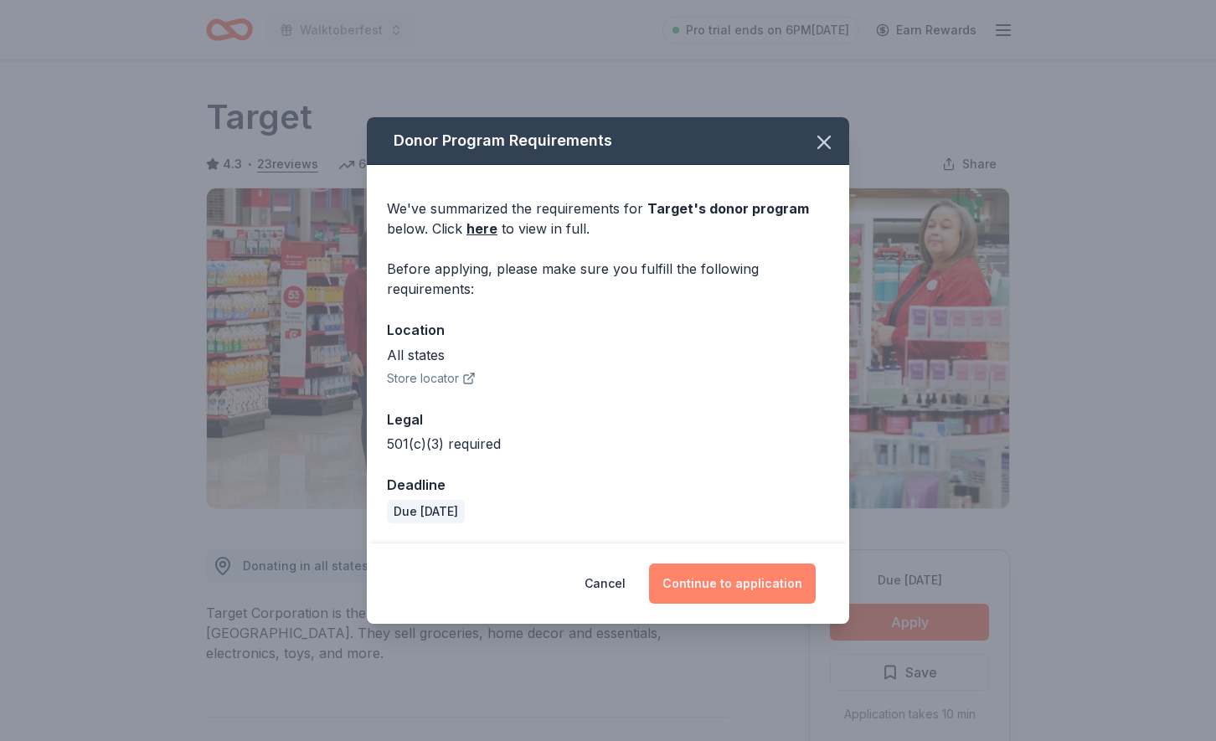
click at [695, 579] on button "Continue to application" at bounding box center [732, 584] width 167 height 40
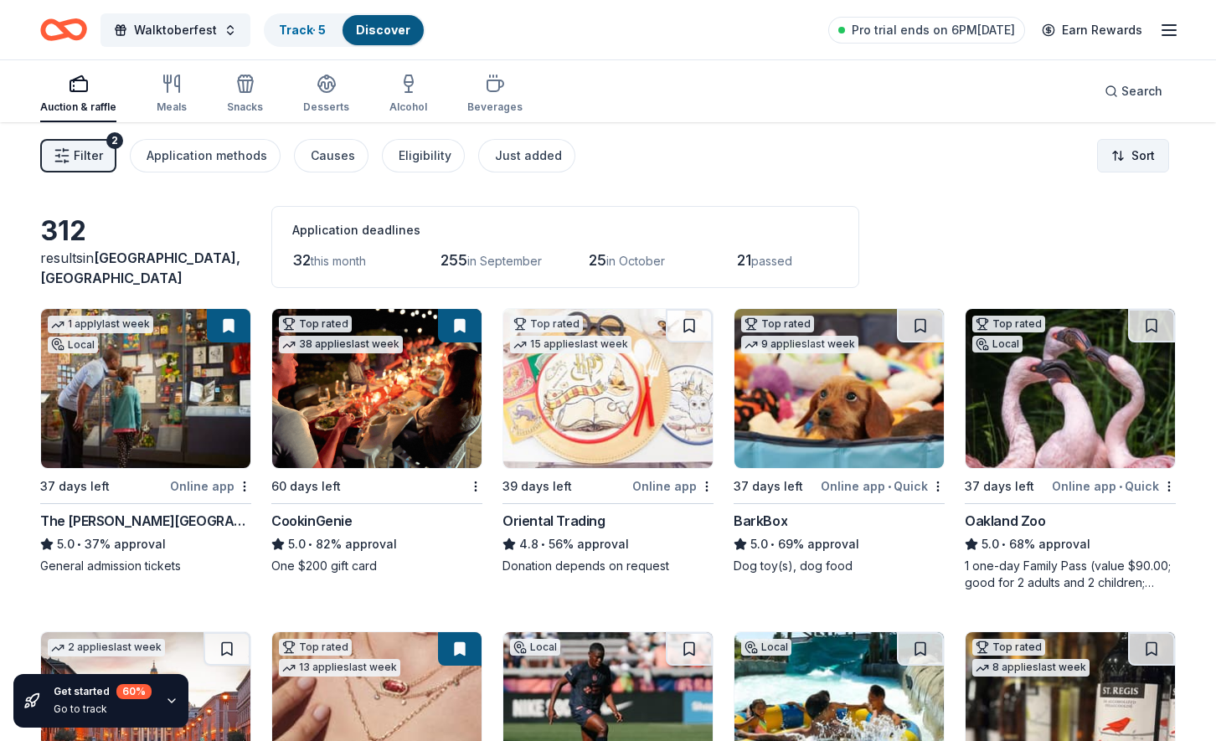
click at [1126, 162] on html "Walktoberfest Track · 5 Discover Pro trial ends on 6PM, 8/24 Earn Rewards Aucti…" at bounding box center [608, 370] width 1216 height 741
click at [1108, 198] on div "Sort by approval rate" at bounding box center [1090, 195] width 148 height 30
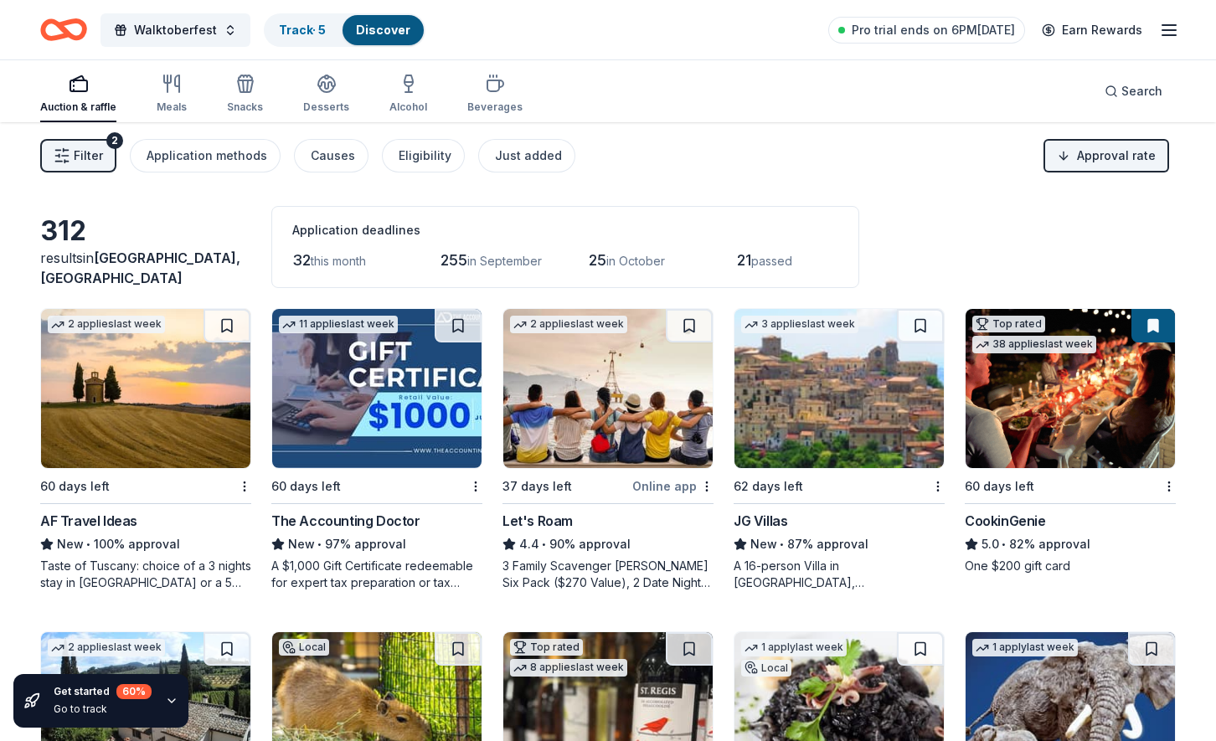
click at [132, 521] on div "AF Travel Ideas" at bounding box center [88, 521] width 97 height 20
drag, startPoint x: 765, startPoint y: 511, endPoint x: 498, endPoint y: 3, distance: 574.3
click at [197, 33] on span "Walktoberfest" at bounding box center [175, 30] width 83 height 20
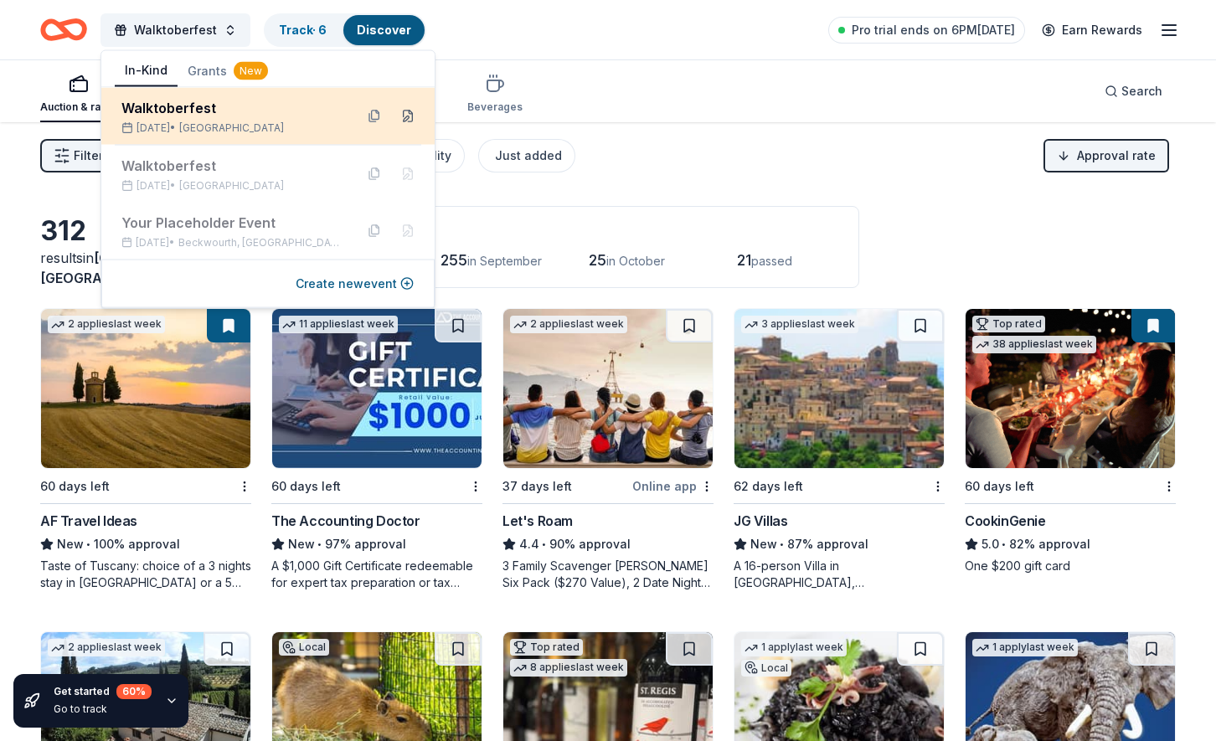
click at [408, 113] on button at bounding box center [407, 116] width 27 height 27
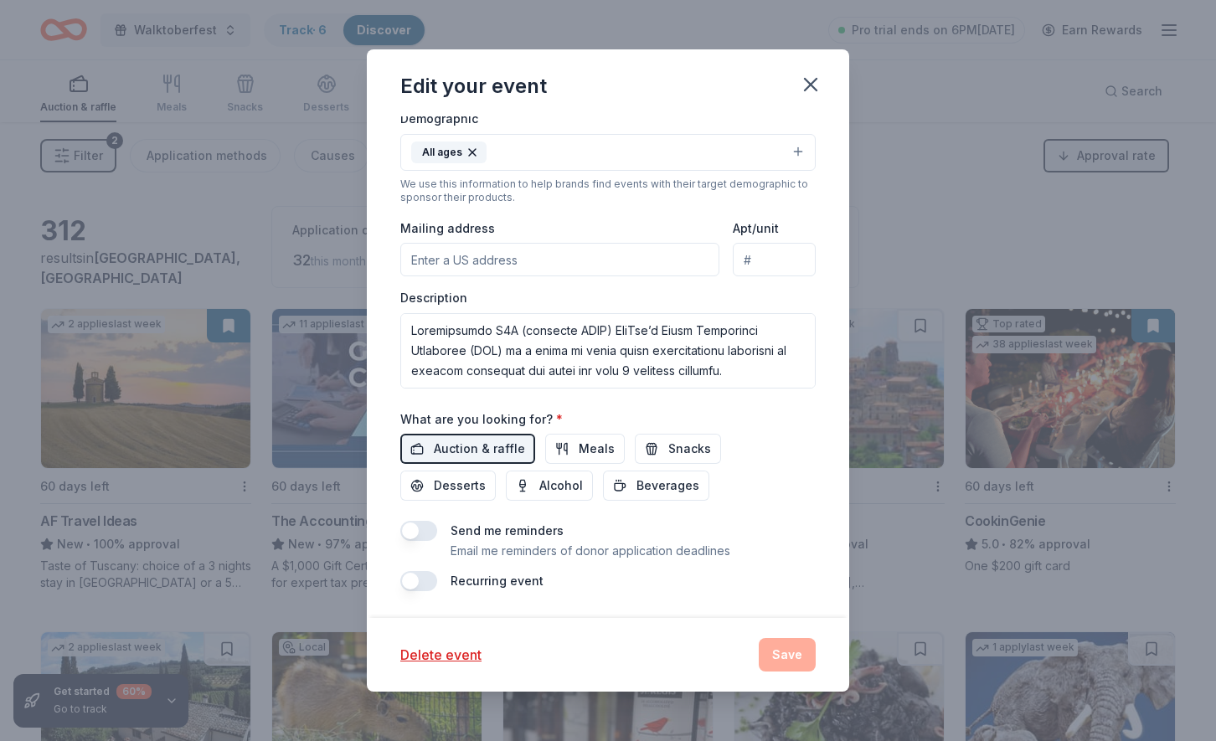
scroll to position [404, 0]
click at [595, 330] on textarea at bounding box center [607, 352] width 415 height 75
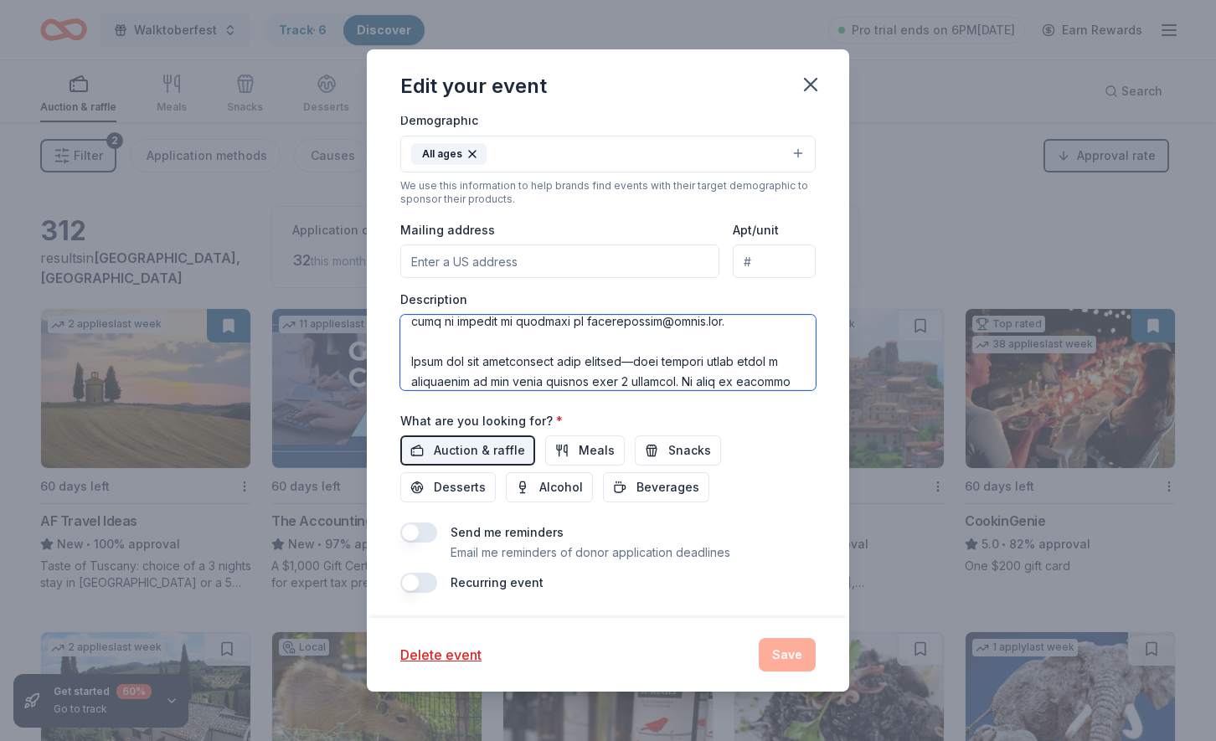
scroll to position [402, 0]
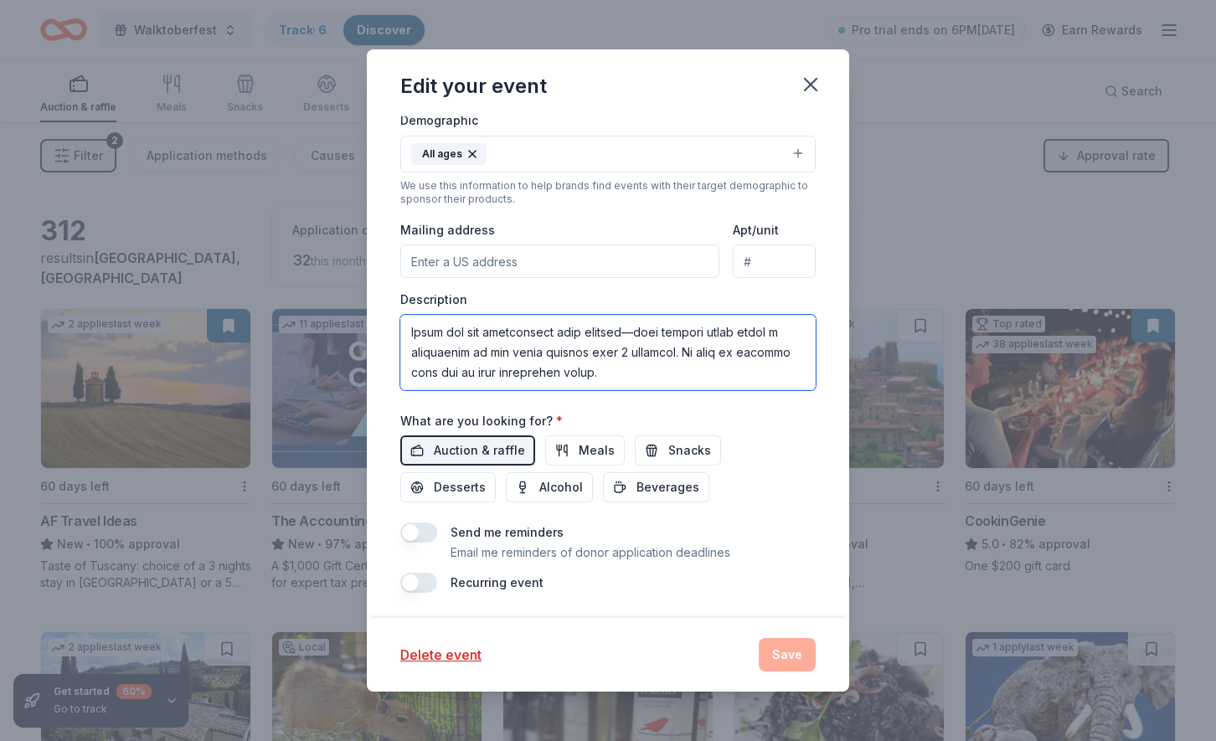
click at [515, 340] on textarea at bounding box center [607, 352] width 415 height 75
paste textarea "NorCal’s Young Leadership Committee (YLC) is a group of local young professiona…"
click at [671, 361] on textarea "Breakthrough T1D NorCal’s Young Leadership Committee (YLC) is a group of local …" at bounding box center [607, 352] width 415 height 75
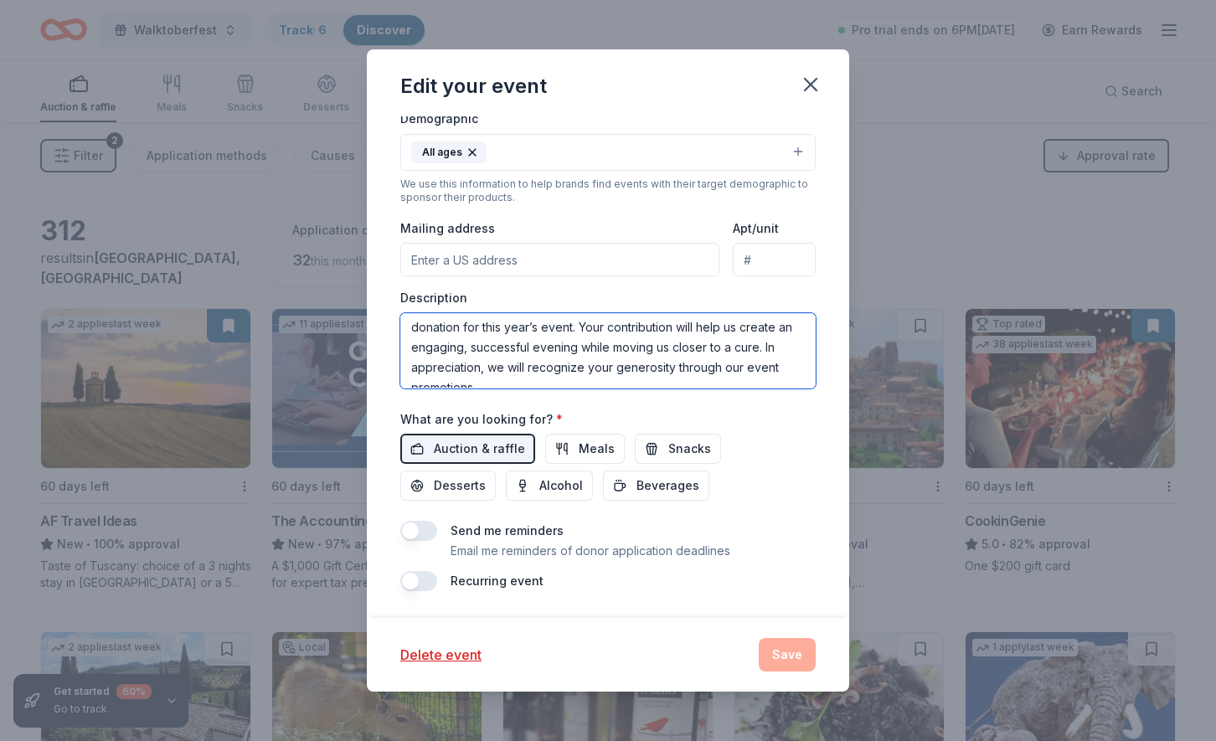
type textarea "Breakthrough T1D NorCal’s Young Leadership Committee (YLC) is a group of local …"
click at [697, 482] on div "Auction & raffle Meals Snacks Desserts Alcohol Beverages" at bounding box center [607, 467] width 415 height 67
click at [670, 523] on div "Send me reminders Email me reminders of donor application deadlines" at bounding box center [591, 541] width 280 height 40
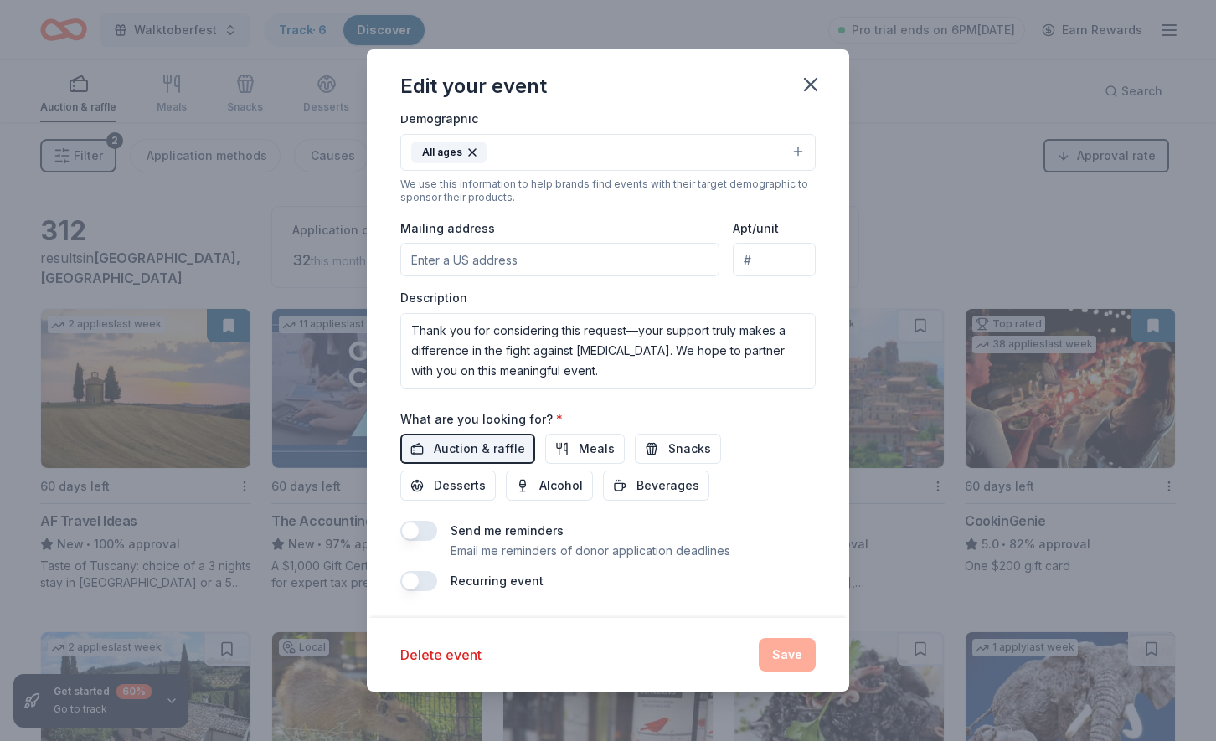
scroll to position [342, 0]
click at [644, 358] on textarea "Breakthrough T1D NorCal’s Young Leadership Committee (YLC) is a group of local …" at bounding box center [607, 350] width 415 height 75
click at [775, 648] on div "Delete event Save" at bounding box center [607, 654] width 415 height 33
click at [681, 156] on button "All ages" at bounding box center [607, 152] width 415 height 37
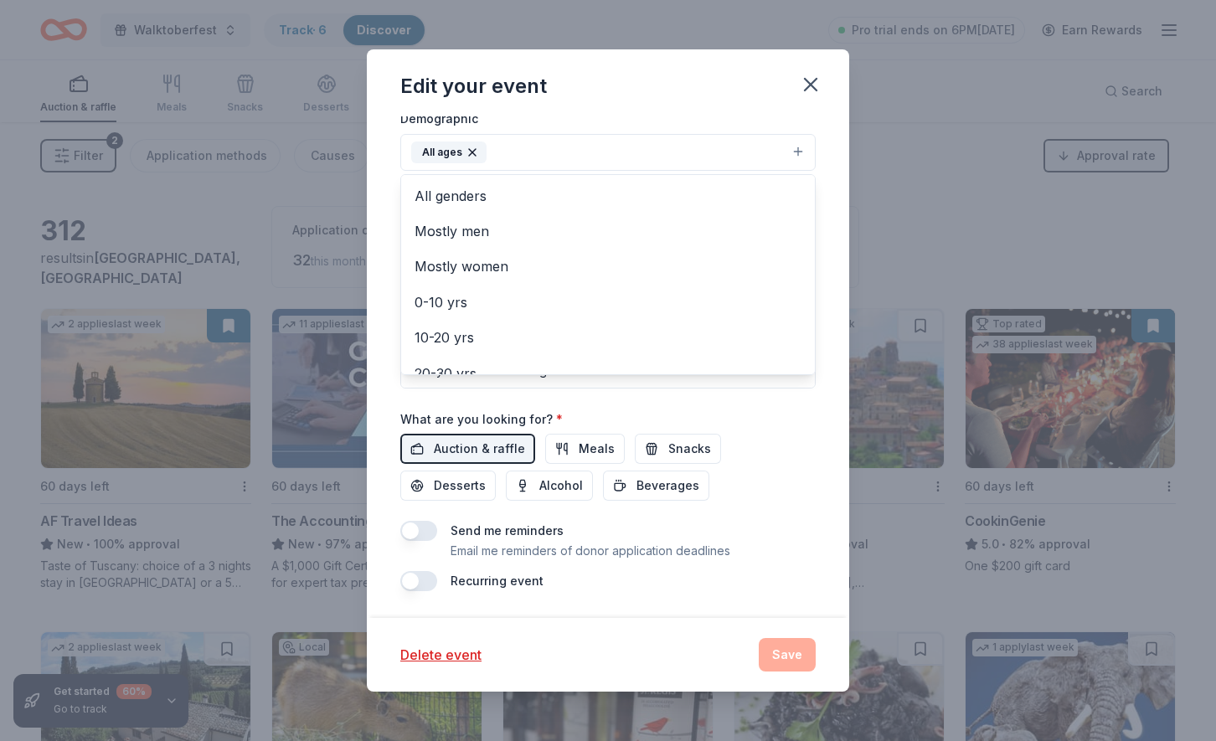
click at [466, 148] on icon "button" at bounding box center [472, 152] width 13 height 13
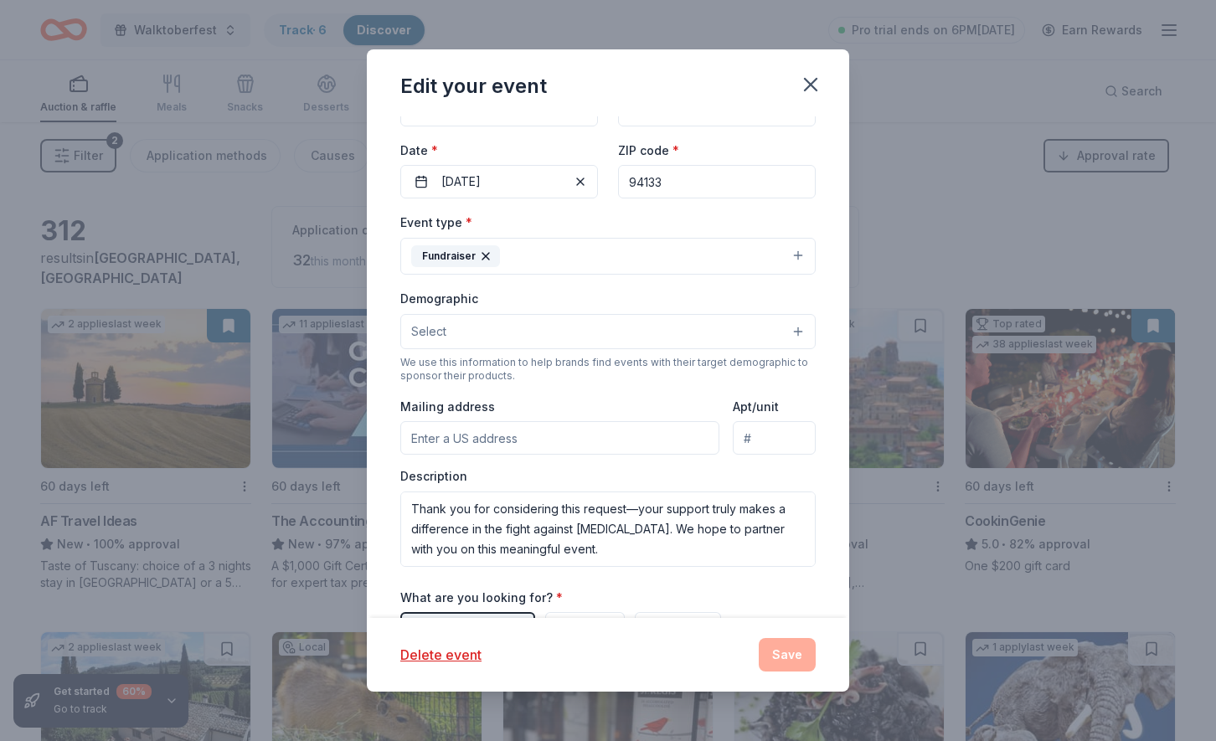
scroll to position [106, 0]
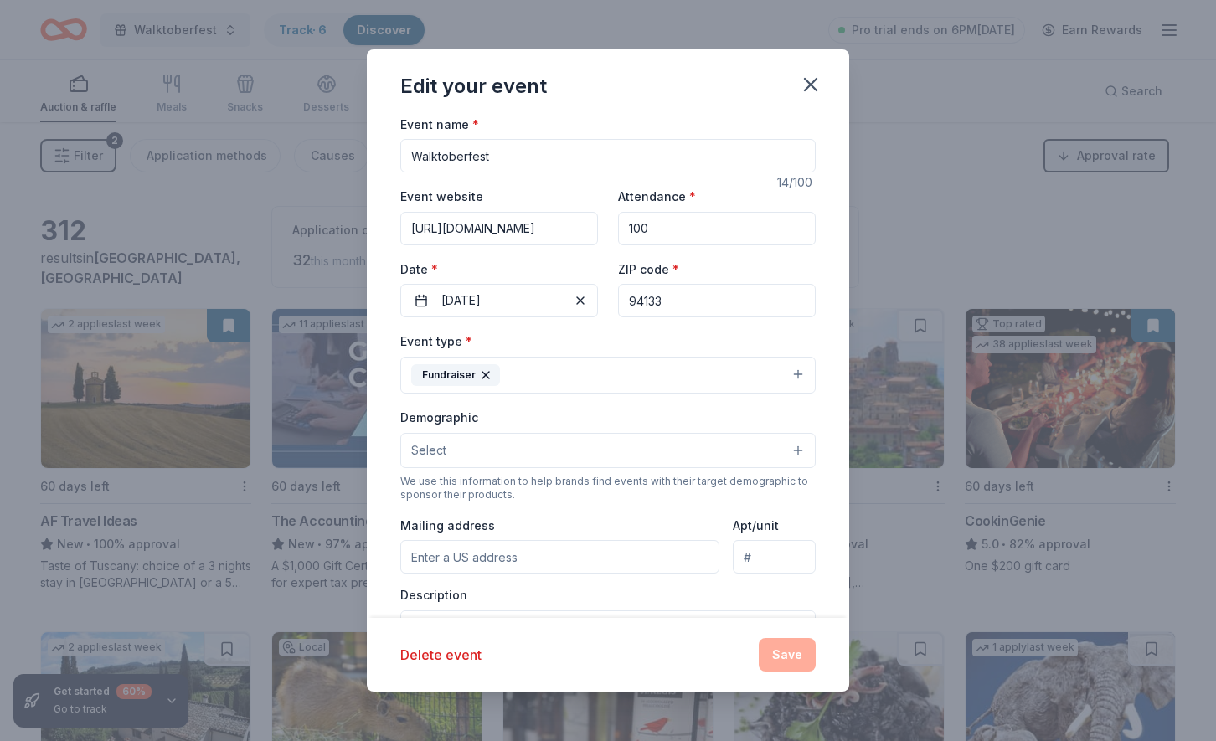
click at [483, 453] on button "Select" at bounding box center [607, 450] width 415 height 35
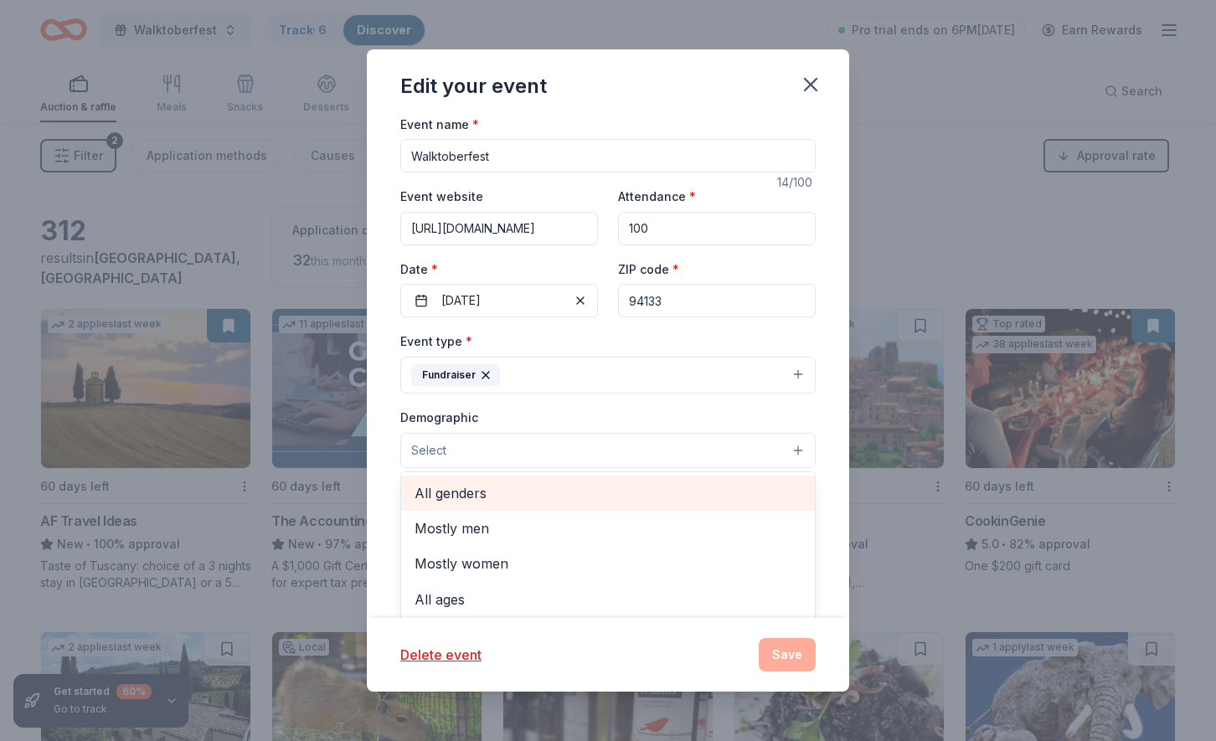
click at [481, 490] on span "All genders" at bounding box center [608, 493] width 387 height 22
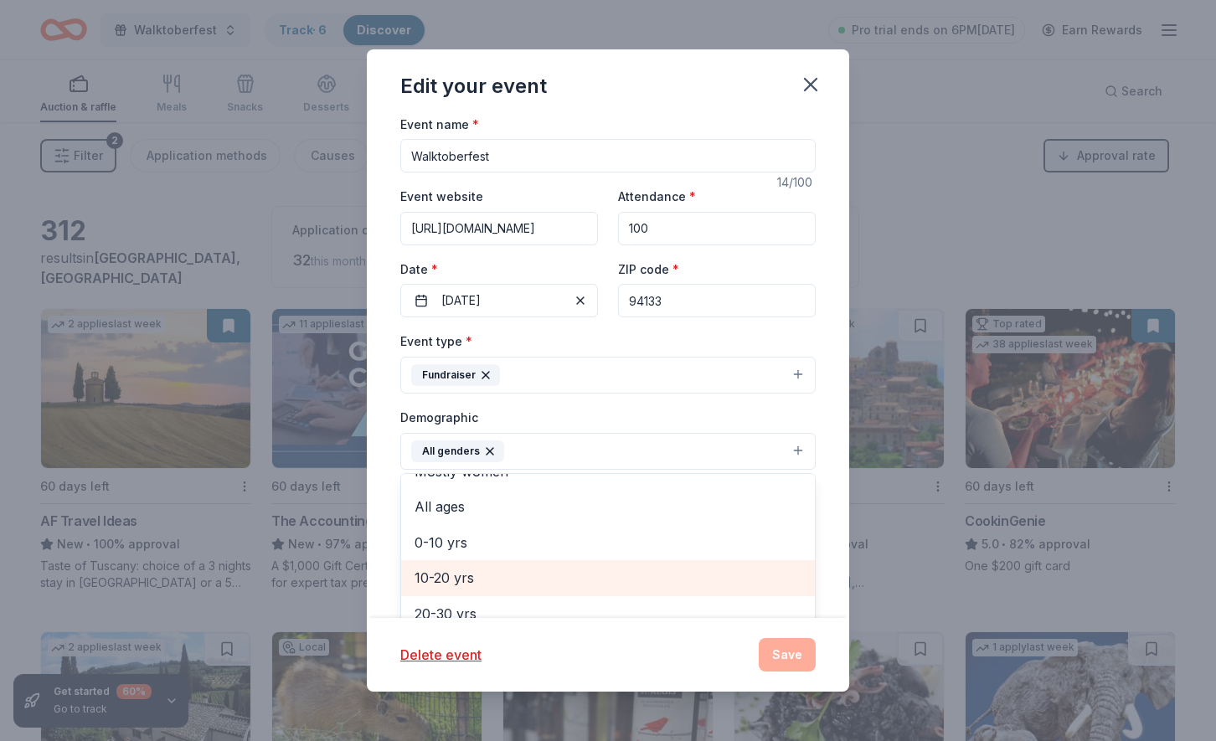
scroll to position [59, 0]
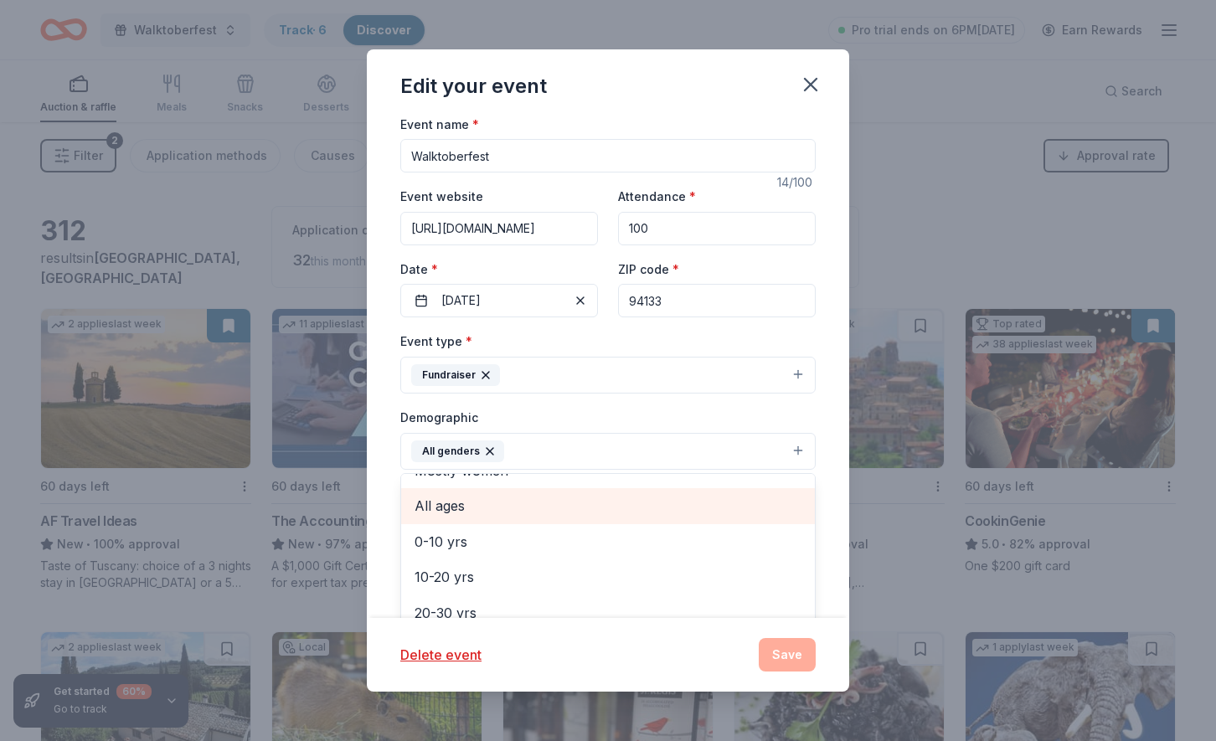
click at [633, 522] on div "All ages" at bounding box center [608, 505] width 414 height 35
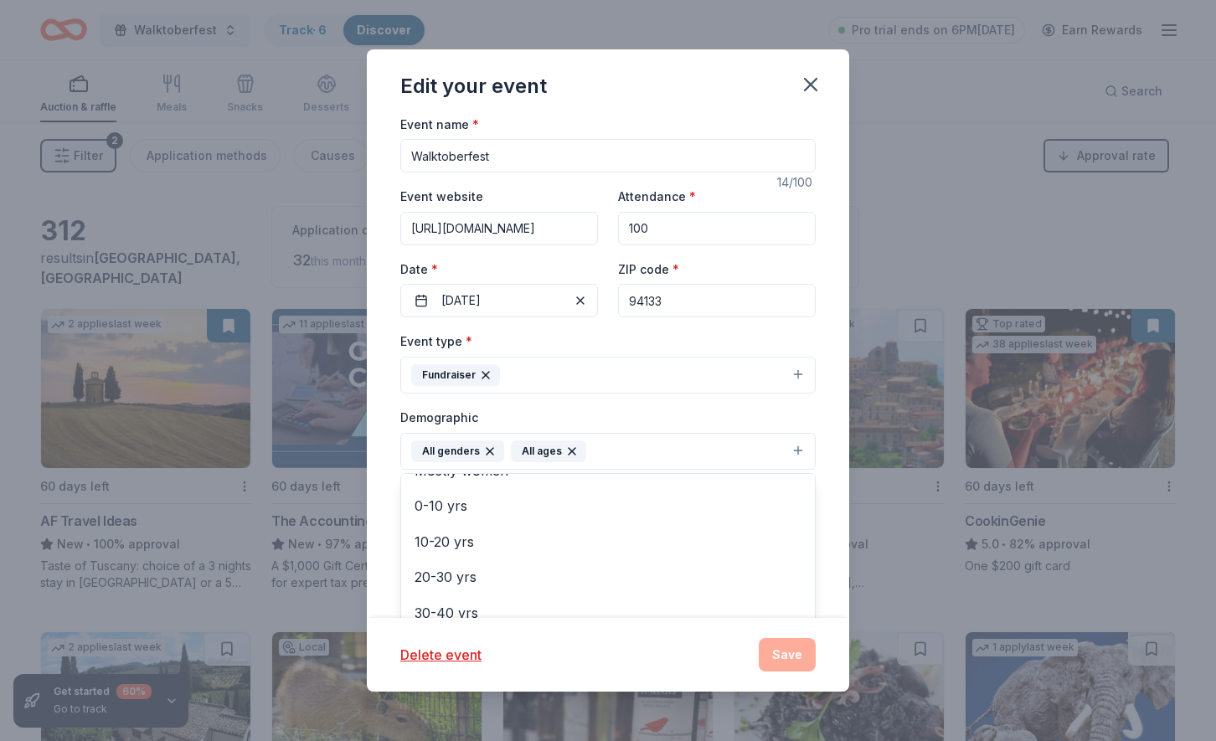
click at [837, 509] on div "Update donors you've applied to Let donors know of any updates you've made sinc…" at bounding box center [608, 367] width 482 height 502
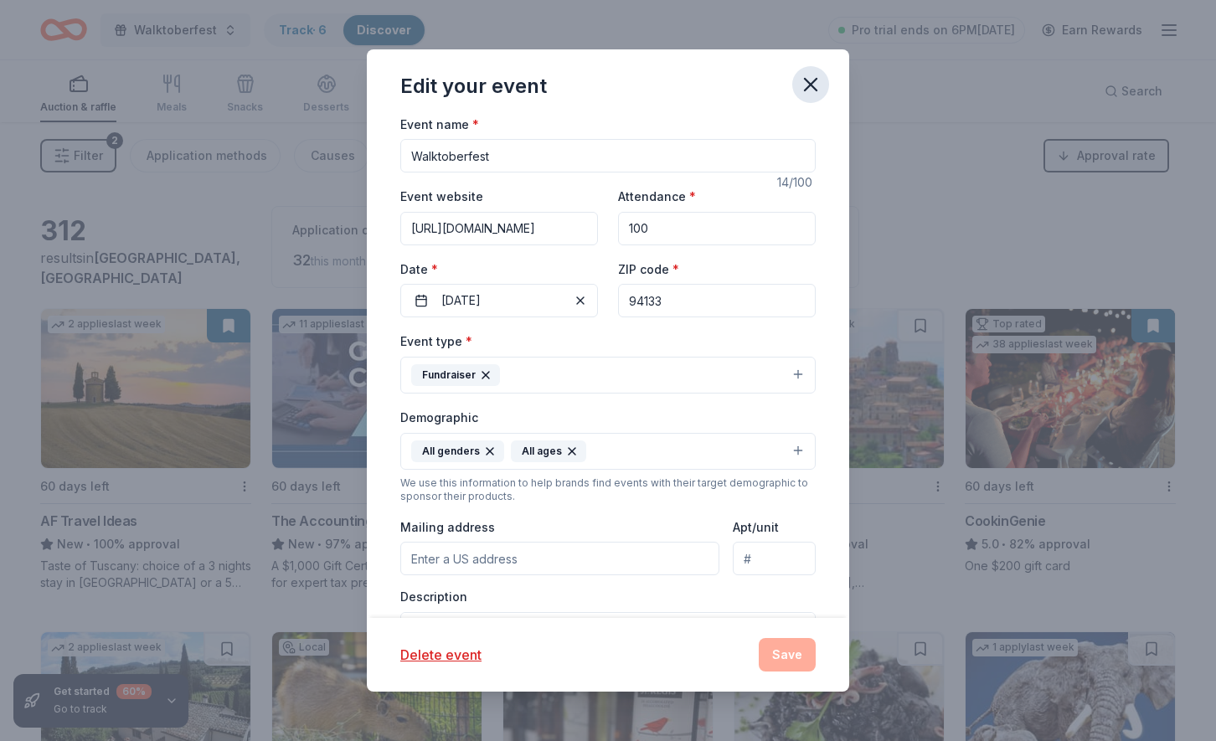
click at [811, 79] on icon "button" at bounding box center [810, 84] width 23 height 23
click at [785, 646] on div "Delete event Save" at bounding box center [607, 654] width 415 height 33
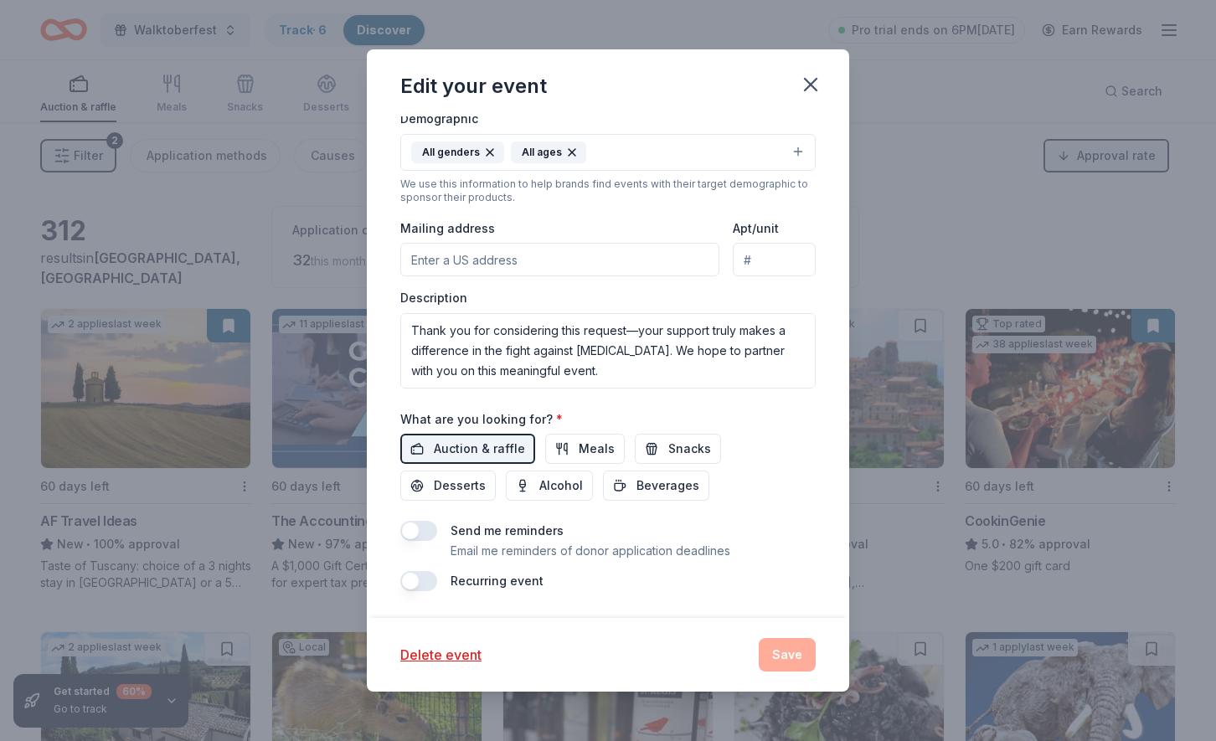
click at [765, 549] on div "Send me reminders Email me reminders of donor application deadlines" at bounding box center [607, 541] width 415 height 40
click at [591, 463] on button "Meals" at bounding box center [585, 449] width 80 height 30
click at [492, 447] on span "Auction & raffle" at bounding box center [479, 449] width 91 height 20
drag, startPoint x: 593, startPoint y: 447, endPoint x: 513, endPoint y: 449, distance: 79.6
click at [593, 447] on span "Meals" at bounding box center [597, 449] width 36 height 20
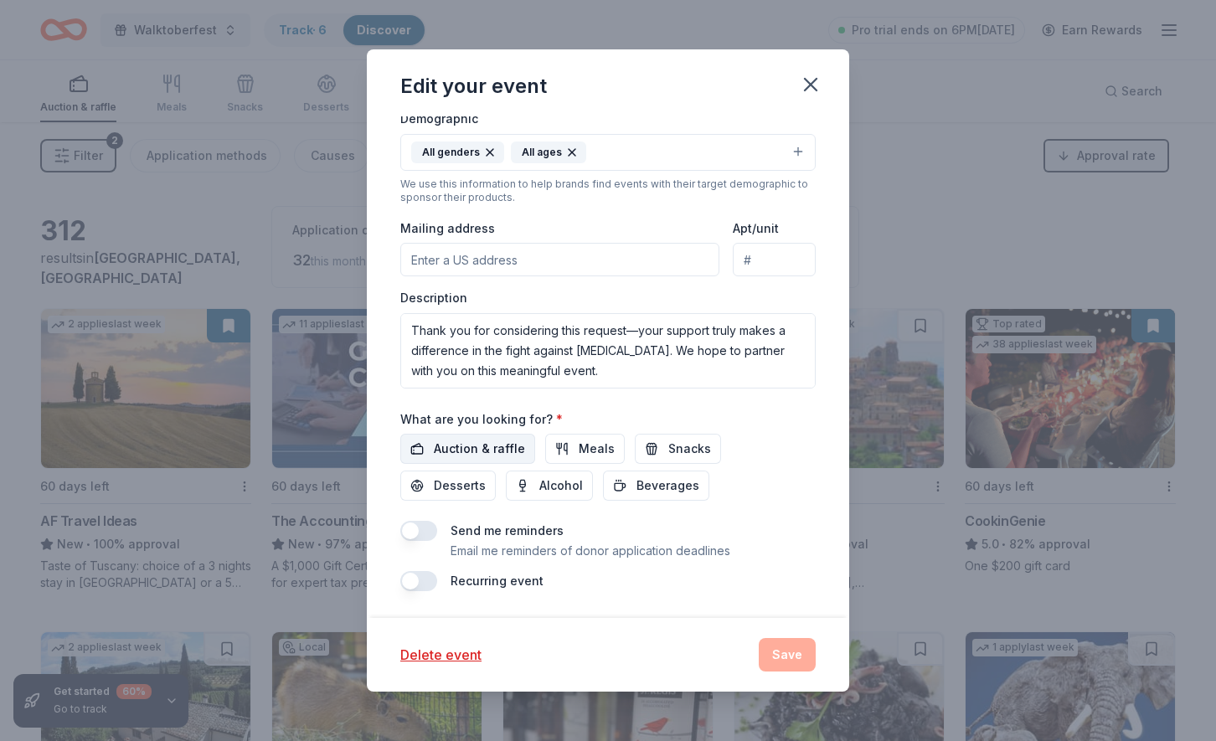
drag, startPoint x: 467, startPoint y: 449, endPoint x: 505, endPoint y: 461, distance: 39.5
click at [467, 449] on span "Auction & raffle" at bounding box center [479, 449] width 91 height 20
click at [771, 652] on div "Delete event Save" at bounding box center [607, 654] width 415 height 33
click at [814, 80] on icon "button" at bounding box center [811, 85] width 12 height 12
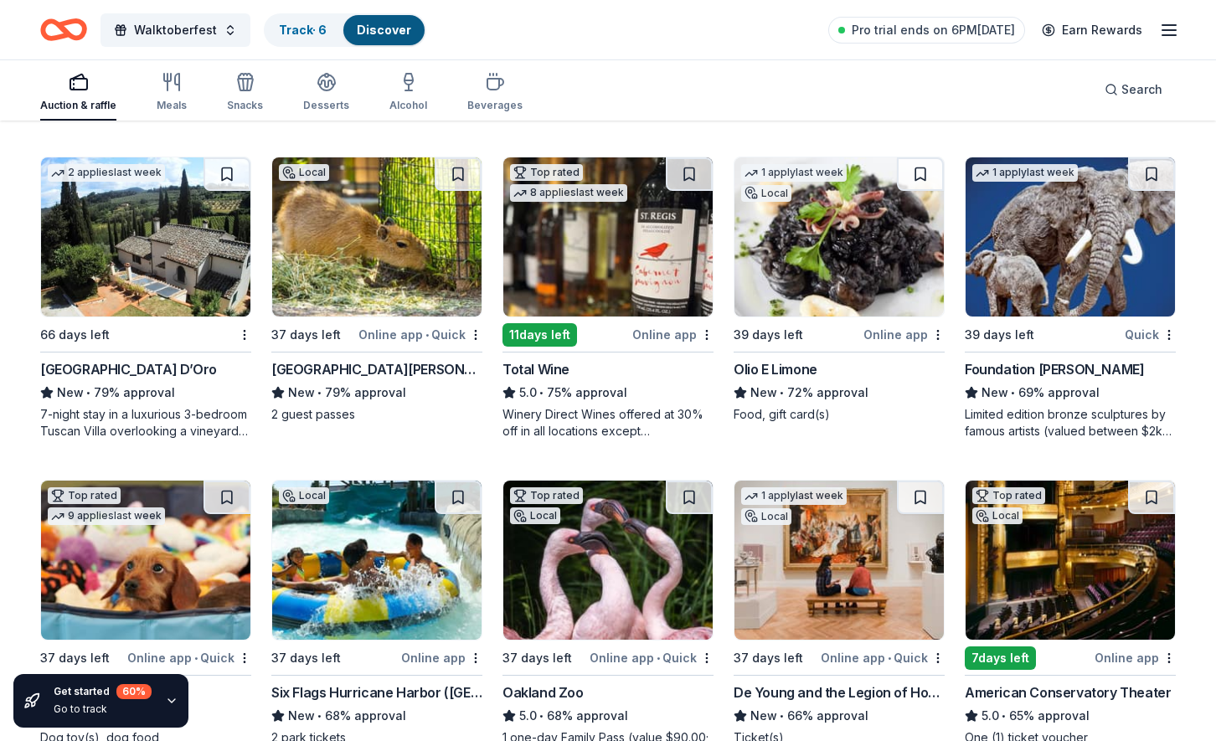
scroll to position [686, 0]
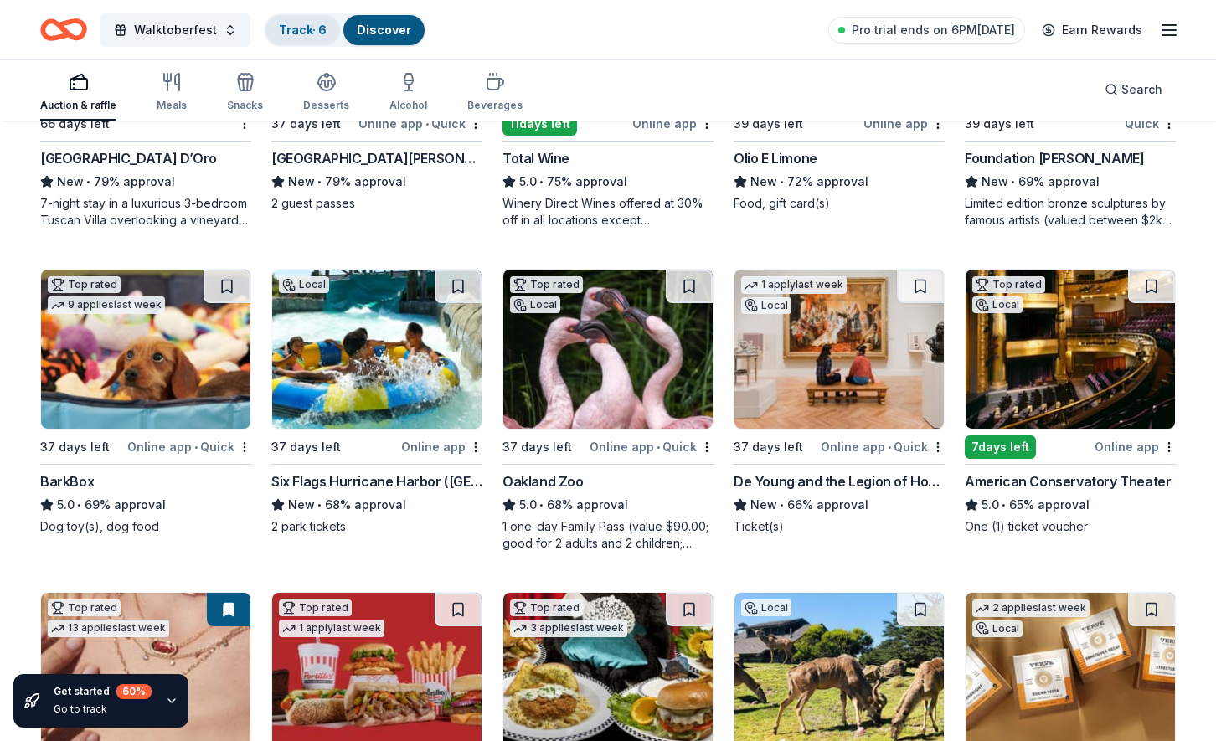
click at [306, 30] on link "Track · 6" at bounding box center [303, 30] width 48 height 14
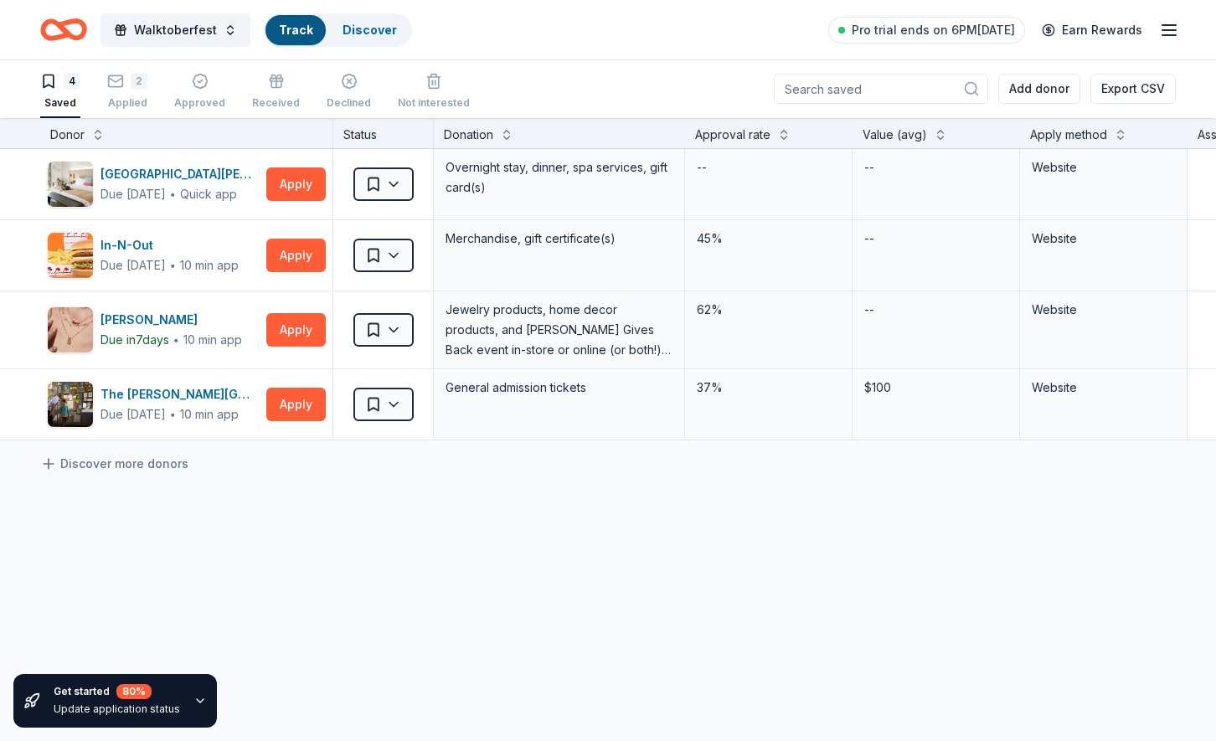
scroll to position [1, 0]
click at [368, 27] on link "Discover" at bounding box center [384, 30] width 54 height 14
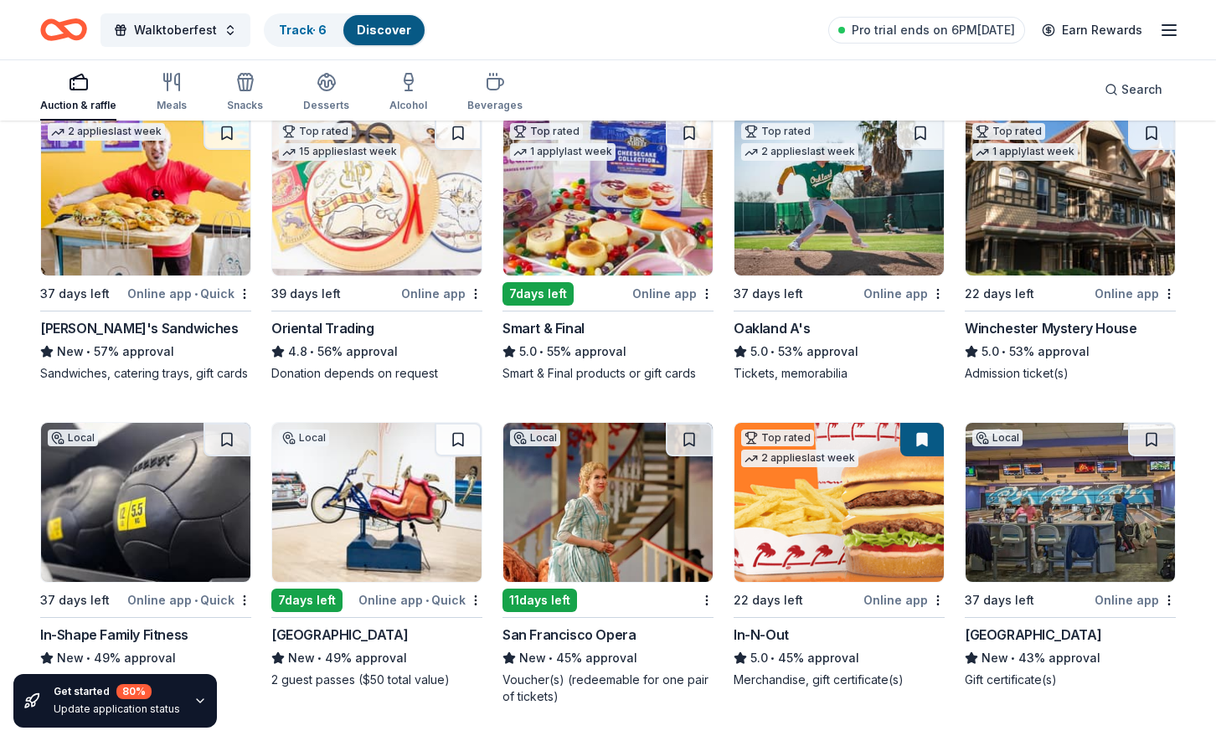
scroll to position [1482, 0]
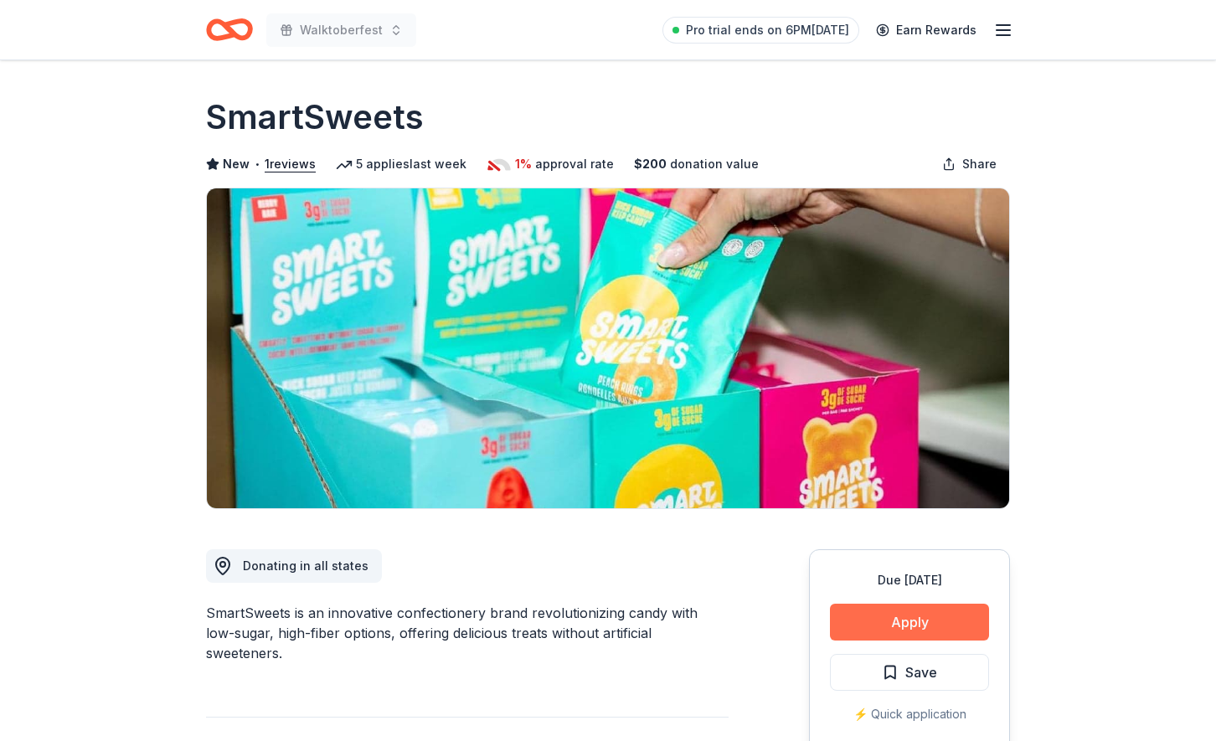
click at [893, 620] on button "Apply" at bounding box center [909, 622] width 159 height 37
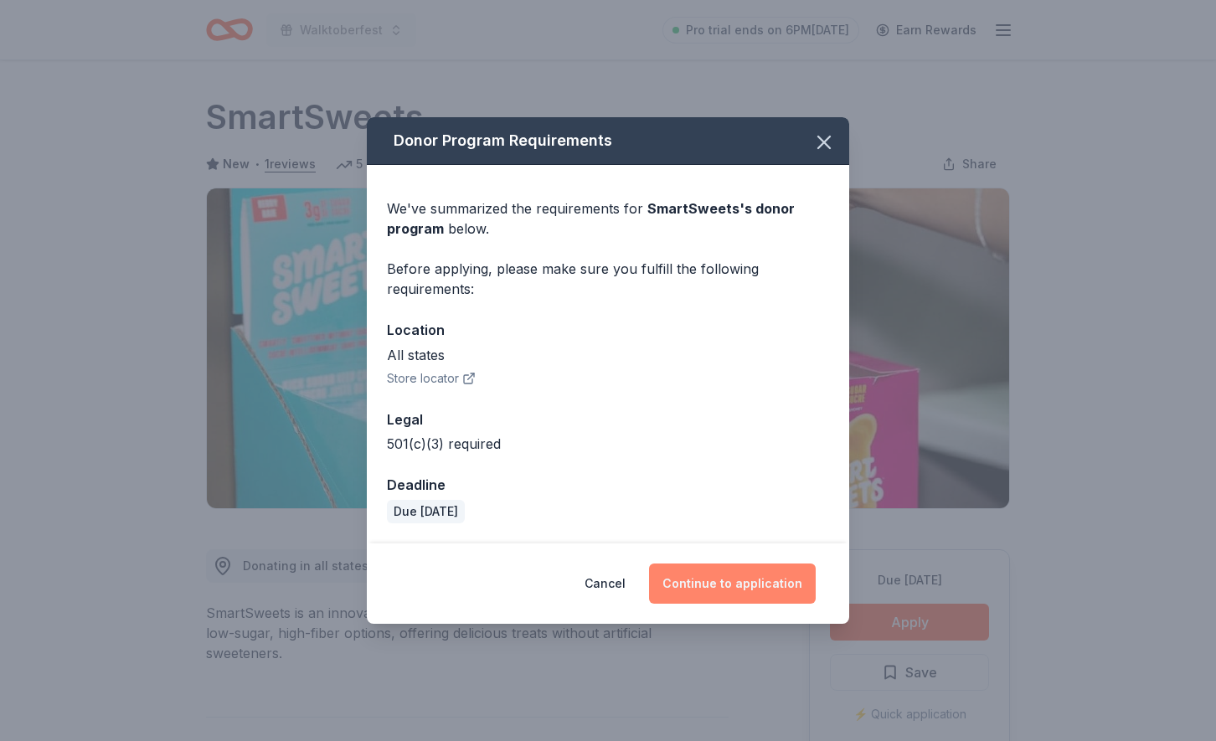
click at [715, 581] on button "Continue to application" at bounding box center [732, 584] width 167 height 40
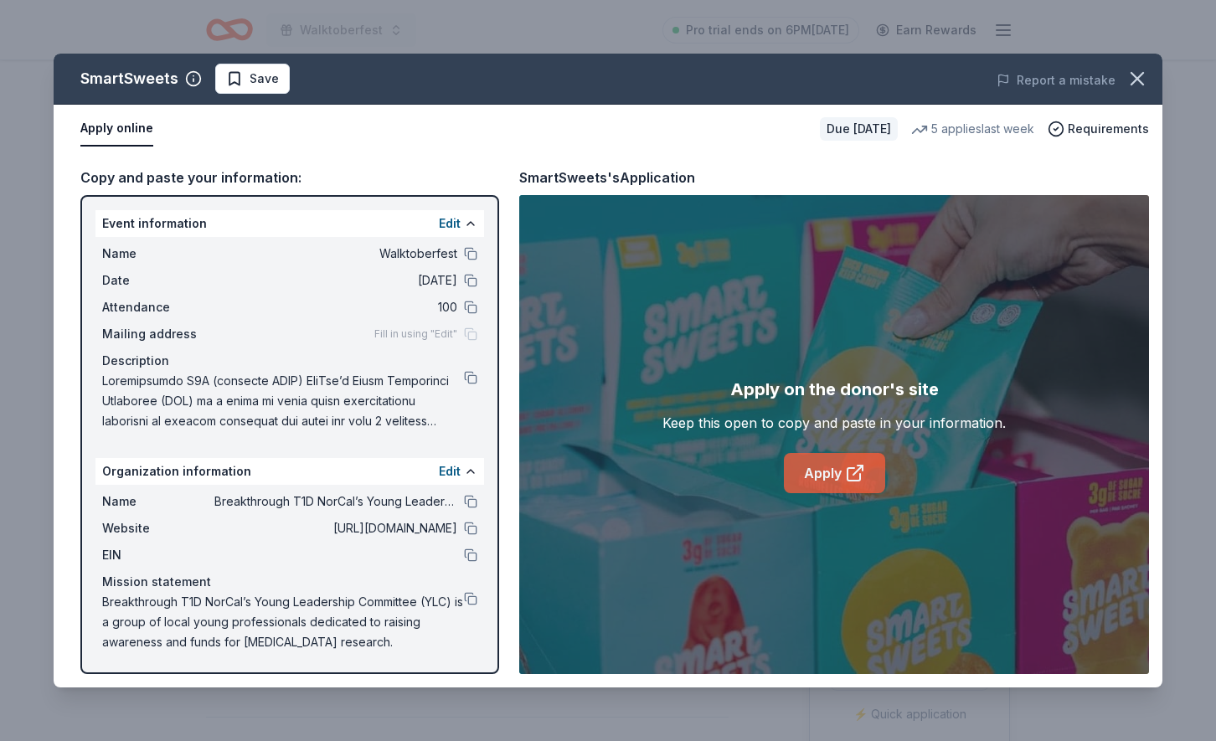
click at [832, 464] on link "Apply" at bounding box center [834, 473] width 101 height 40
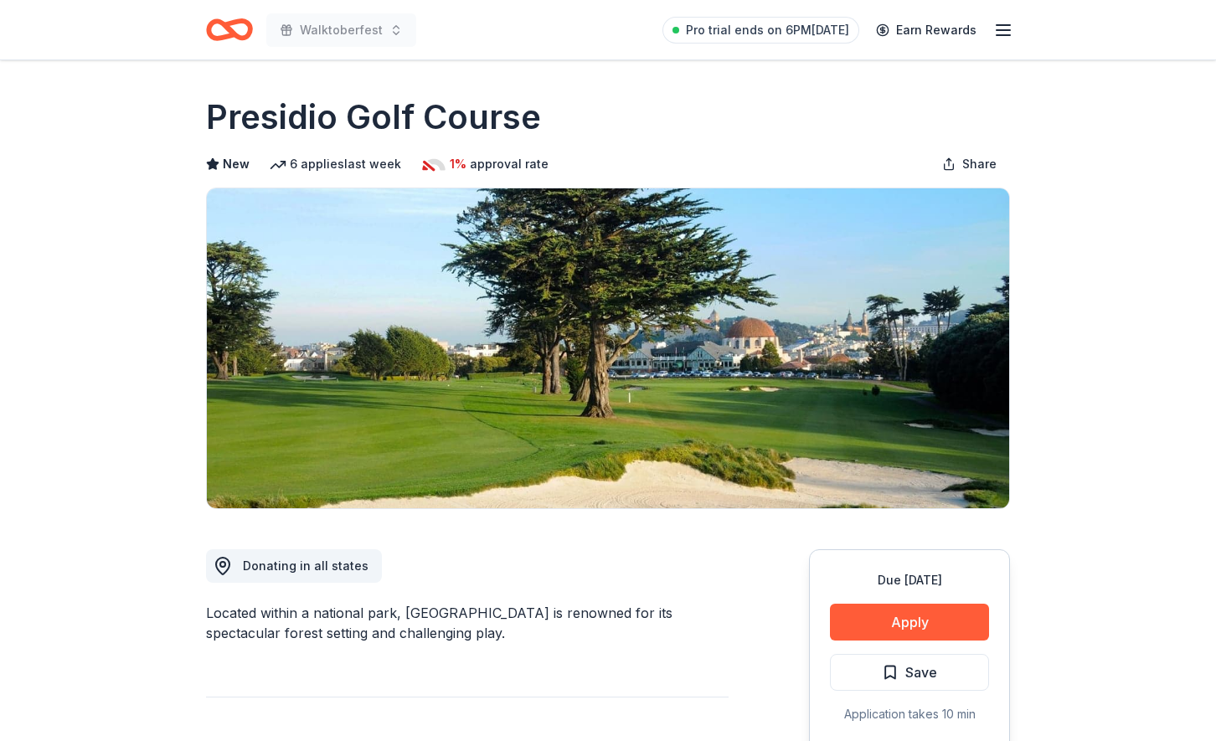
scroll to position [23, 0]
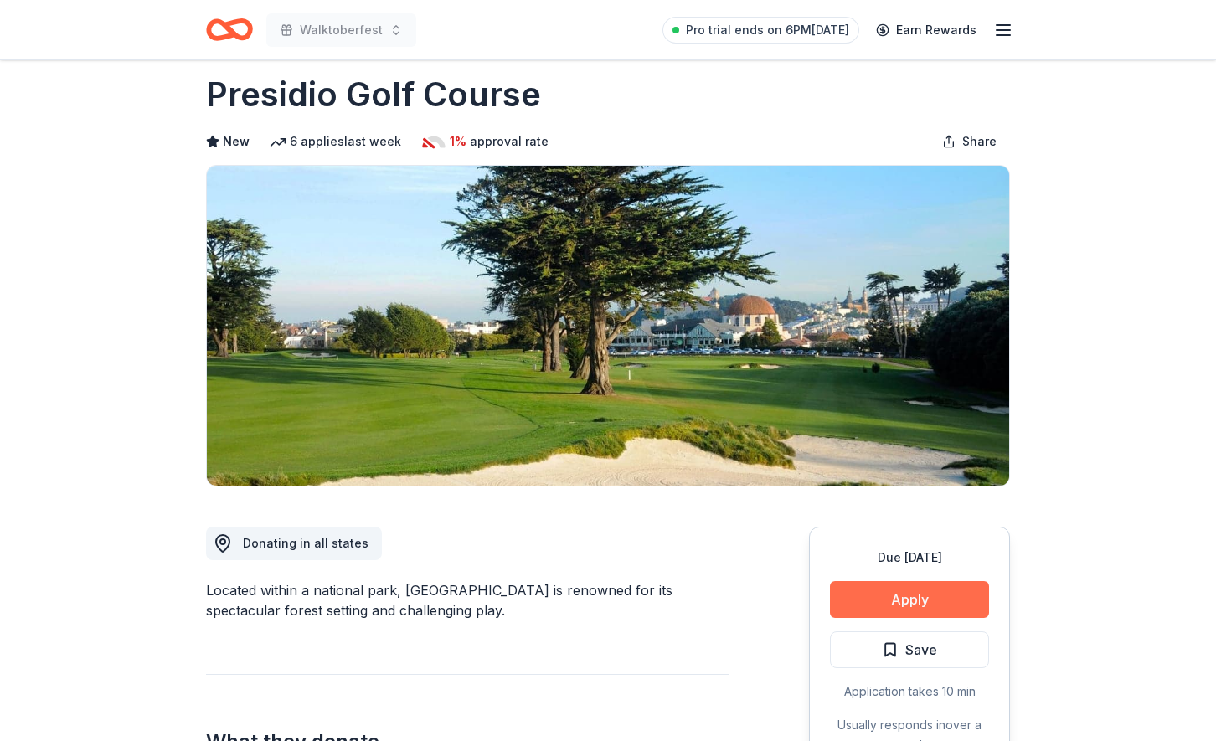
click at [880, 604] on button "Apply" at bounding box center [909, 599] width 159 height 37
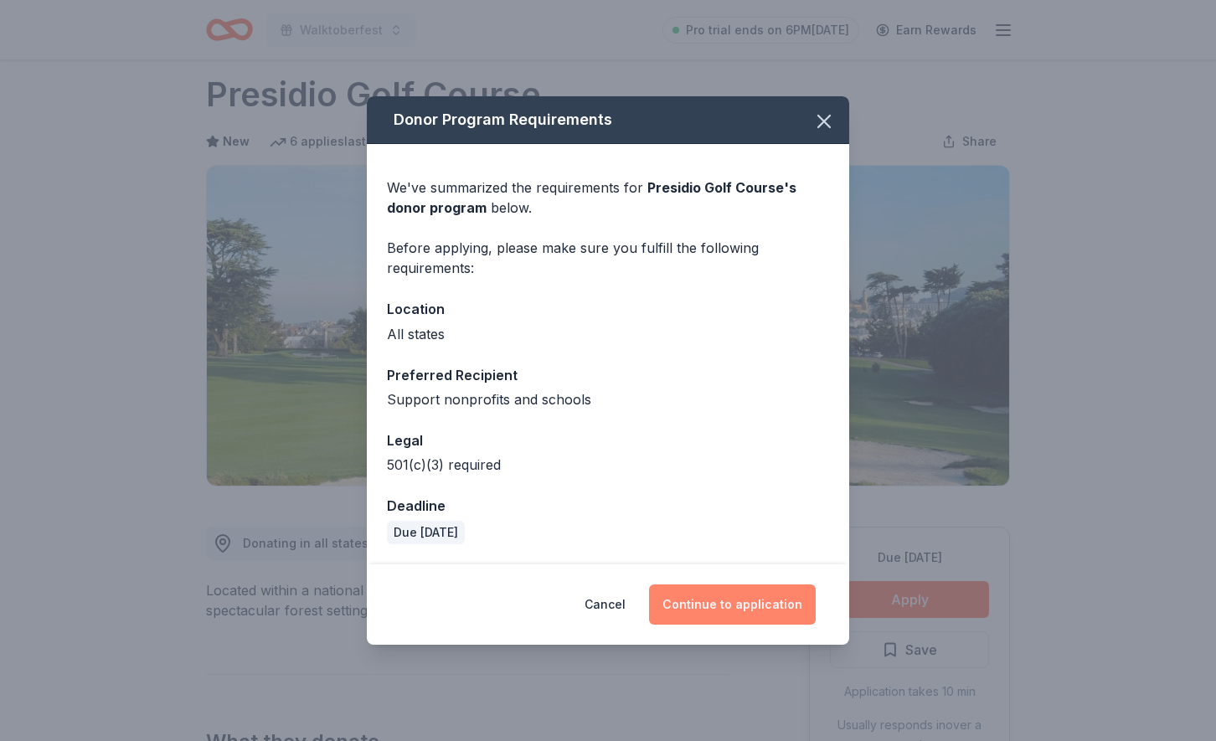
click at [727, 599] on button "Continue to application" at bounding box center [732, 605] width 167 height 40
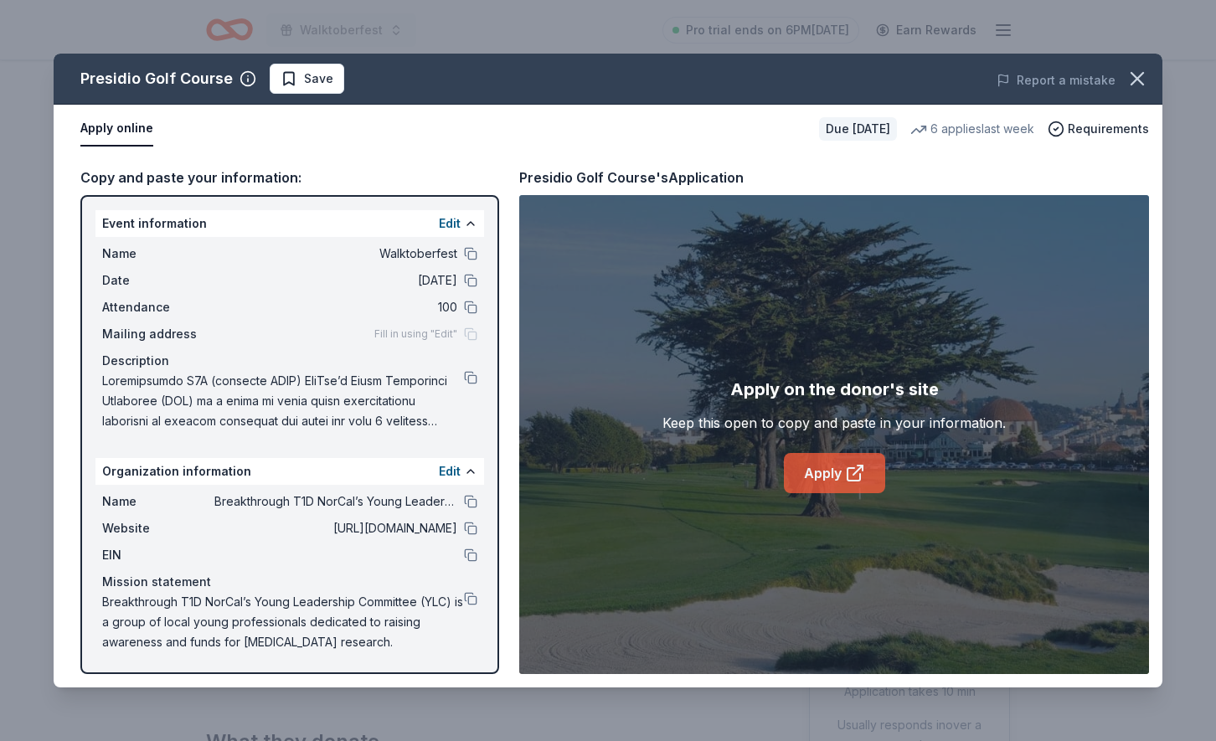
click at [819, 480] on link "Apply" at bounding box center [834, 473] width 101 height 40
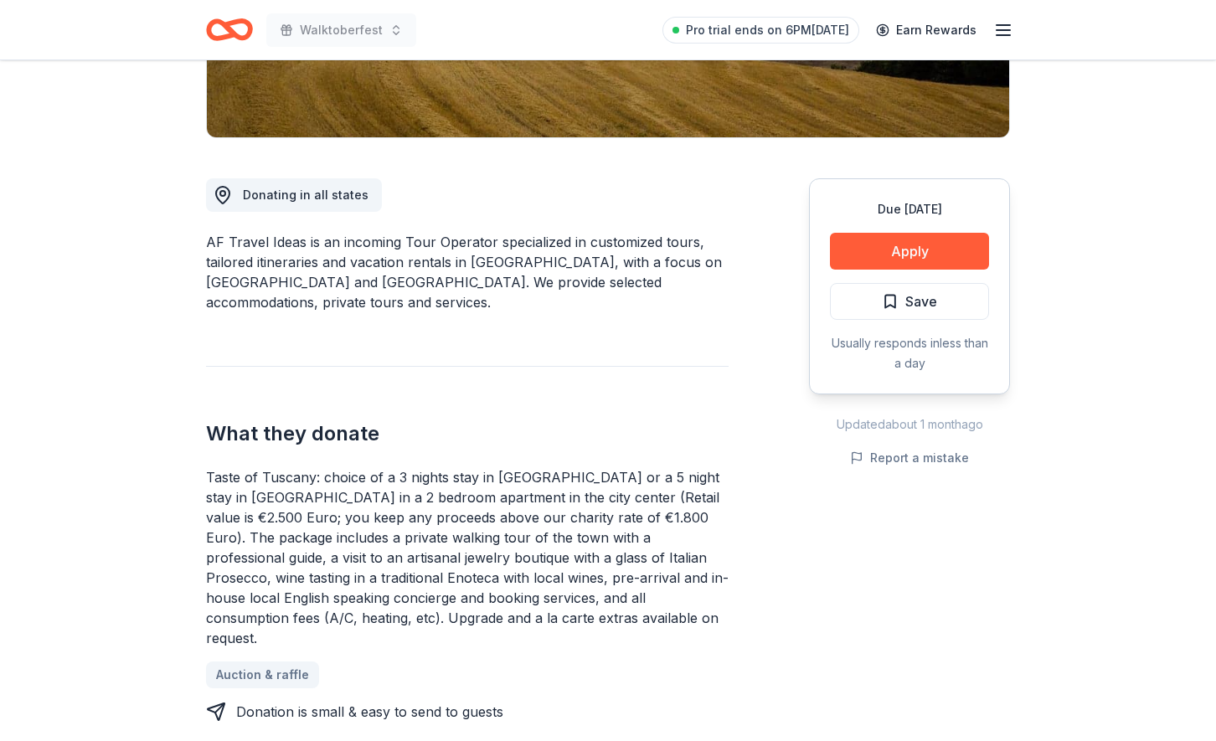
scroll to position [370, 0]
click at [877, 253] on button "Apply" at bounding box center [909, 252] width 159 height 37
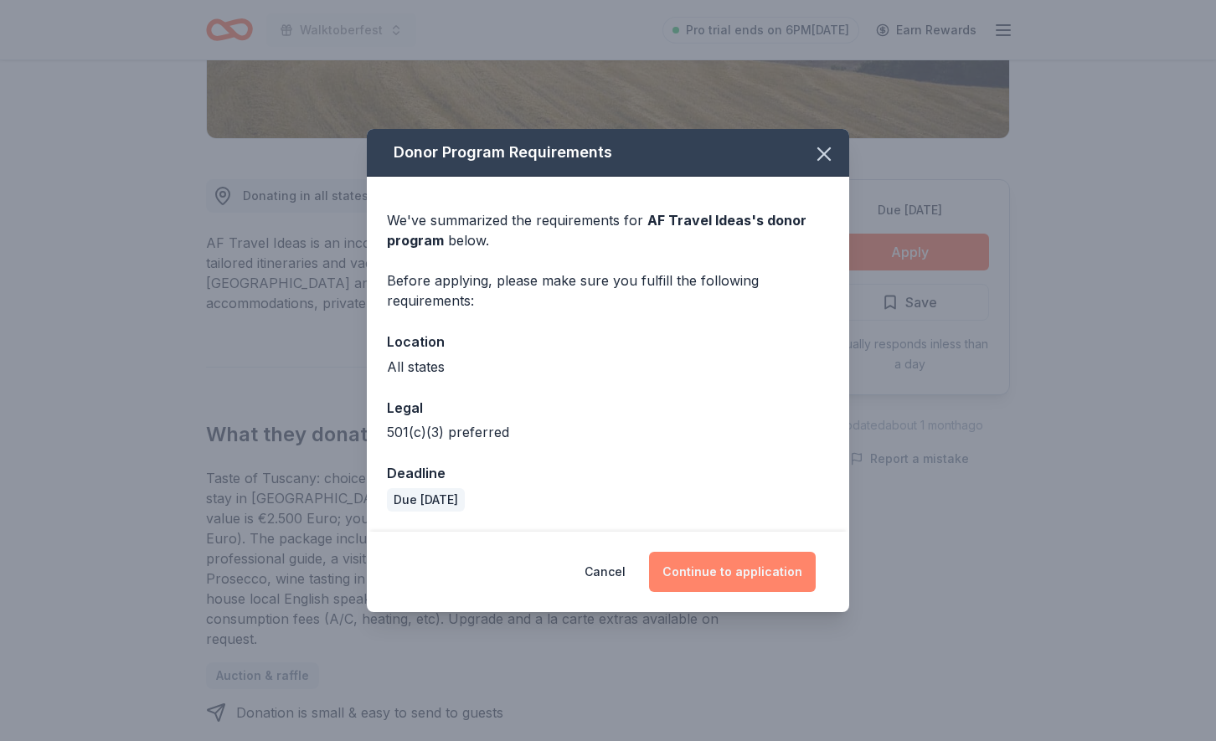
click at [706, 585] on button "Continue to application" at bounding box center [732, 572] width 167 height 40
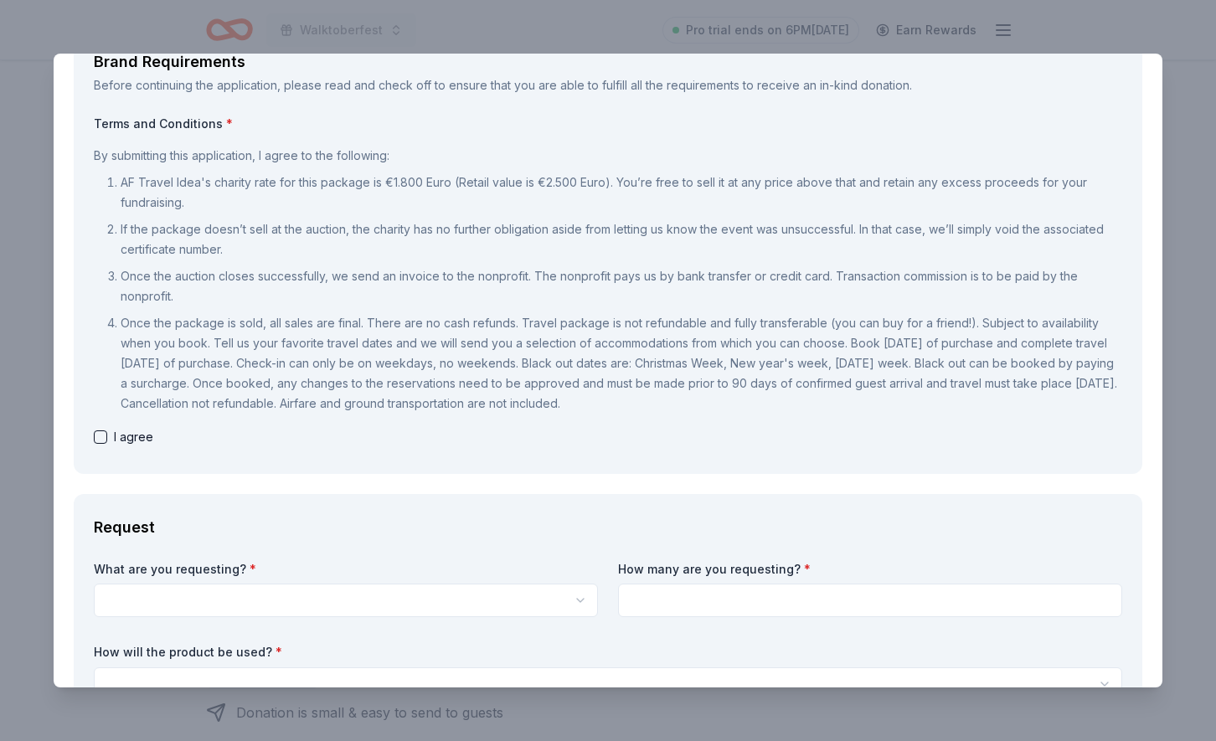
scroll to position [117, 0]
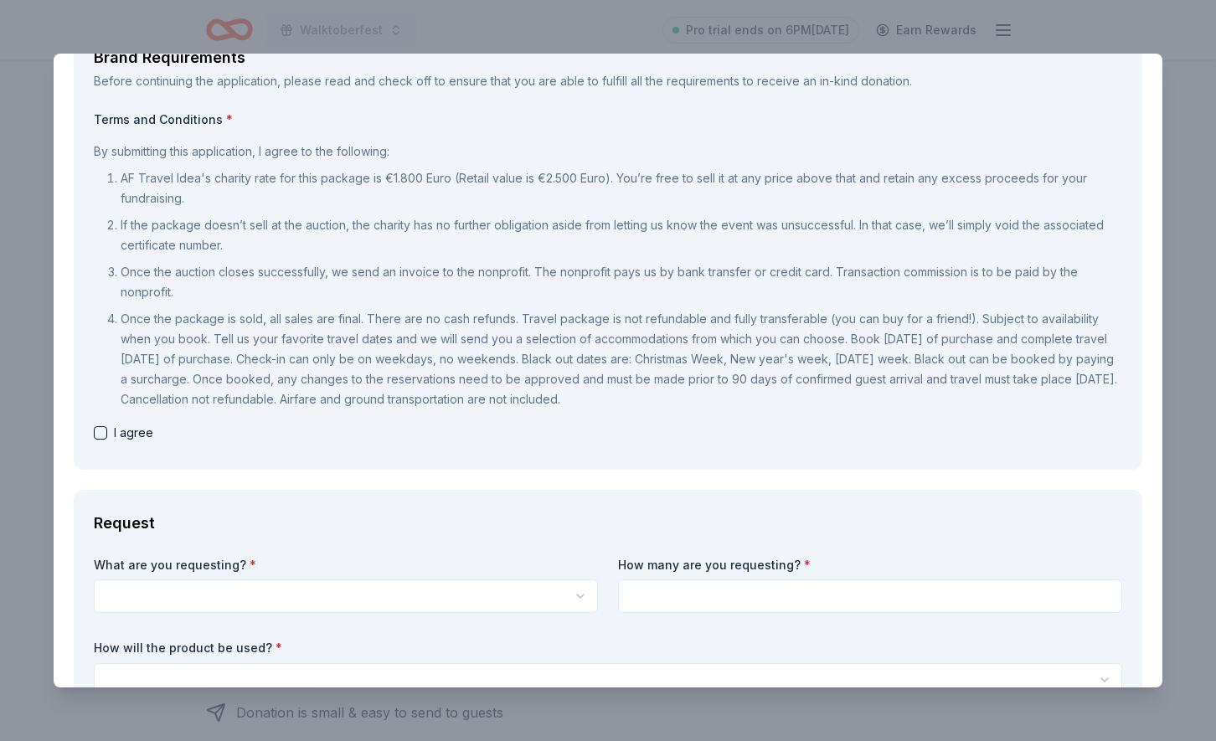
click at [99, 430] on button "button" at bounding box center [100, 432] width 13 height 13
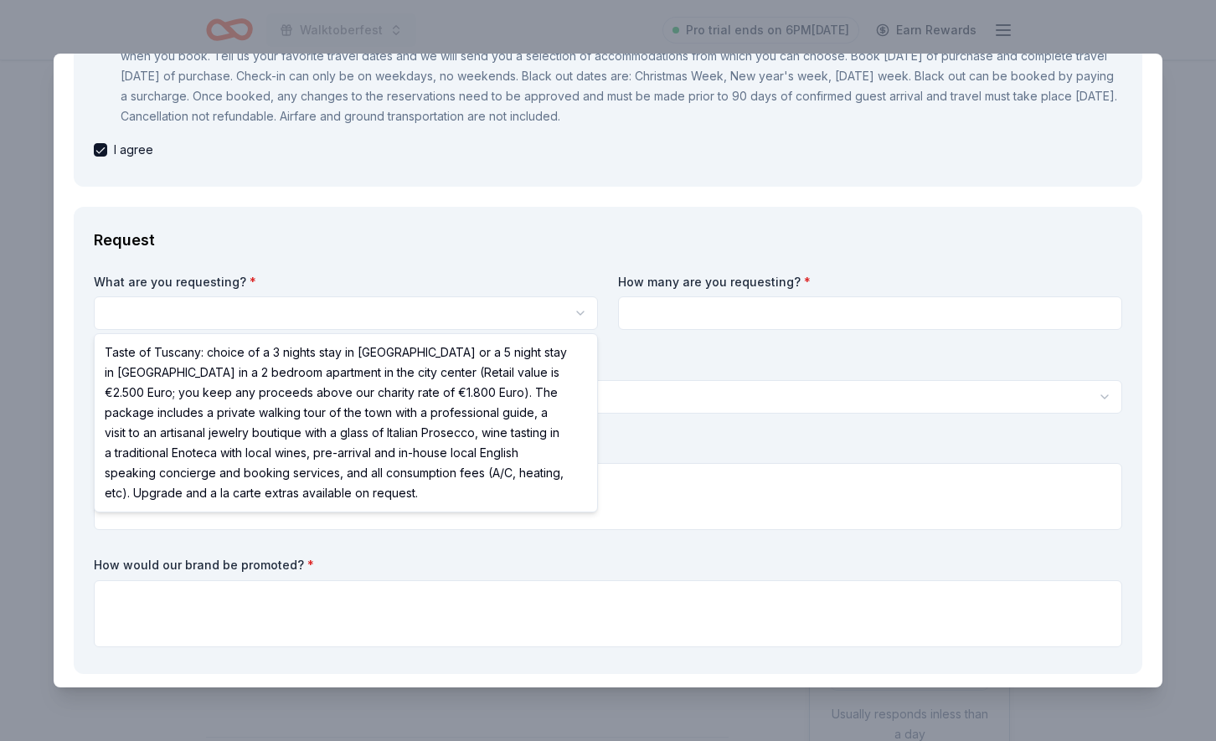
scroll to position [0, 0]
click at [243, 310] on html "Walktoberfest Pro trial ends on 6PM, 8/24 Earn Rewards Due in 60 days Share AF …" at bounding box center [608, 370] width 1216 height 741
select select "Taste of Tuscany: choice of a 3 nights stay in Florence or a 5 night stay in Co…"
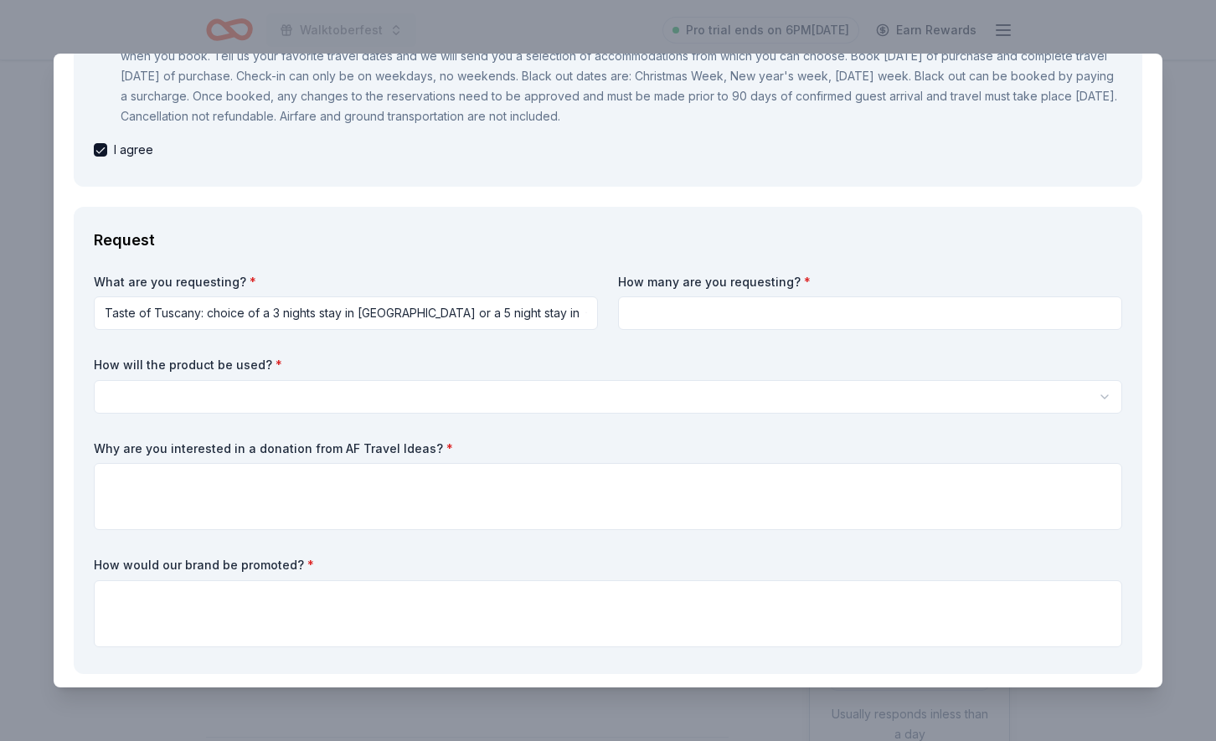
click at [754, 313] on input at bounding box center [870, 312] width 504 height 33
type input "1"
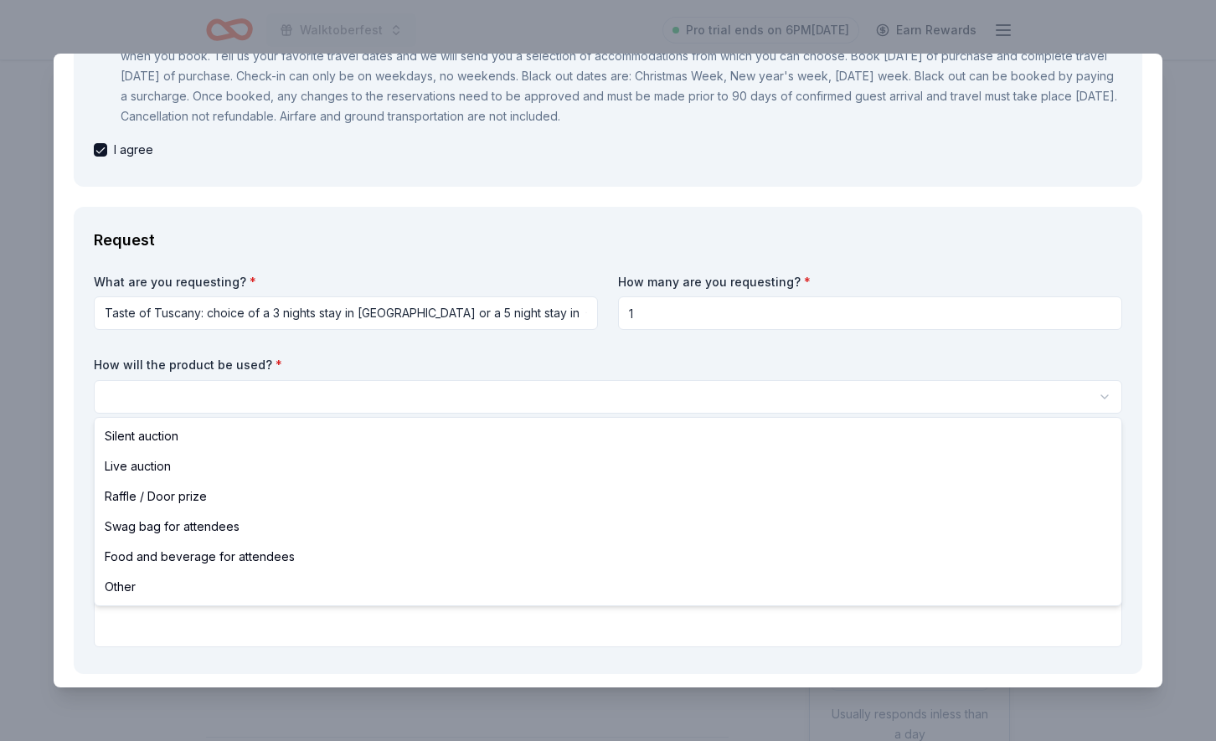
click at [580, 397] on html "Walktoberfest Pro trial ends on 6PM, 8/24 Earn Rewards Due in 60 days Share AF …" at bounding box center [608, 370] width 1216 height 741
select select "silentAuction"
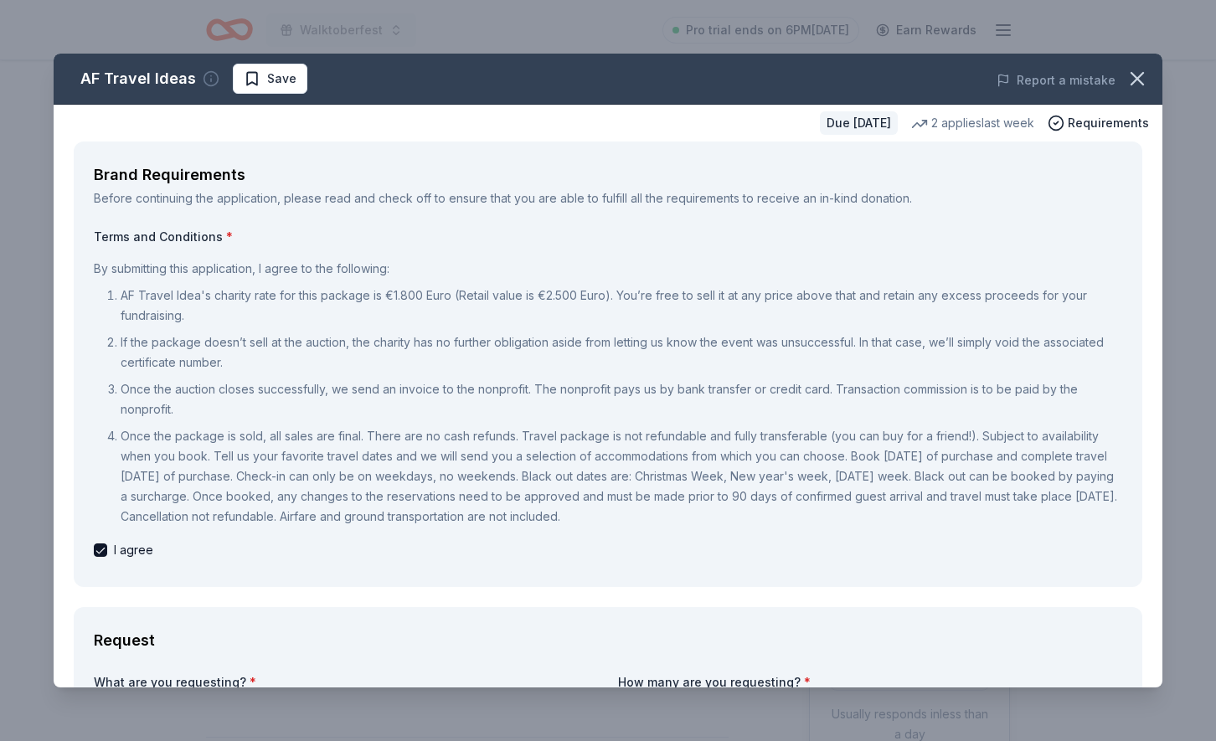
click at [203, 79] on icon "button" at bounding box center [211, 78] width 17 height 17
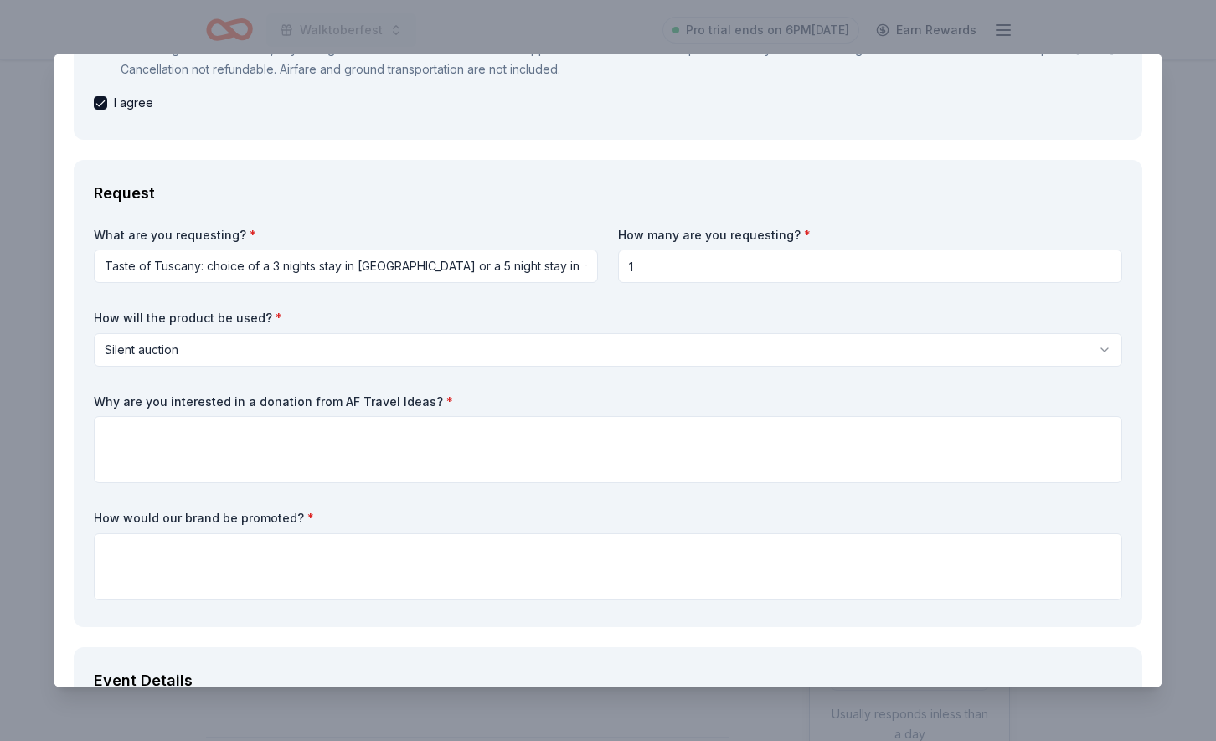
scroll to position [477, 0]
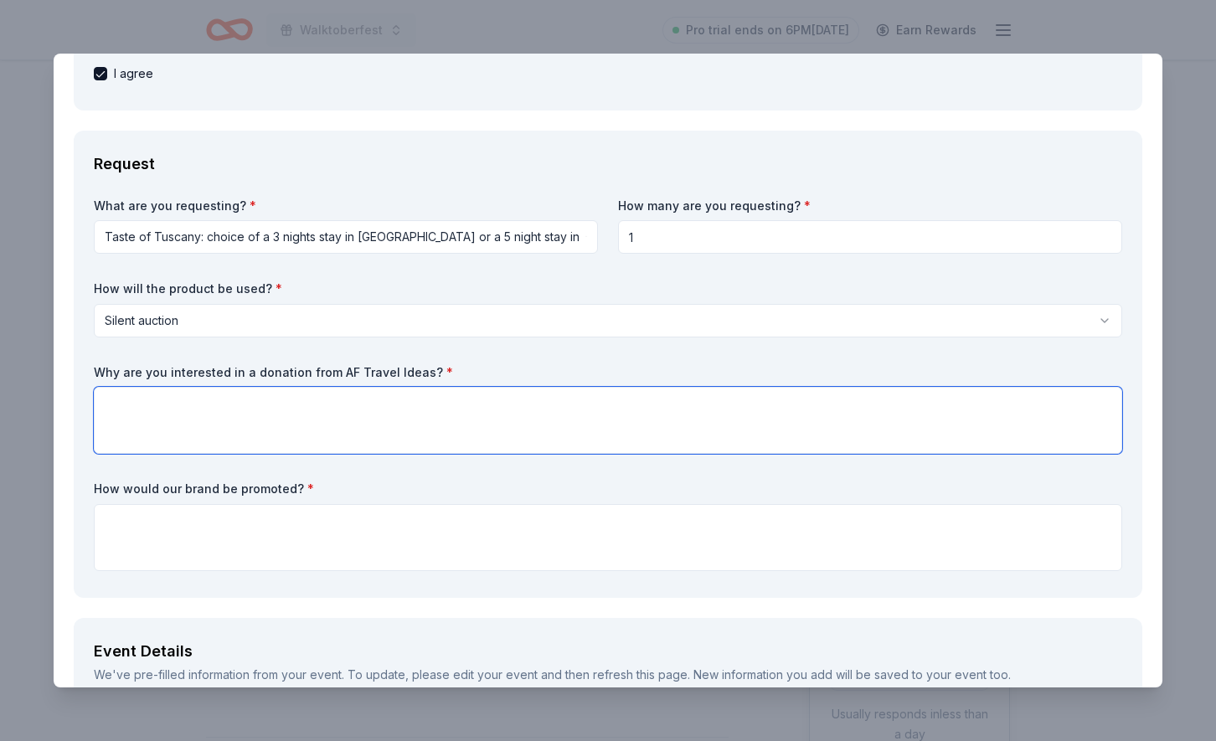
click at [462, 410] on textarea at bounding box center [608, 420] width 1028 height 67
type textarea "As a group of local professionals, we are"
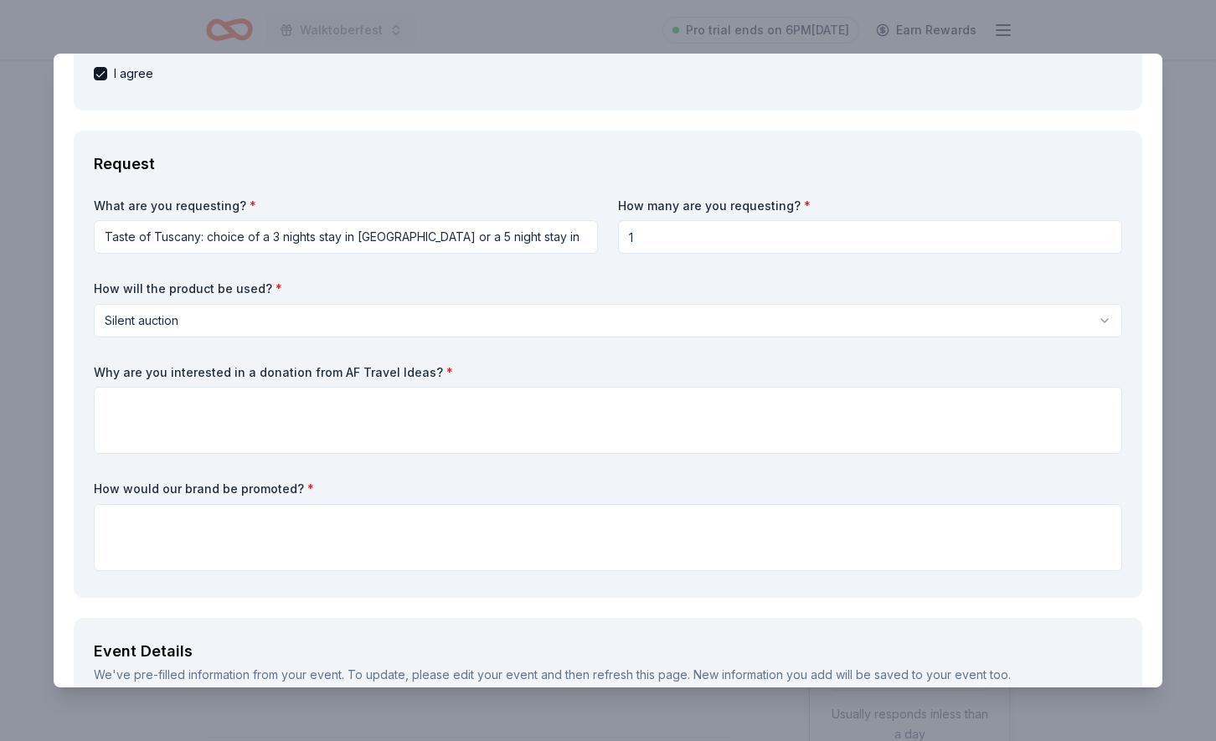
drag, startPoint x: 454, startPoint y: 368, endPoint x: -4, endPoint y: 373, distance: 458.1
click at [0, 373] on html "Walktoberfest Pro trial ends on 6PM, 8/24 Earn Rewards Due in 60 days Share AF …" at bounding box center [608, 370] width 1216 height 741
drag, startPoint x: 96, startPoint y: 370, endPoint x: 223, endPoint y: 371, distance: 126.5
click at [221, 373] on label "Why are you interested in a donation from AF Travel Ideas? *" at bounding box center [608, 372] width 1028 height 17
drag, startPoint x: 307, startPoint y: 371, endPoint x: 166, endPoint y: 373, distance: 141.5
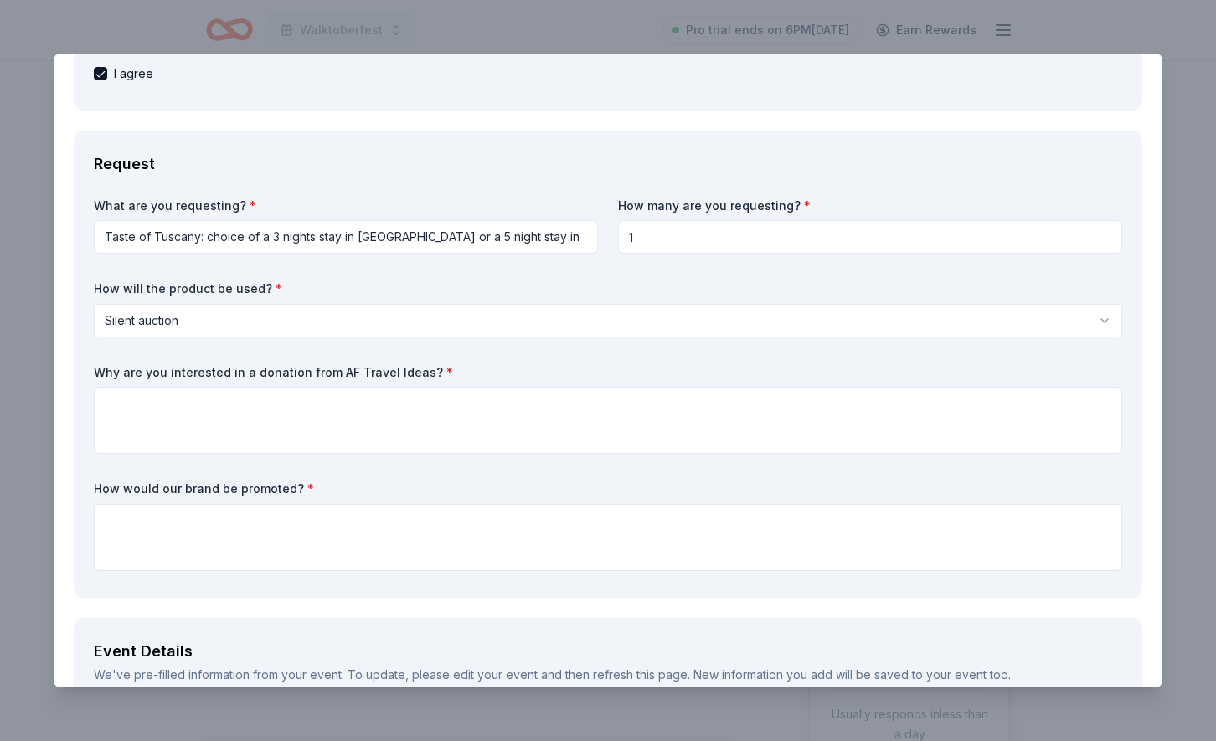
click at [167, 373] on label "Why are you interested in a donation from AF Travel Ideas? *" at bounding box center [608, 372] width 1028 height 17
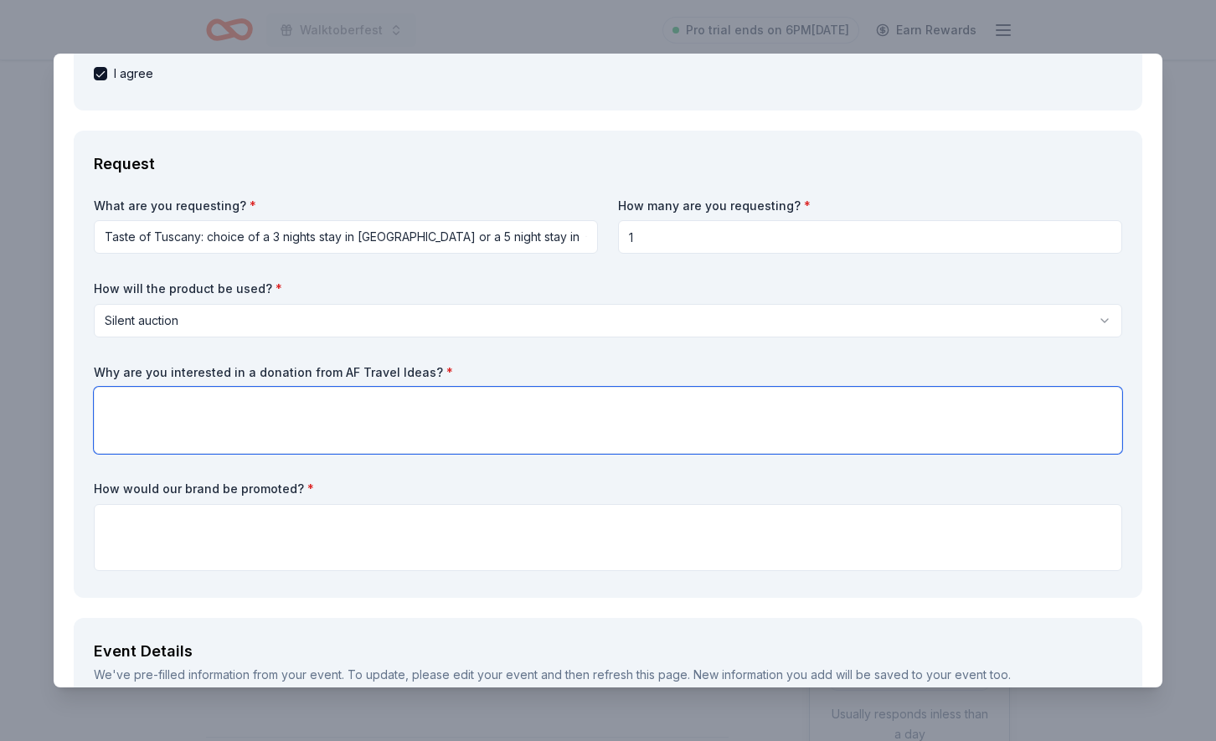
click at [410, 389] on textarea at bounding box center [608, 420] width 1028 height 67
paste textarea "We believe a donation from AF Travel Ideas would be a wonderful addition to our…"
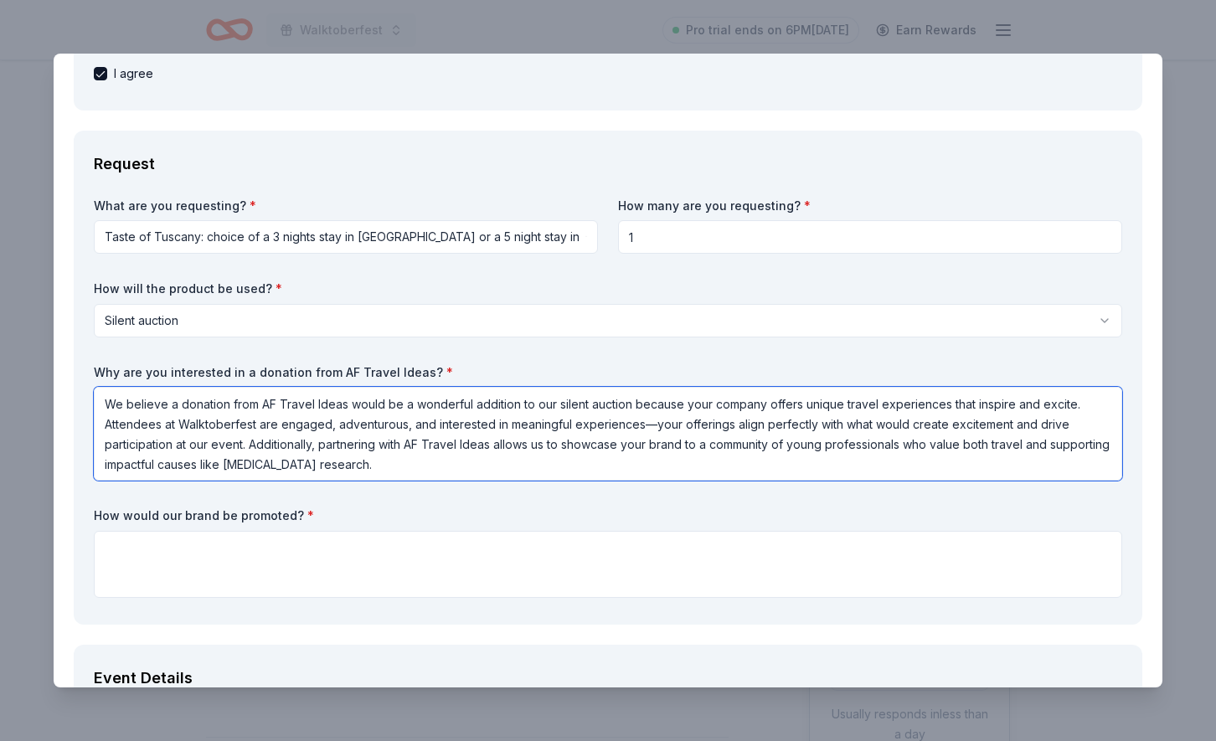
type textarea "We believe a donation from AF Travel Ideas would be a wonderful addition to our…"
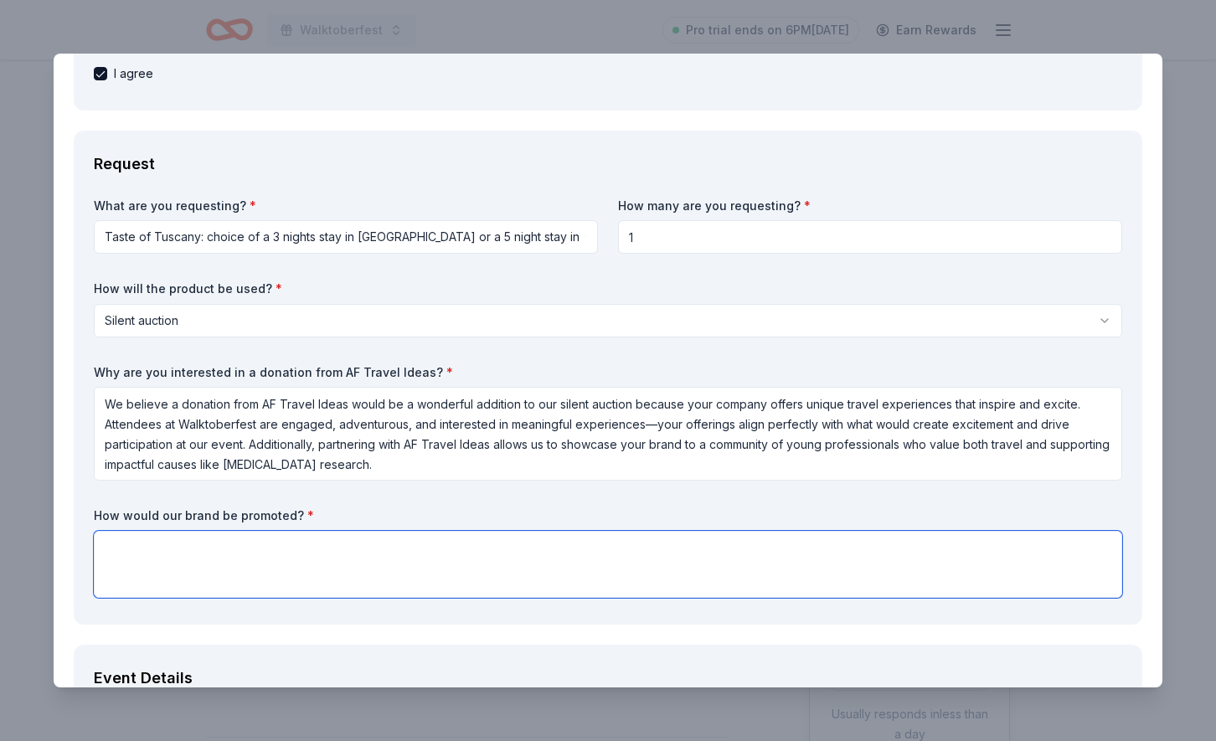
click at [320, 553] on textarea at bounding box center [608, 564] width 1028 height 67
type textarea "On our donors signs at the event, on social media posts leading up to the event"
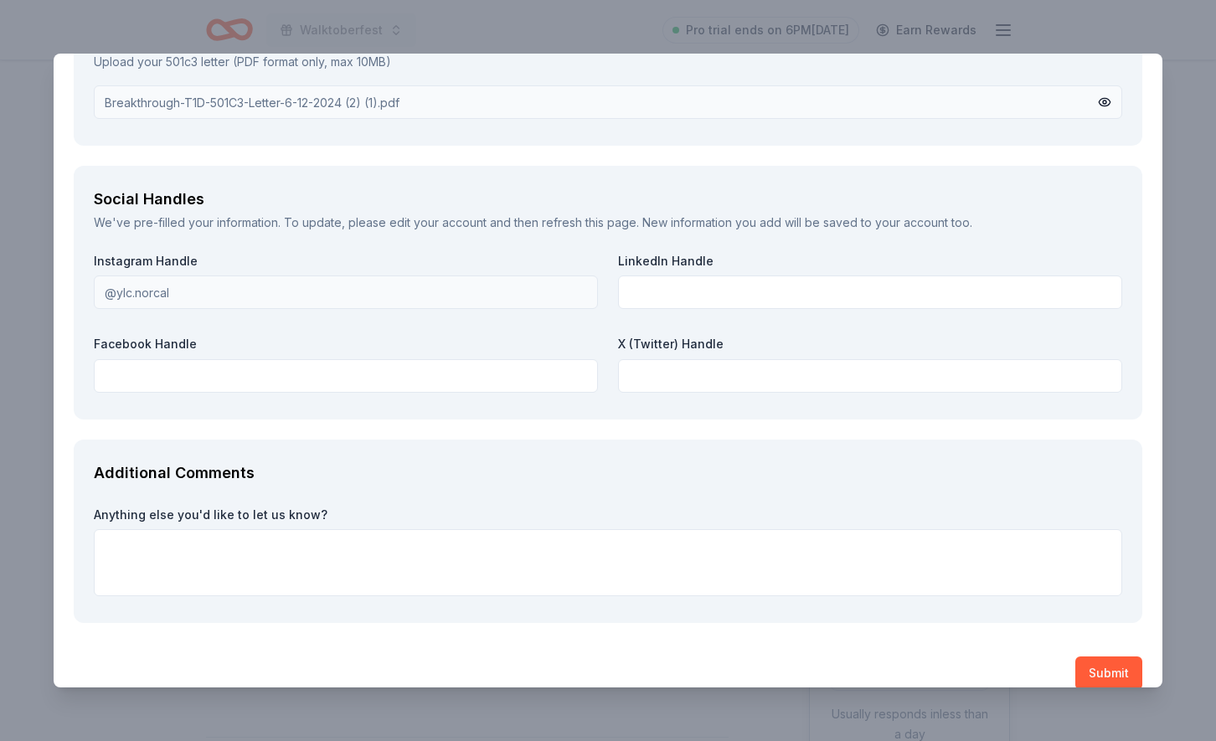
scroll to position [2539, 0]
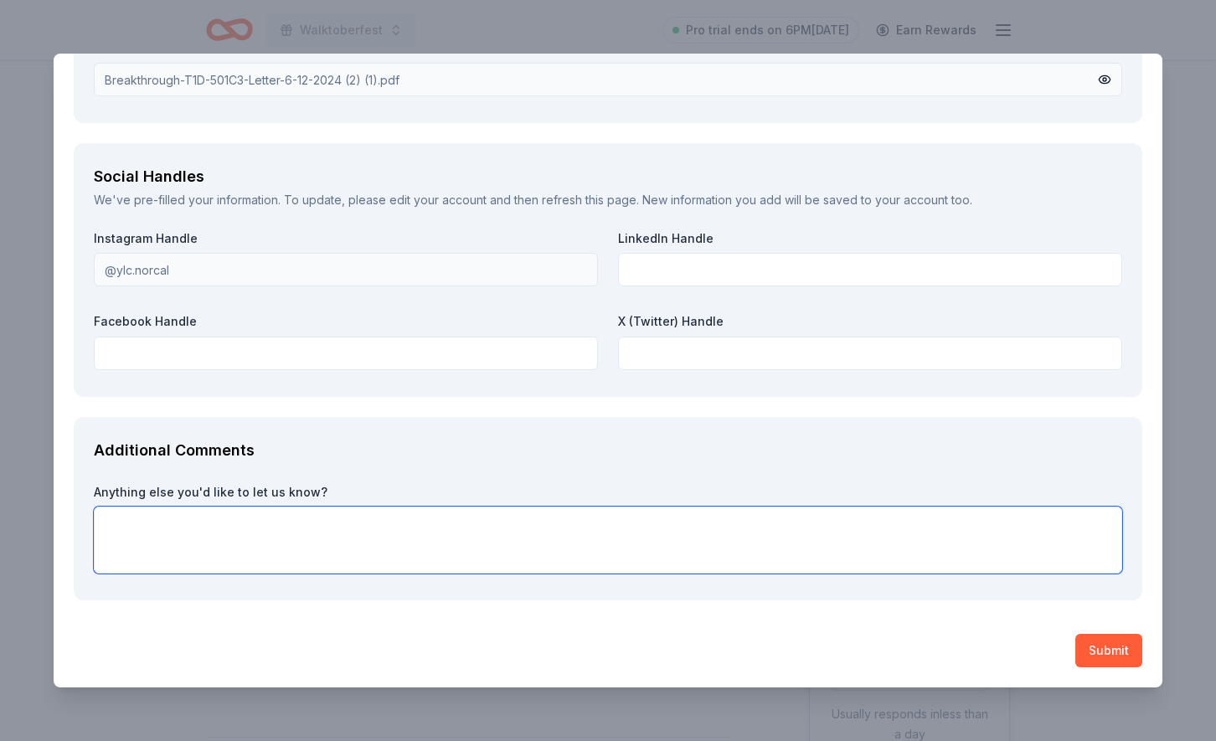
click at [434, 535] on textarea at bounding box center [608, 540] width 1028 height 67
paste textarea "Breakthrough T1D NorCal’s Young Leadership Committee (YLC) is a group of local …"
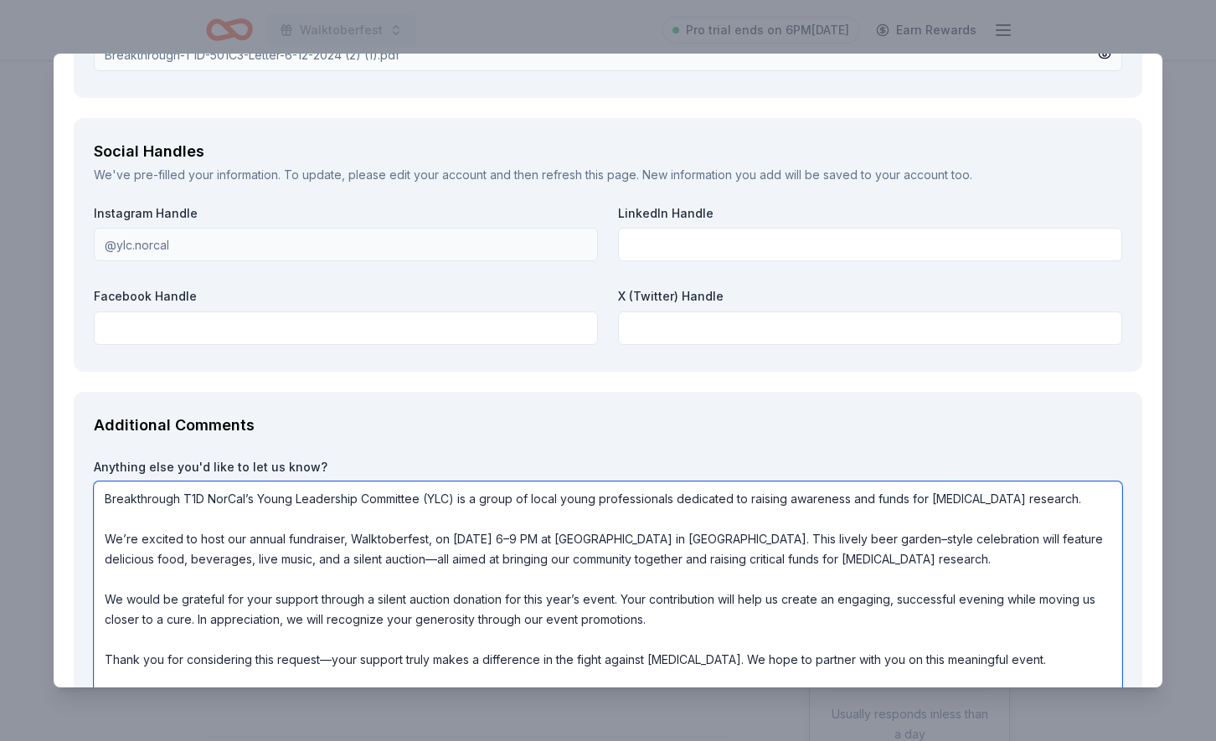
scroll to position [2687, 0]
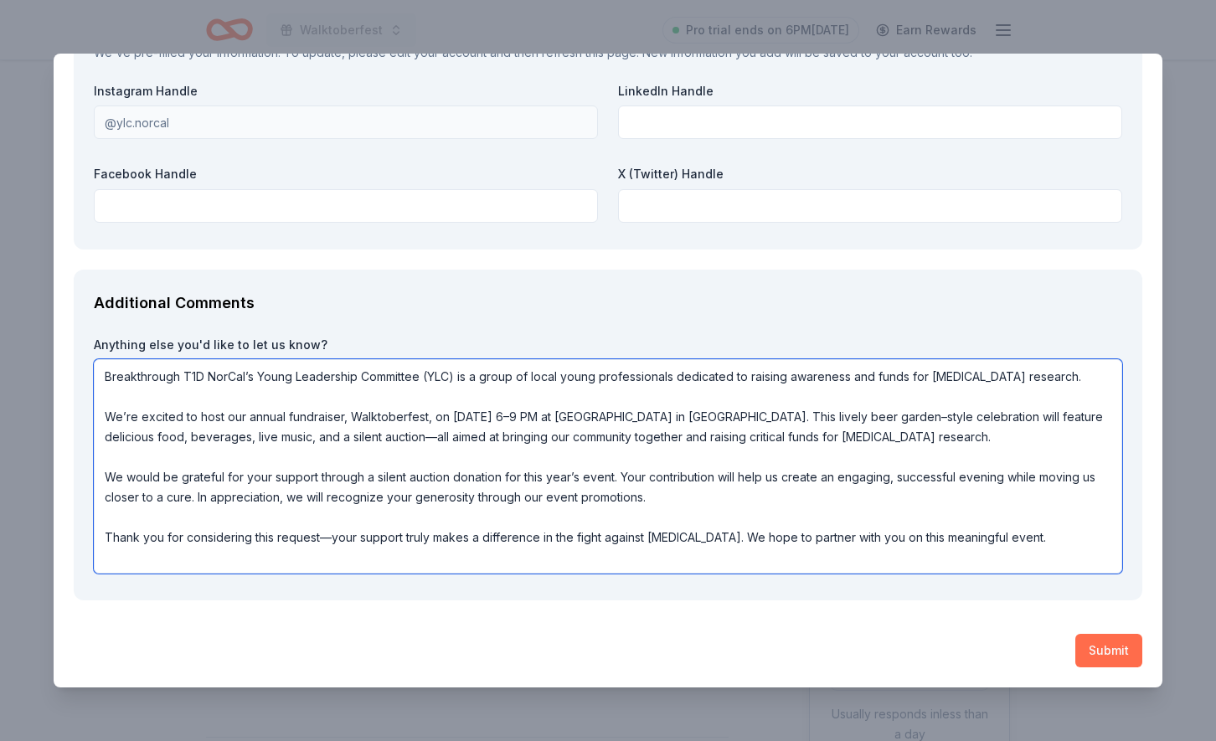
type textarea "Breakthrough T1D NorCal’s Young Leadership Committee (YLC) is a group of local …"
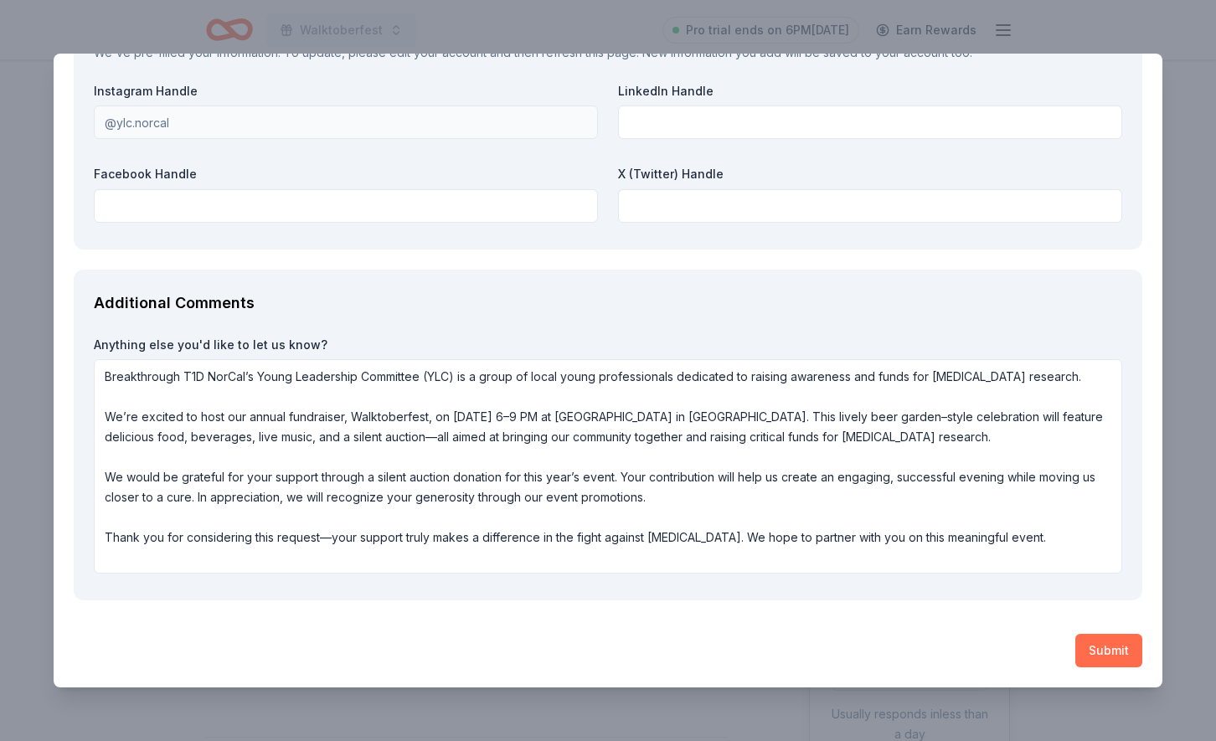
click at [1110, 651] on button "Submit" at bounding box center [1108, 650] width 67 height 33
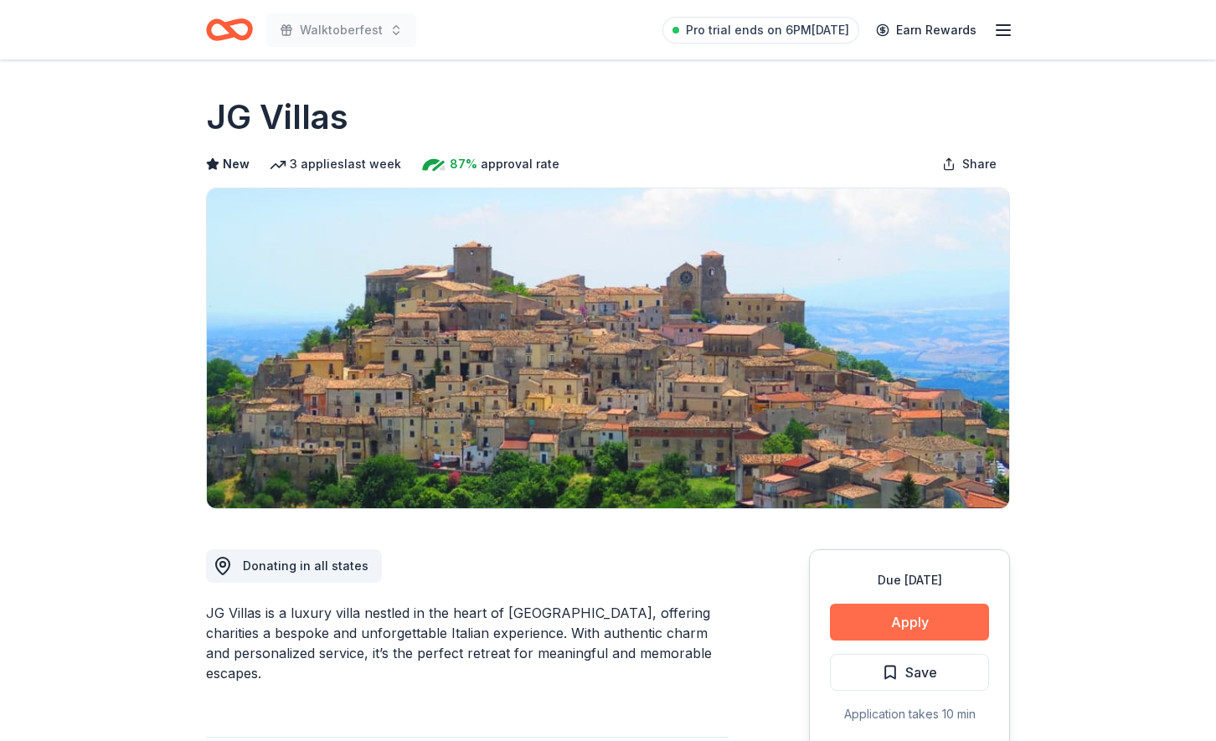
click at [889, 635] on button "Apply" at bounding box center [909, 622] width 159 height 37
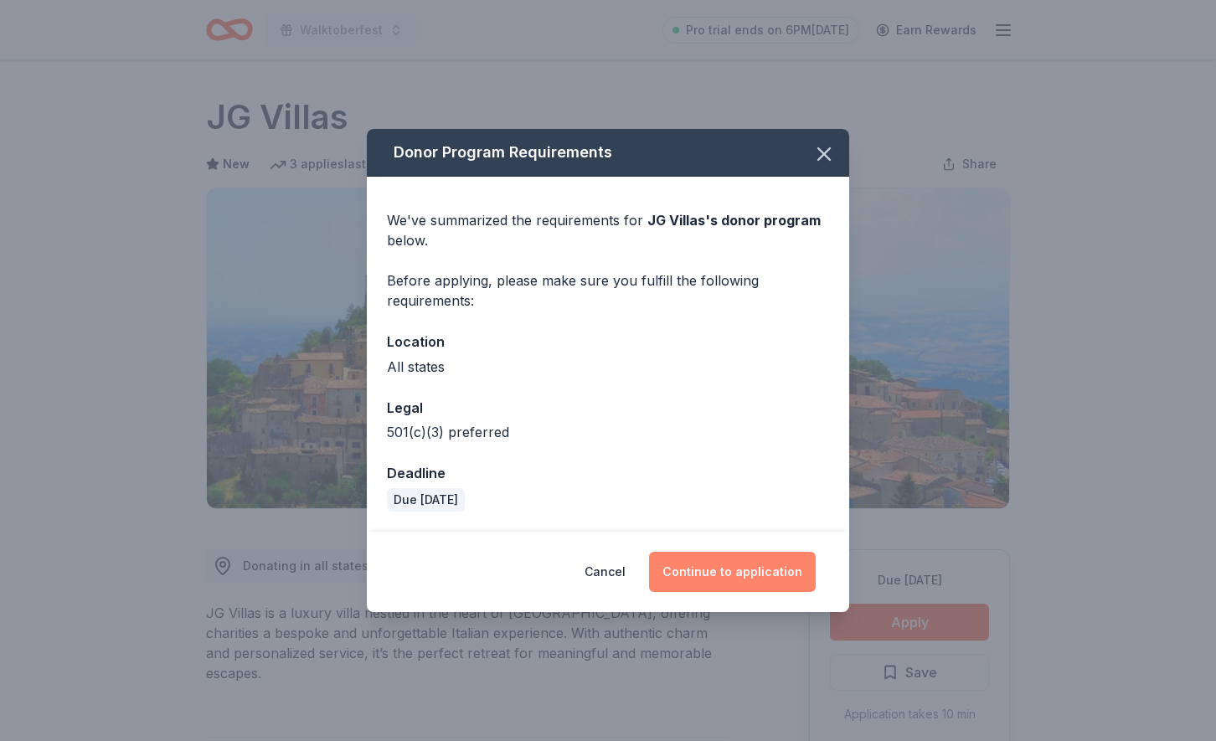
click at [769, 574] on button "Continue to application" at bounding box center [732, 572] width 167 height 40
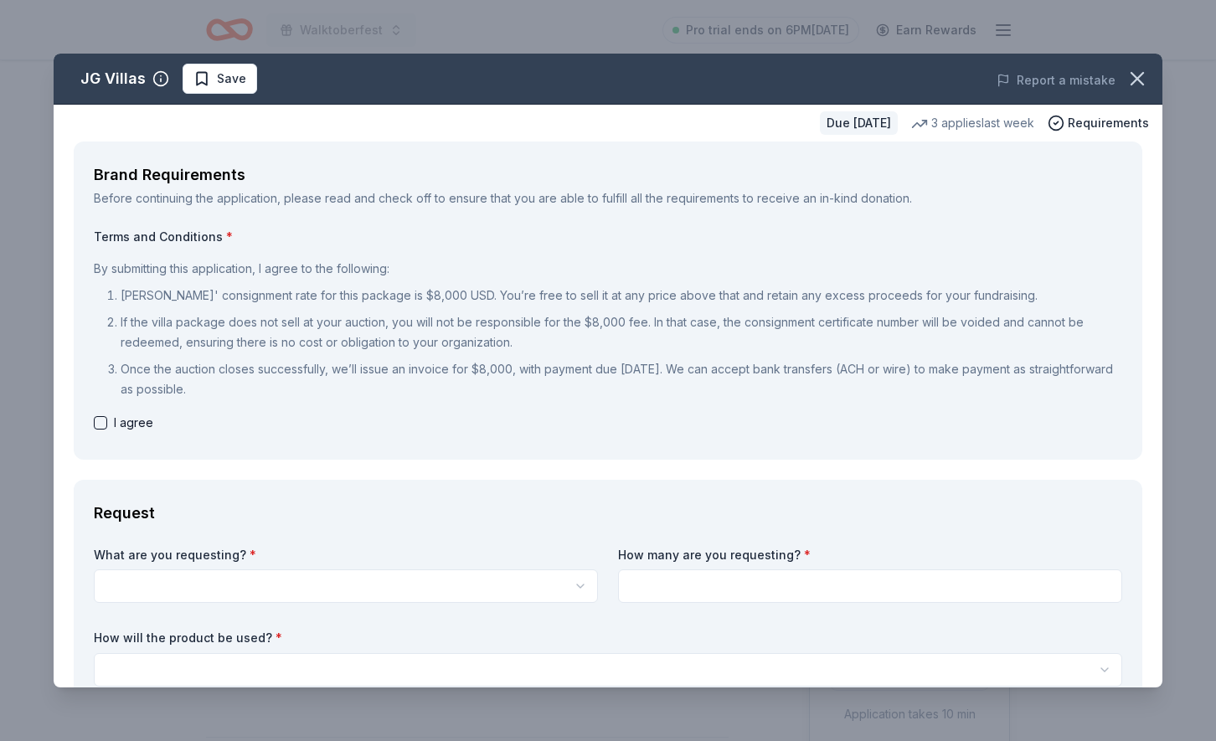
scroll to position [100, 0]
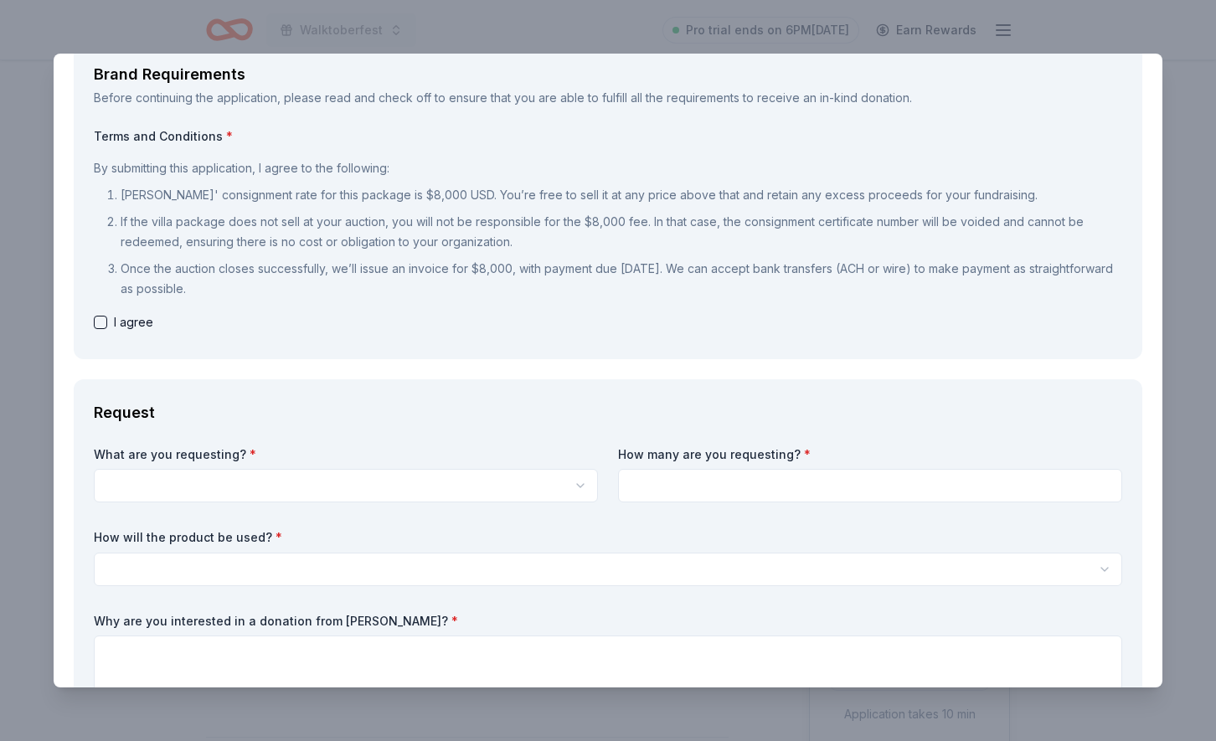
click at [316, 488] on html "Walktoberfest Pro trial ends on 6PM[DATE] Earn Rewards Due [DATE] Share JG Vill…" at bounding box center [608, 370] width 1216 height 741
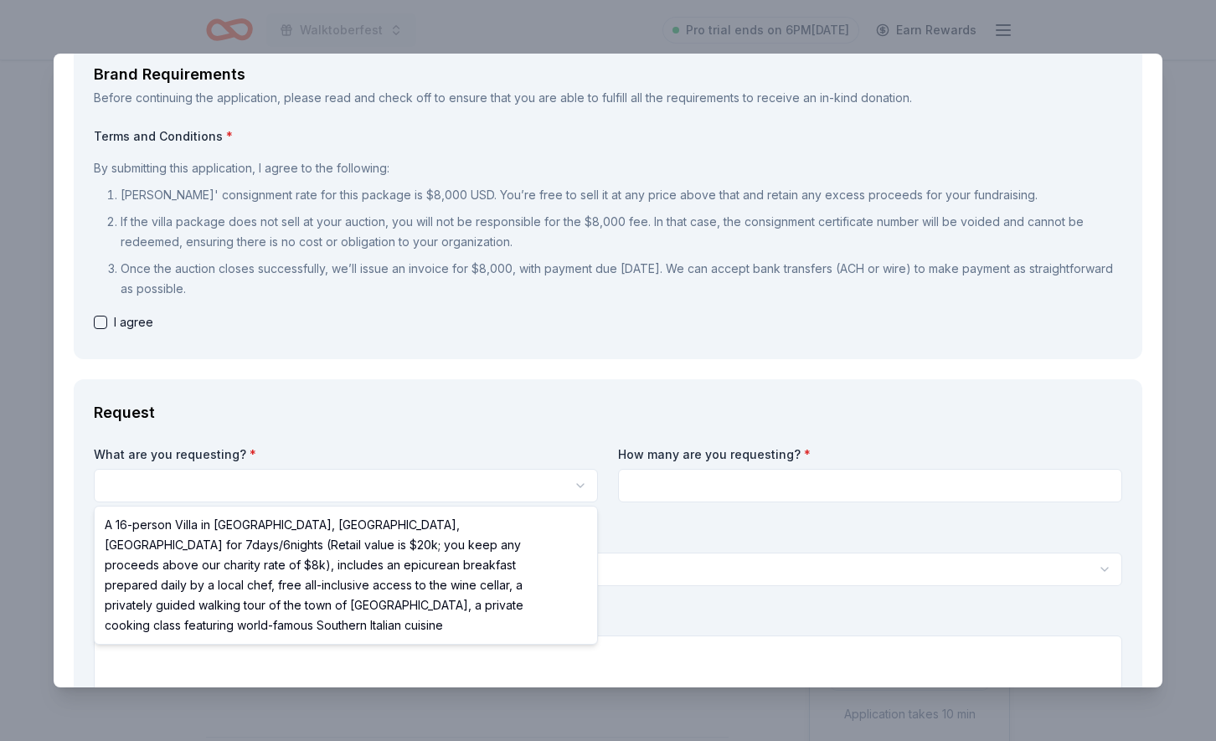
select select "A 16-person Villa in [GEOGRAPHIC_DATA], [GEOGRAPHIC_DATA], [GEOGRAPHIC_DATA] fo…"
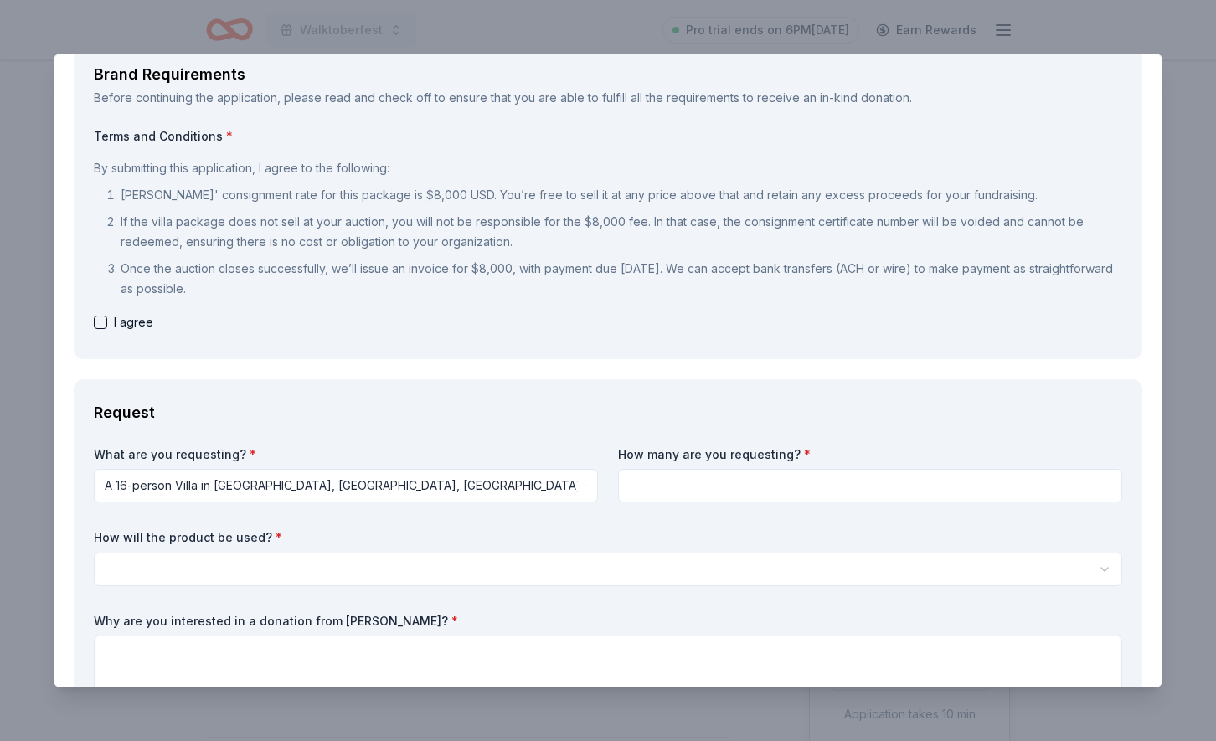
click at [714, 491] on input at bounding box center [870, 485] width 504 height 33
type input "1"
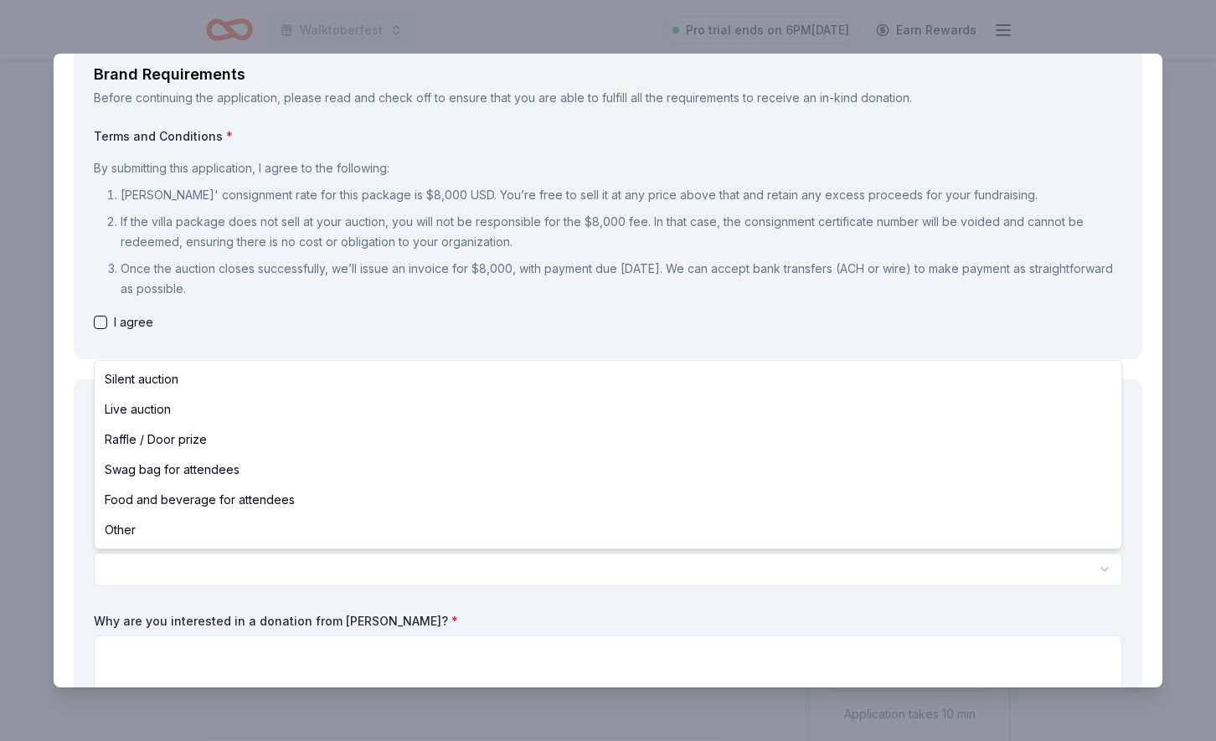
click at [616, 576] on html "Walktoberfest Pro trial ends on 6PM[DATE] Earn Rewards Due [DATE] Share JG Vill…" at bounding box center [608, 370] width 1216 height 741
select select "silentAuction"
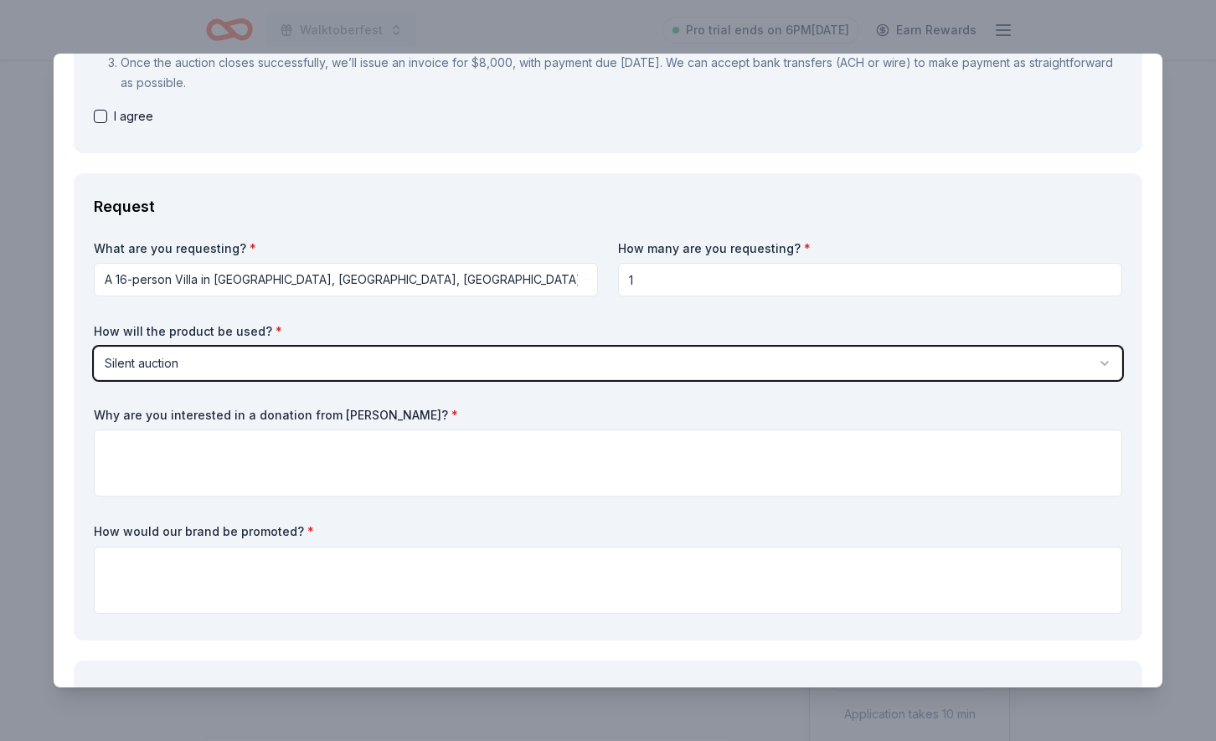
scroll to position [307, 0]
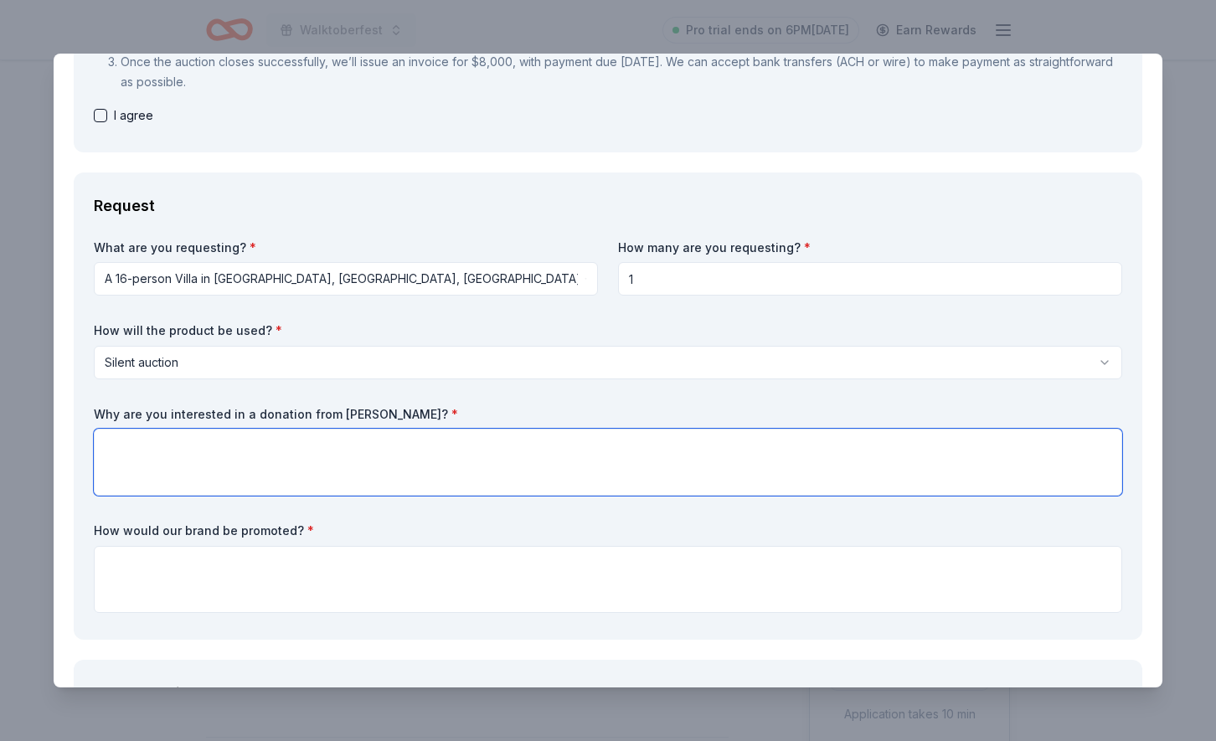
click at [435, 461] on textarea at bounding box center [608, 462] width 1028 height 67
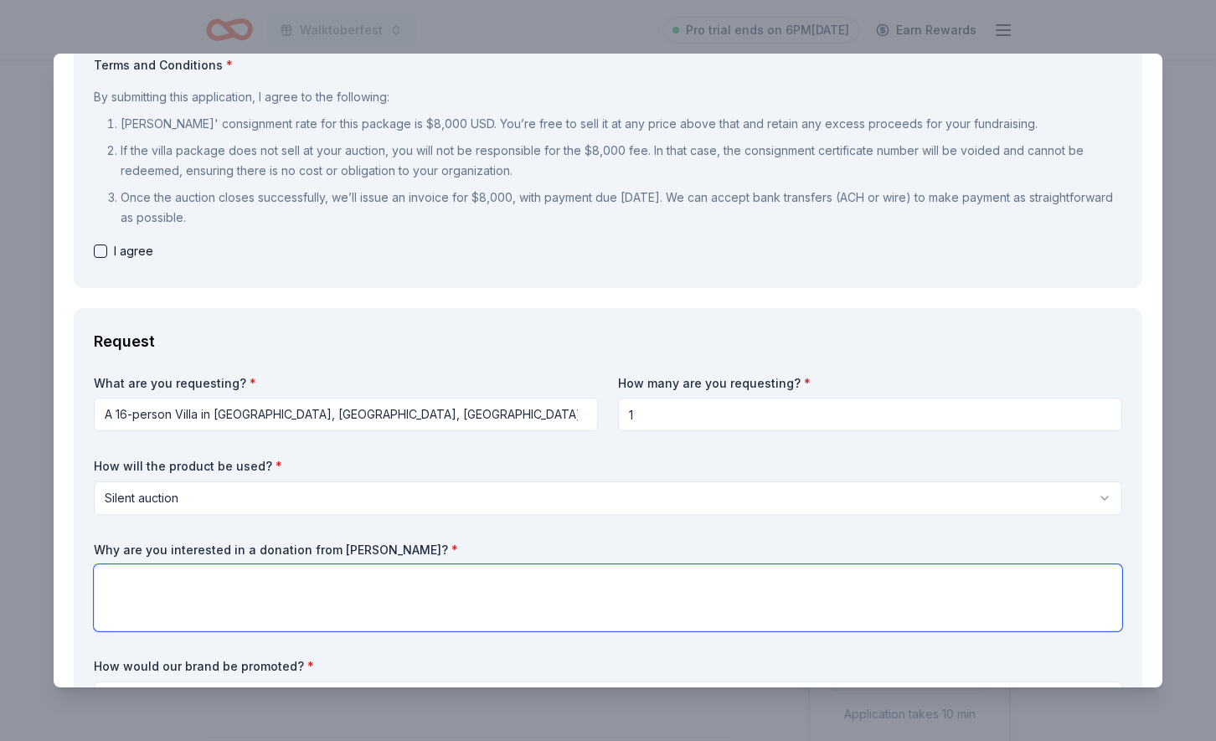
scroll to position [365, 0]
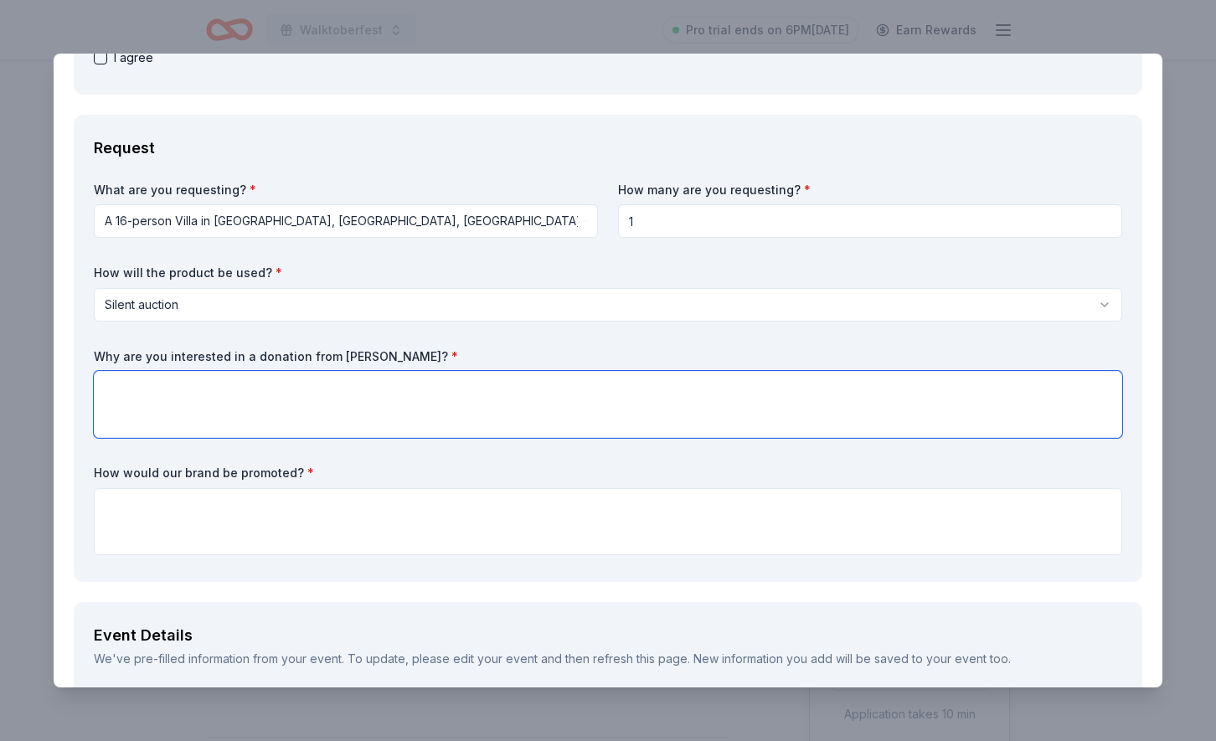
paste textarea "We are interested in a donation from J&G Villas because your luxurious villa ex…"
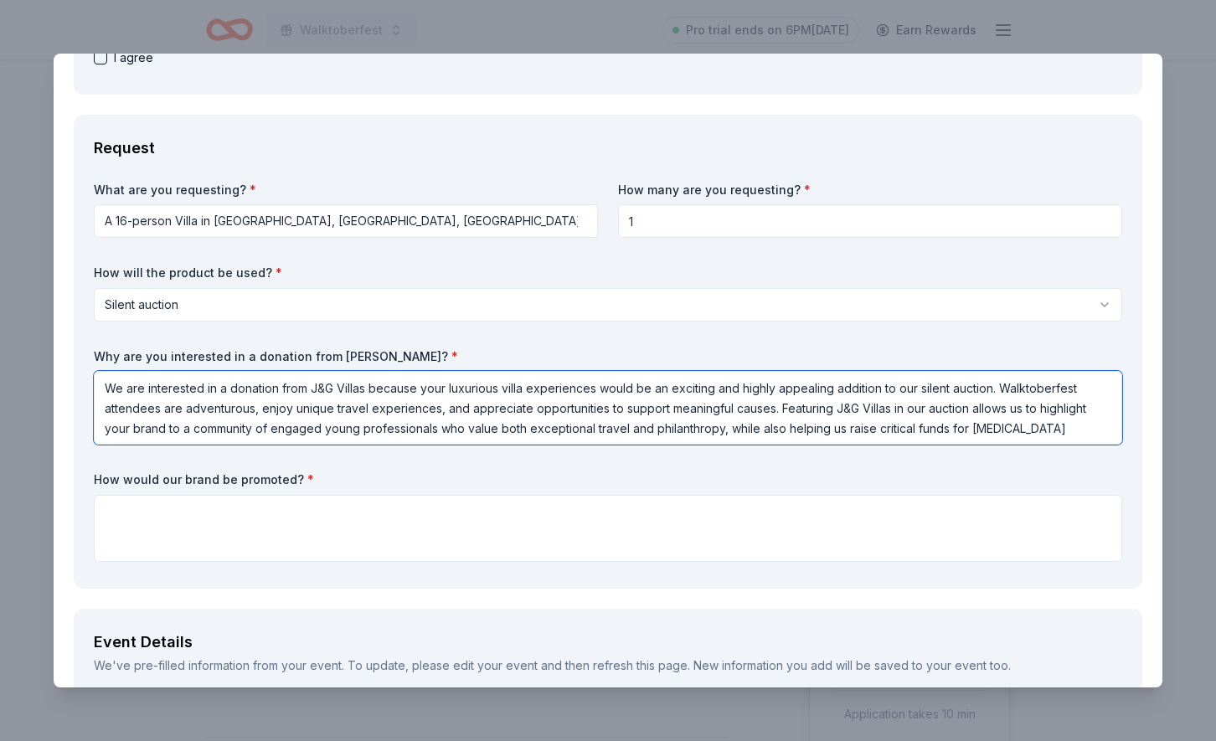
type textarea "We are interested in a donation from J&G Villas because your luxurious villa ex…"
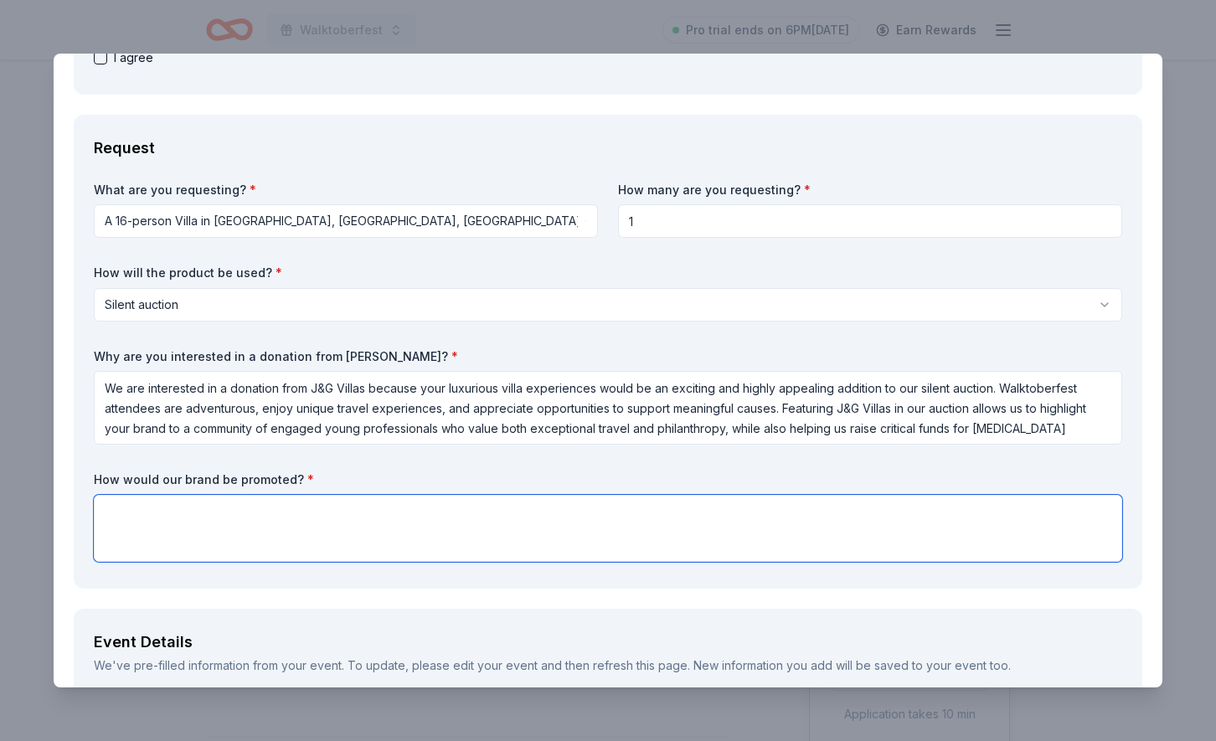
click at [282, 523] on textarea at bounding box center [608, 528] width 1028 height 67
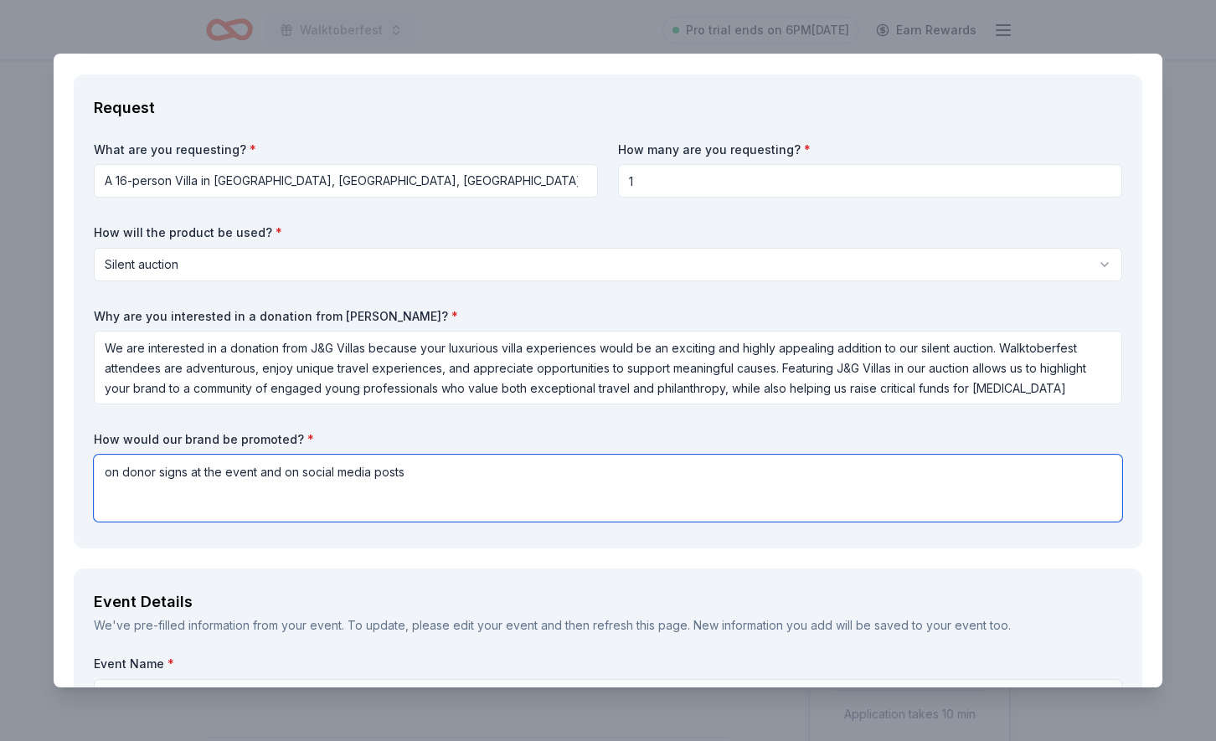
scroll to position [0, 0]
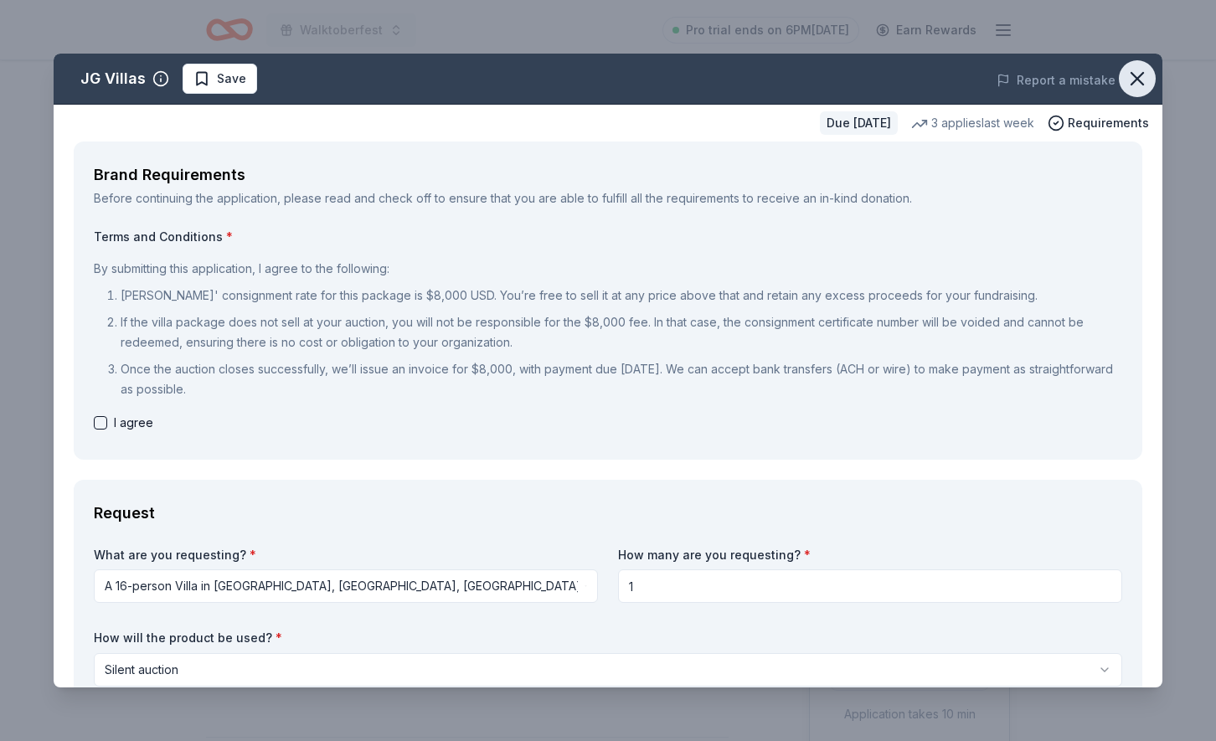
type textarea "on donor signs at the event and on social media posts"
click at [1129, 77] on icon "button" at bounding box center [1137, 78] width 23 height 23
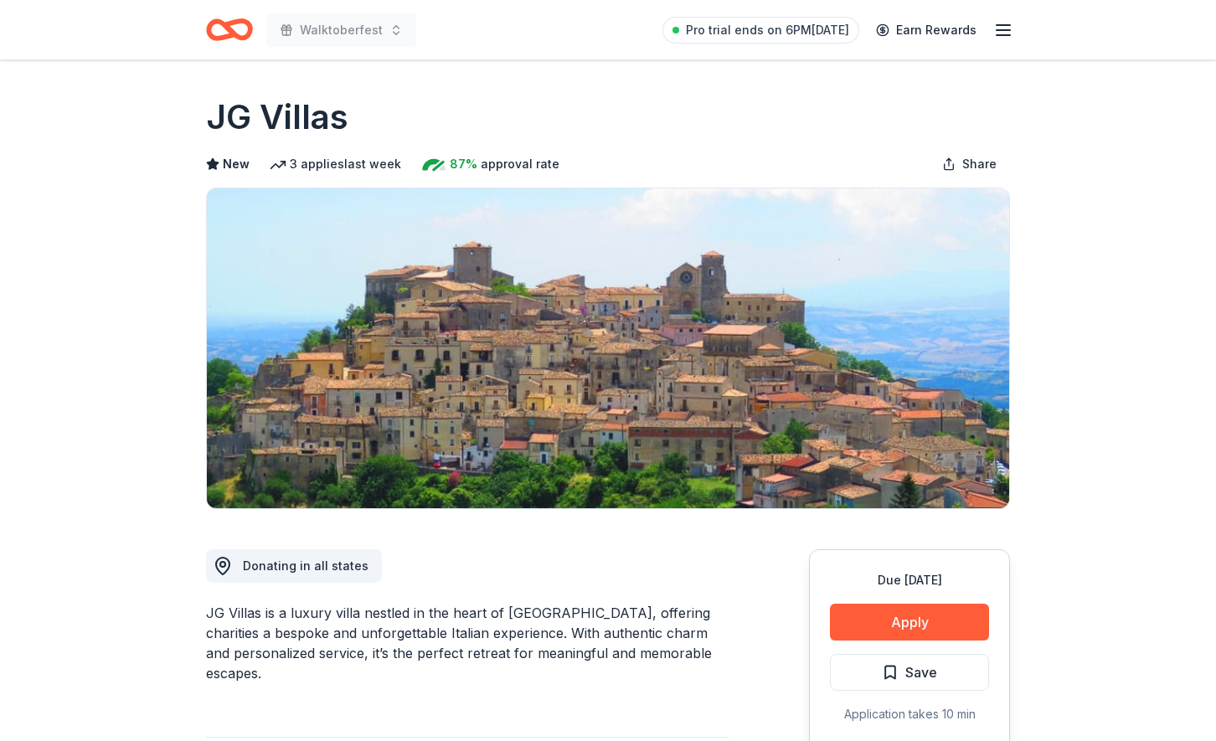
click at [1004, 33] on icon "button" at bounding box center [1003, 30] width 20 height 20
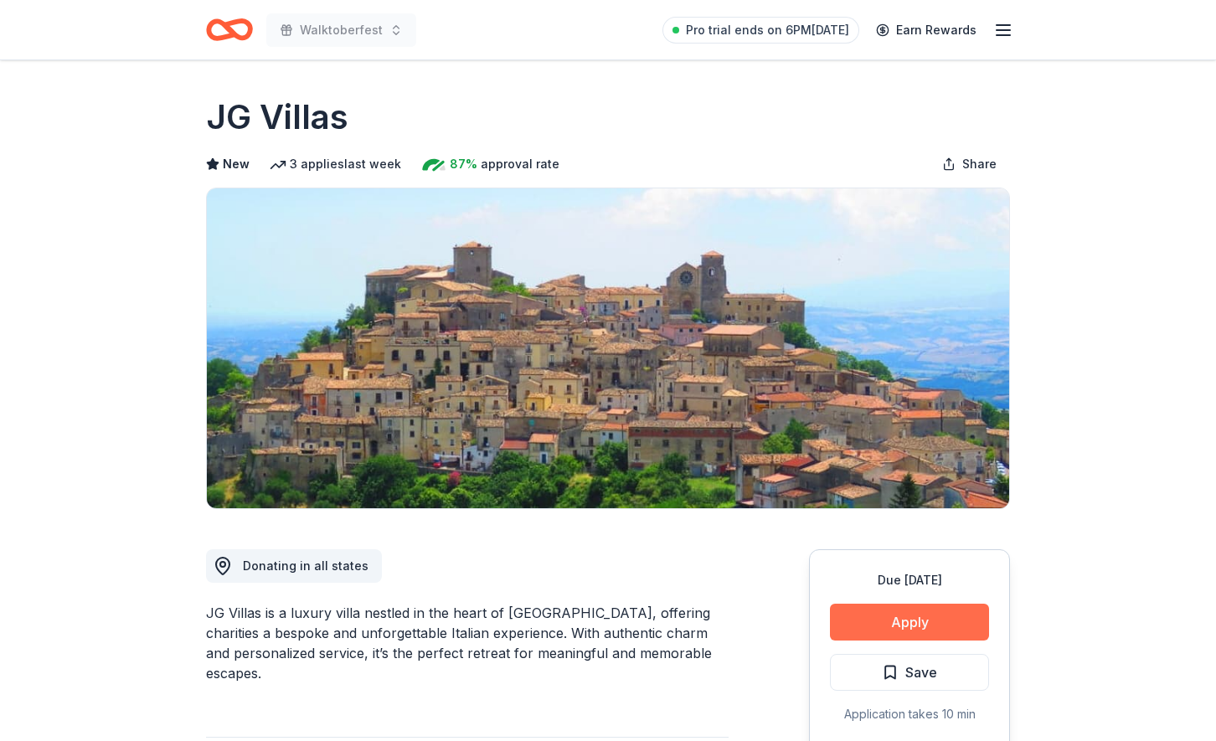
click at [917, 625] on button "Apply" at bounding box center [909, 622] width 159 height 37
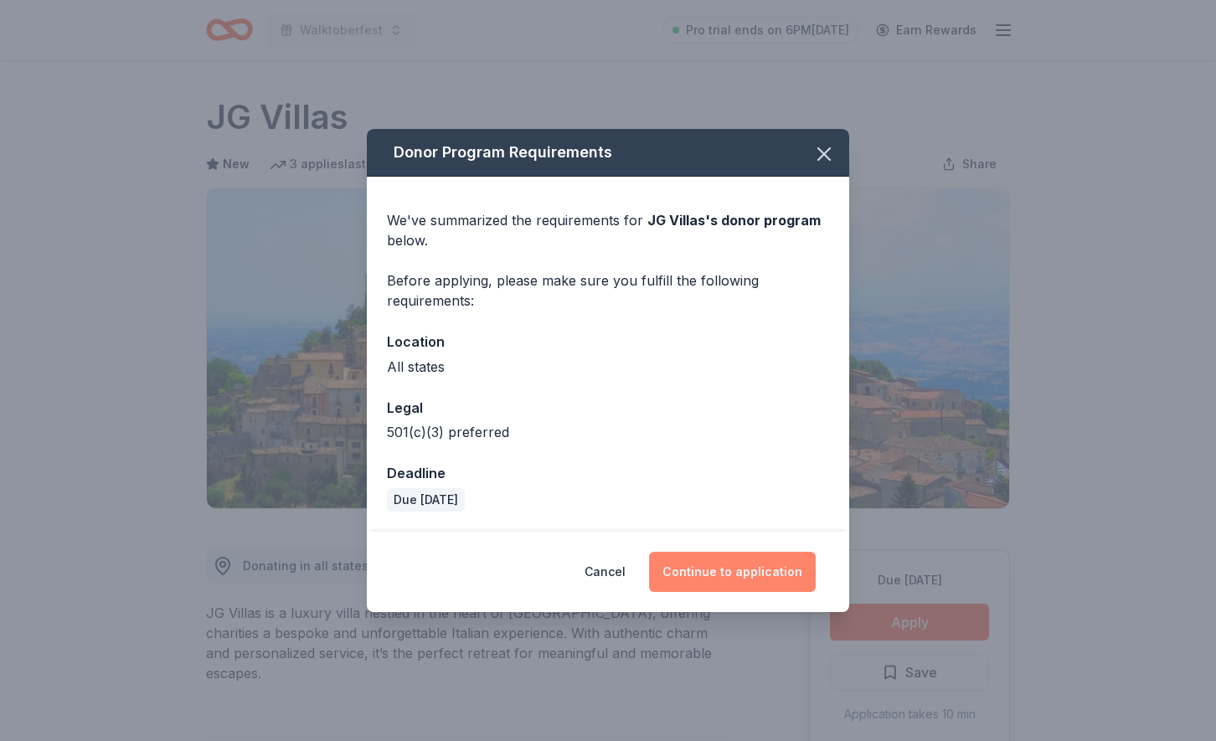
click at [741, 569] on button "Continue to application" at bounding box center [732, 572] width 167 height 40
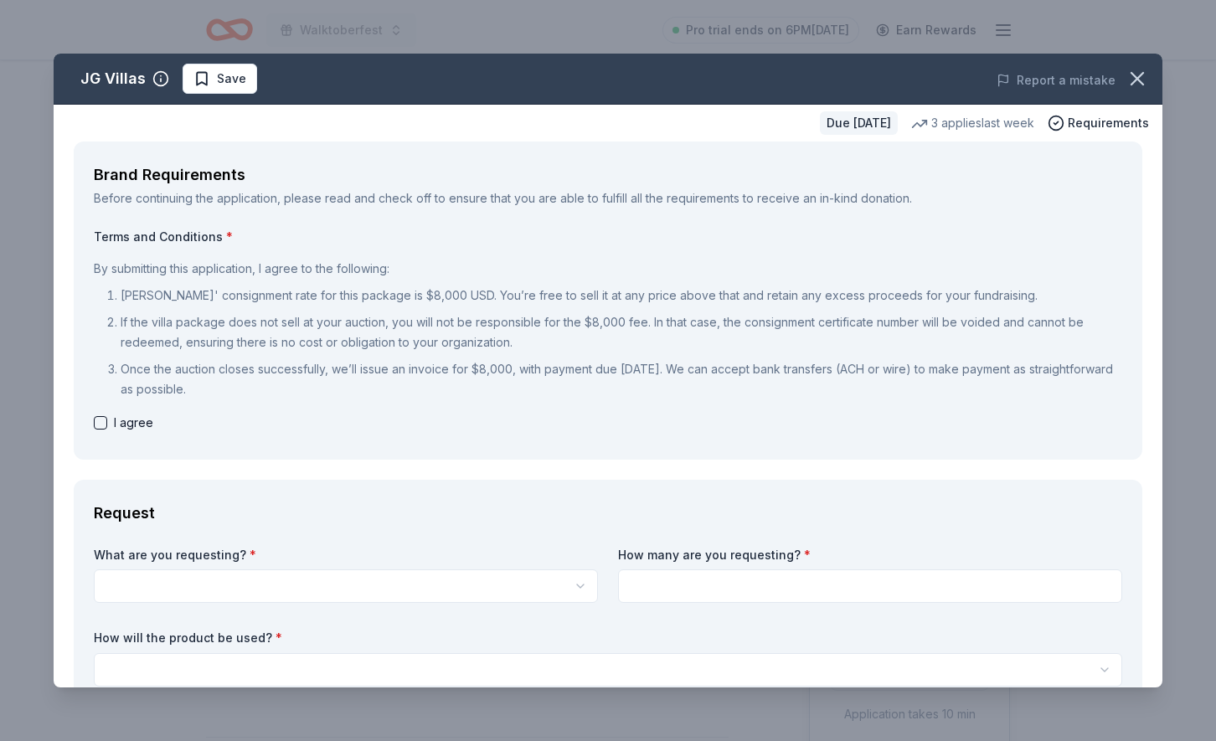
scroll to position [137, 0]
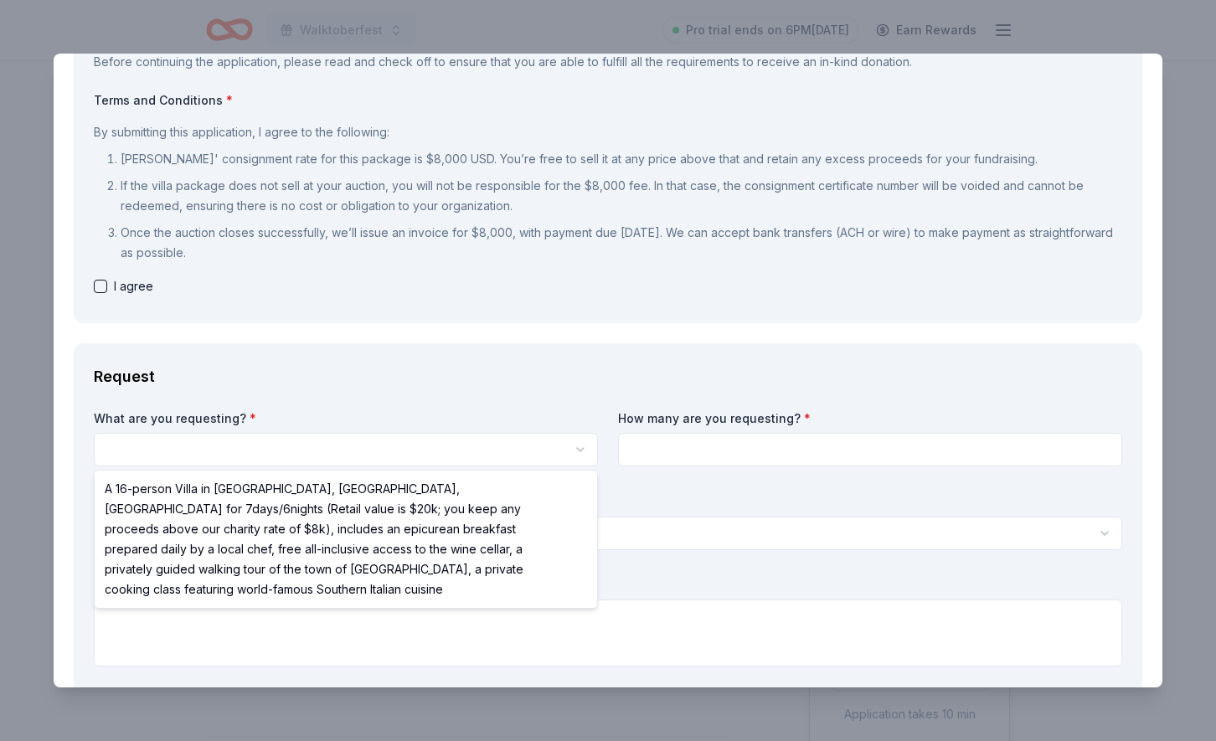
click at [510, 446] on html "Walktoberfest Pro trial ends on 6PM[DATE] Earn Rewards Due [DATE] Share JG Vill…" at bounding box center [608, 370] width 1216 height 741
select select "A 16-person Villa in [GEOGRAPHIC_DATA], [GEOGRAPHIC_DATA], [GEOGRAPHIC_DATA] fo…"
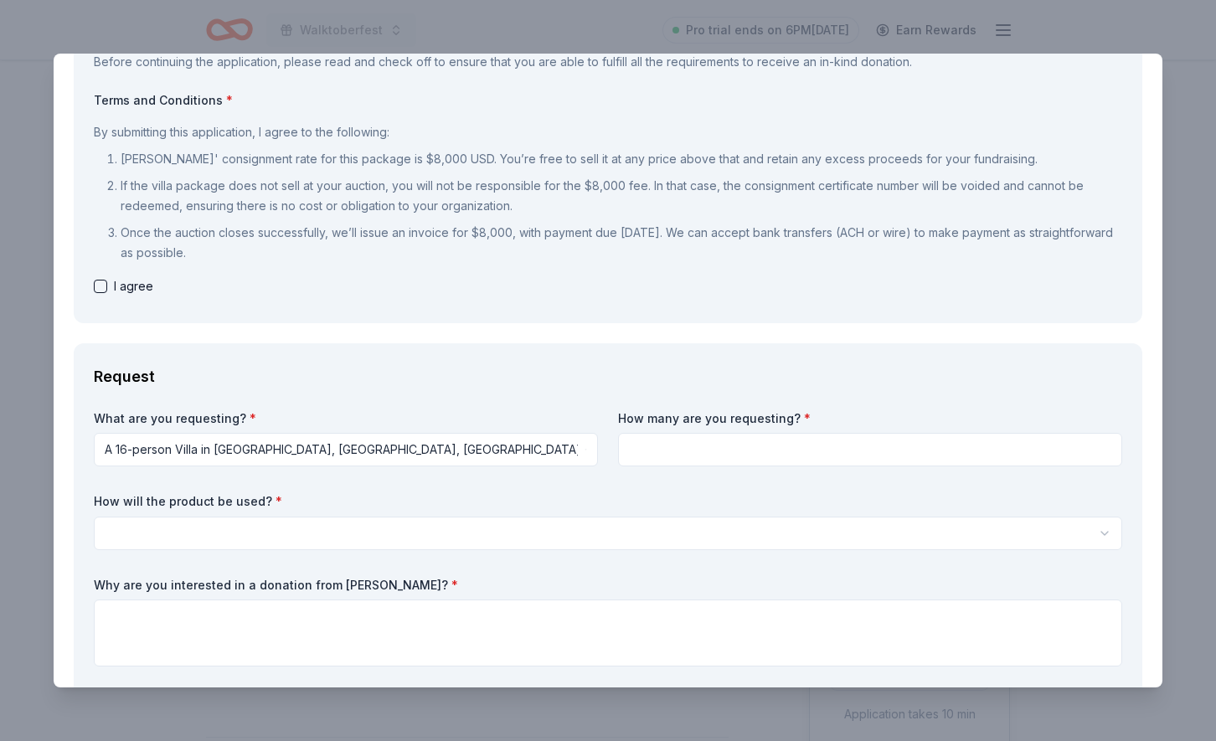
click at [668, 458] on input at bounding box center [870, 449] width 504 height 33
